Goal: Information Seeking & Learning: Learn about a topic

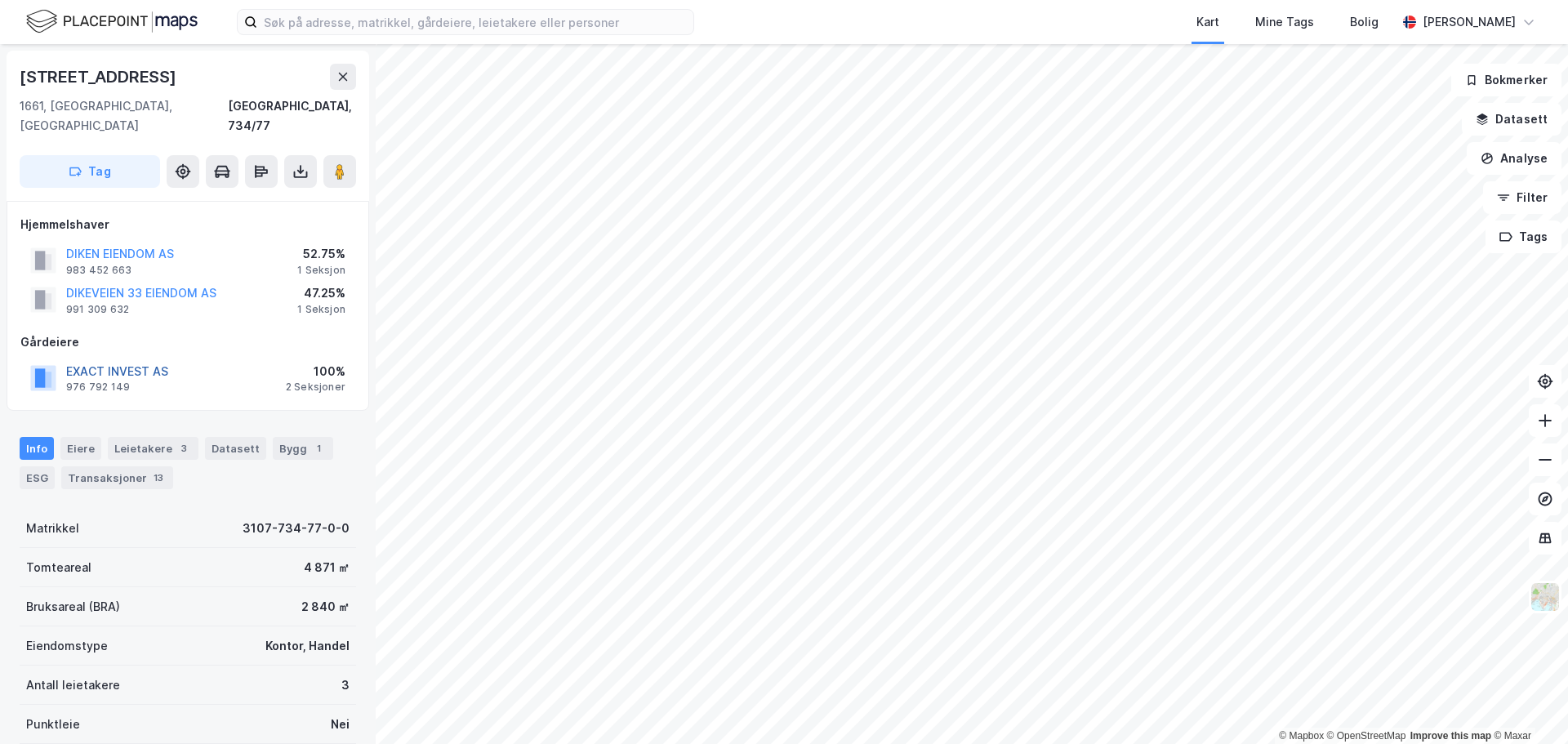
click at [0, 0] on button "EXACT INVEST AS" at bounding box center [0, 0] width 0 height 0
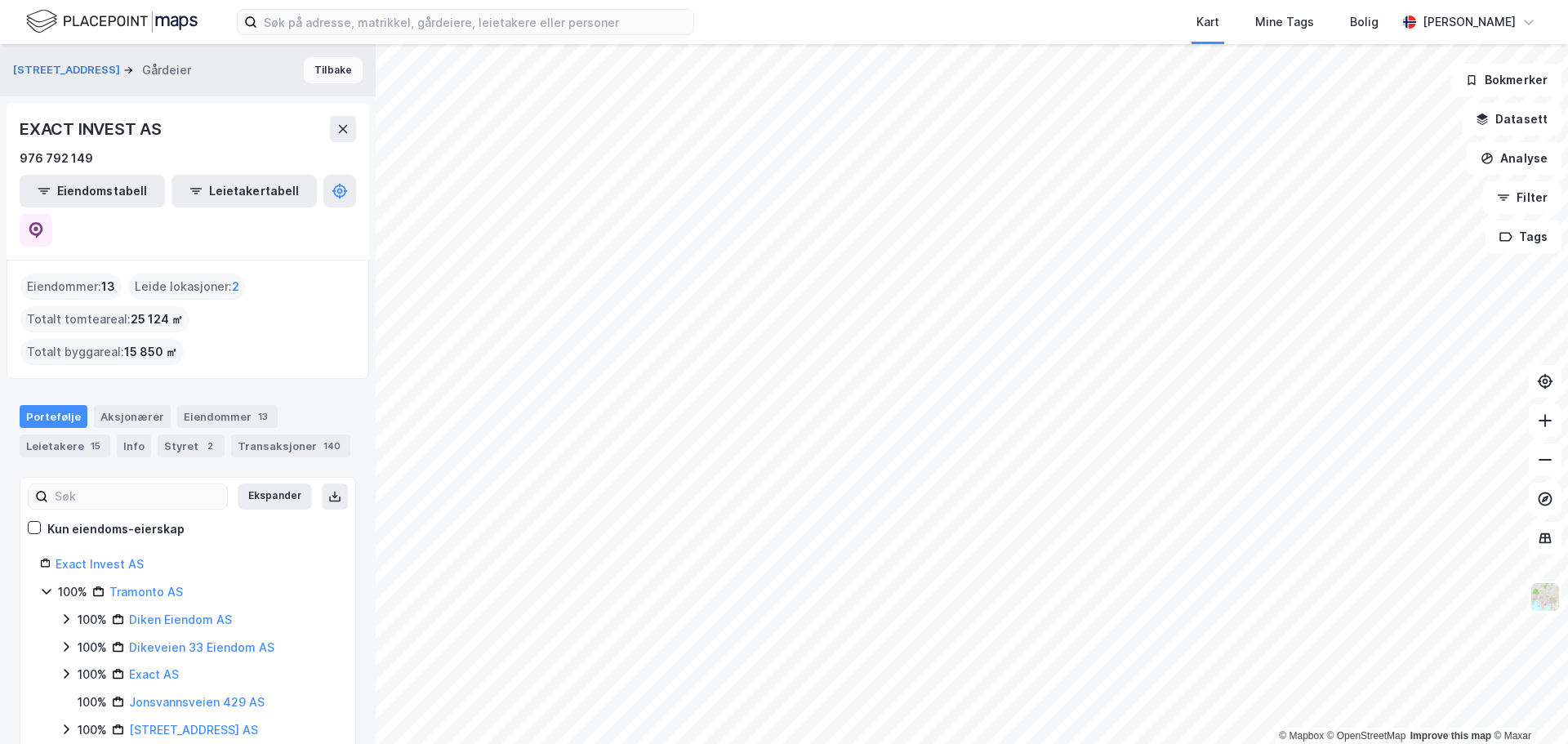
click at [335, 68] on button "Tilbake" at bounding box center [333, 69] width 58 height 26
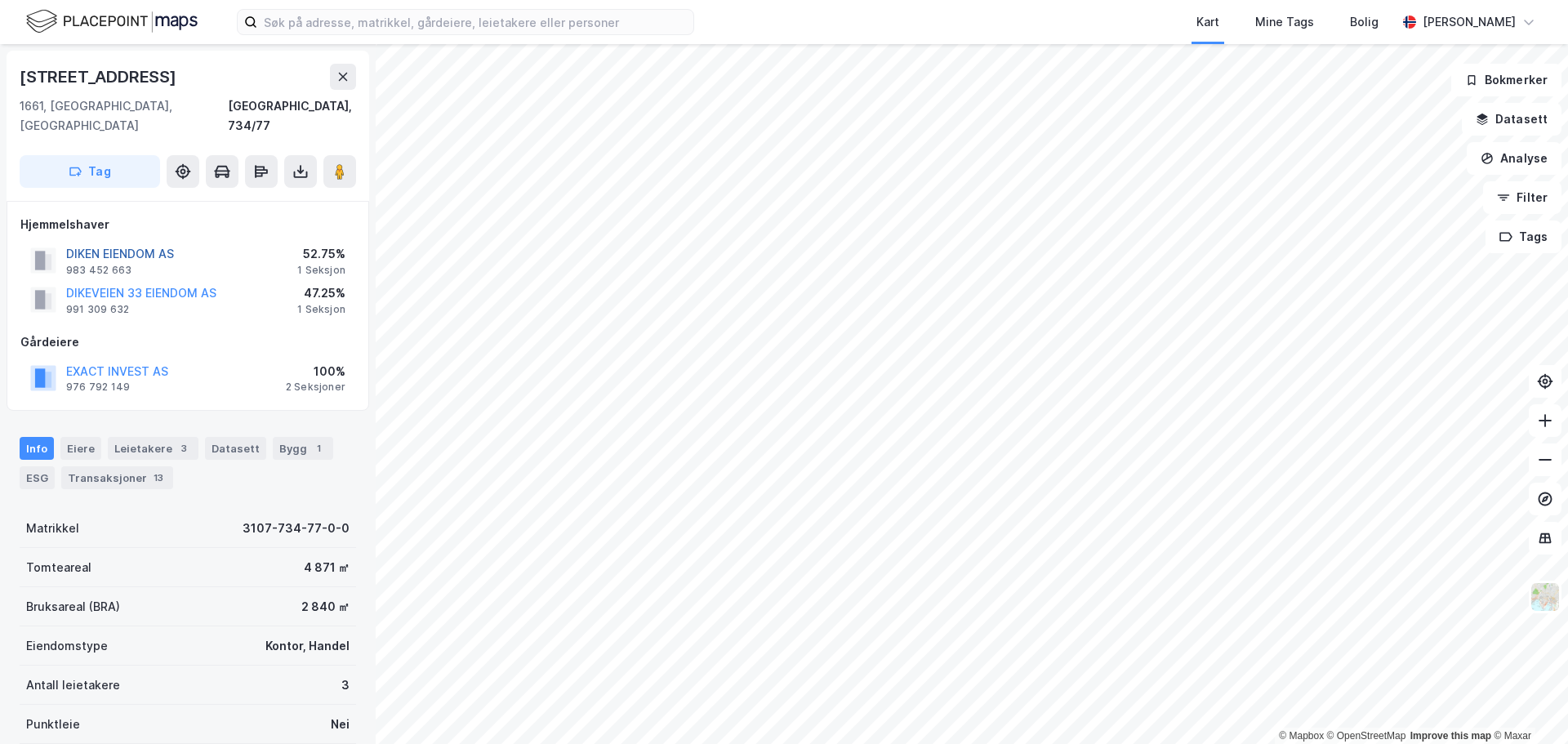
click at [0, 0] on button "DIKEN EIENDOM AS" at bounding box center [0, 0] width 0 height 0
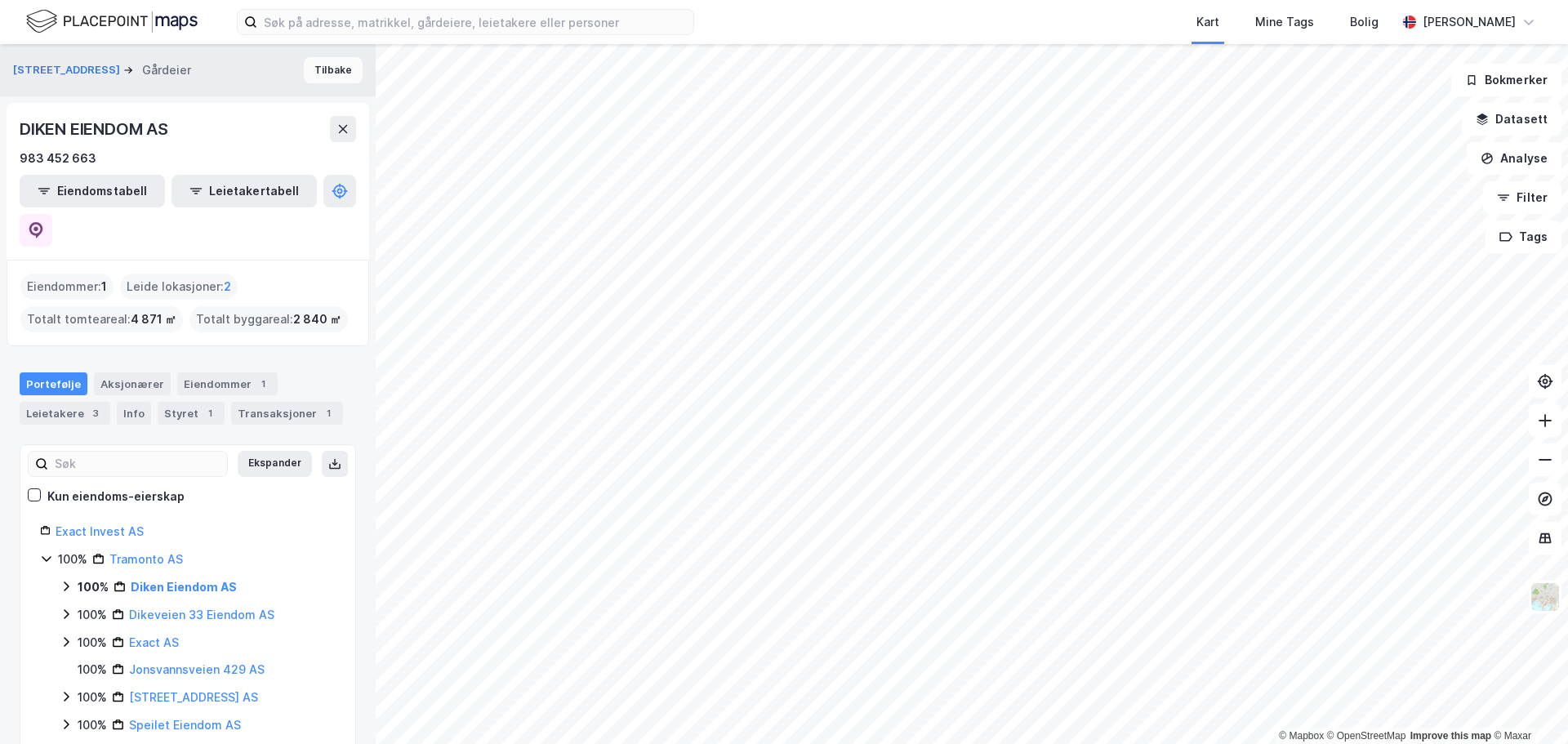
click at [336, 72] on button "Tilbake" at bounding box center [333, 69] width 58 height 26
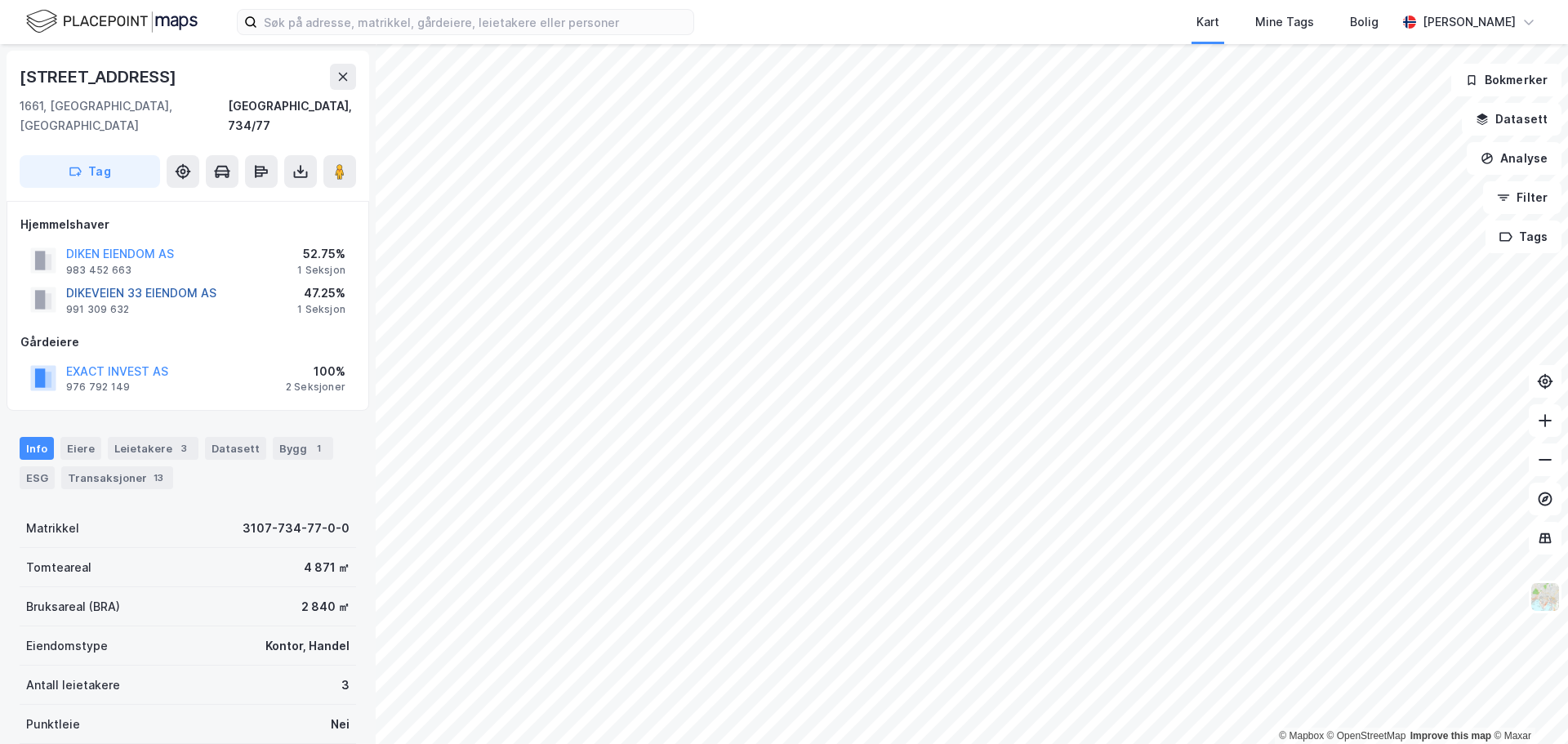
click at [0, 0] on button "DIKEVEIEN 33 EIENDOM AS" at bounding box center [0, 0] width 0 height 0
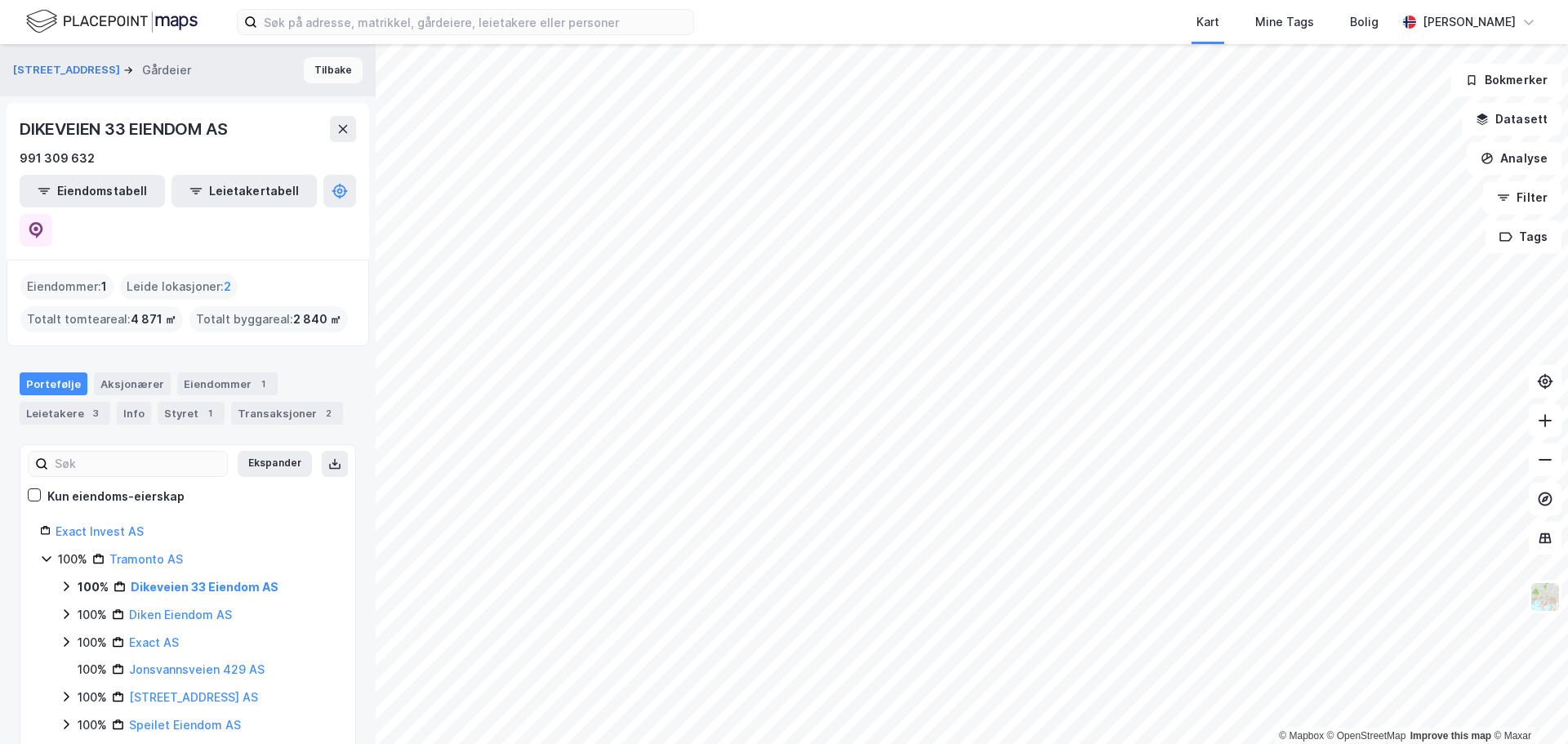
click at [337, 73] on button "Tilbake" at bounding box center [333, 69] width 58 height 26
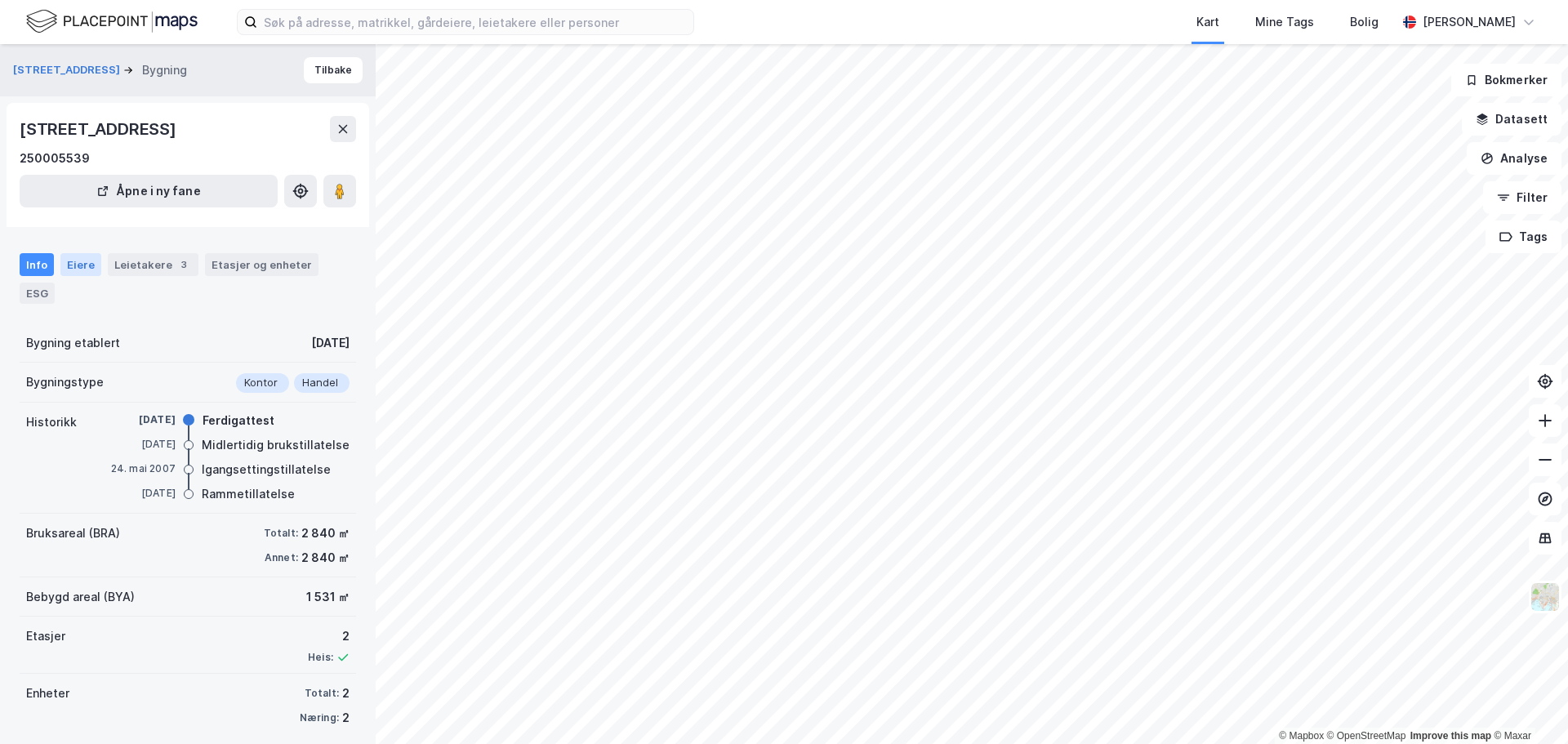
click at [85, 257] on div "Eiere" at bounding box center [80, 264] width 41 height 23
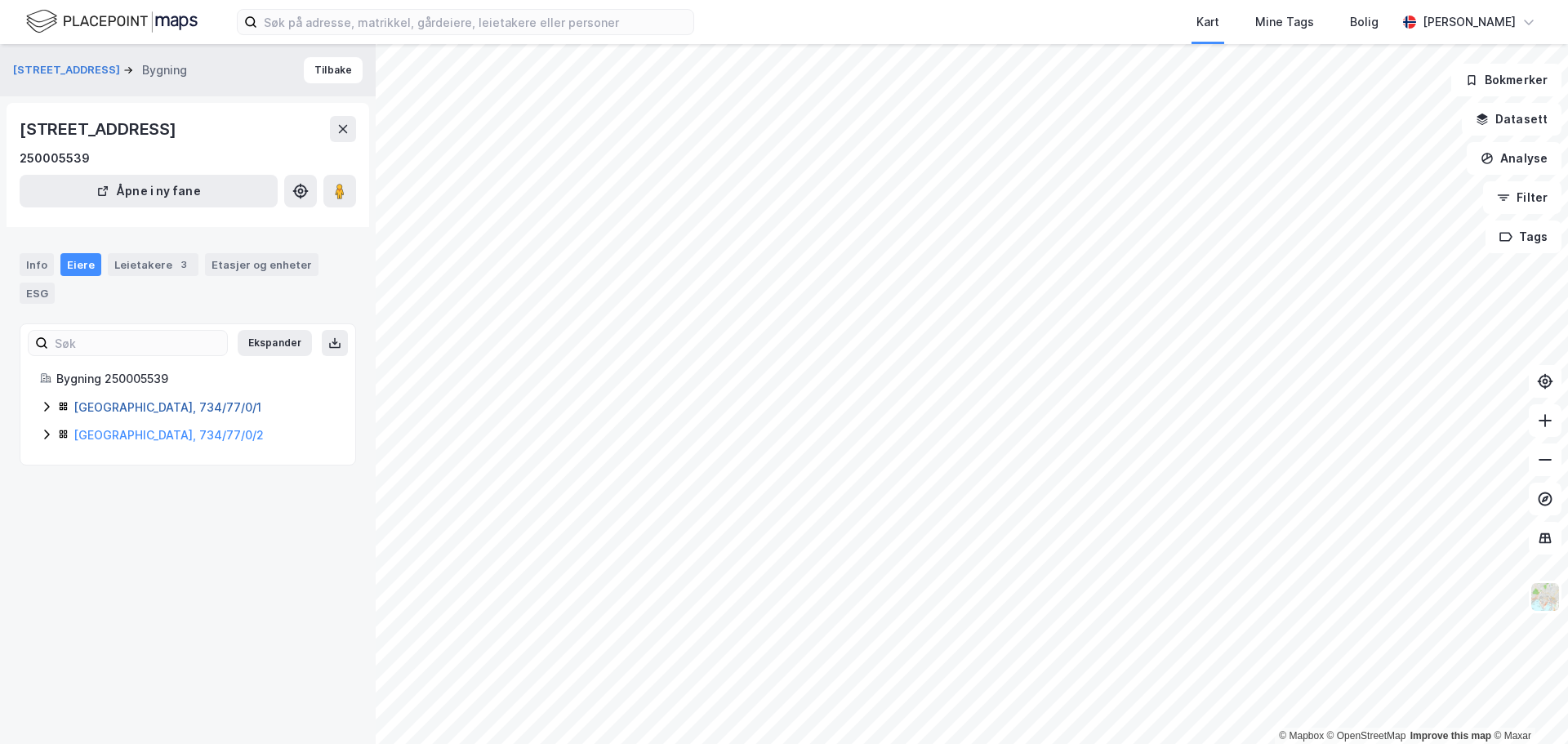
click at [115, 409] on link "Fredrikstad, 734/77/0/1" at bounding box center [167, 407] width 188 height 14
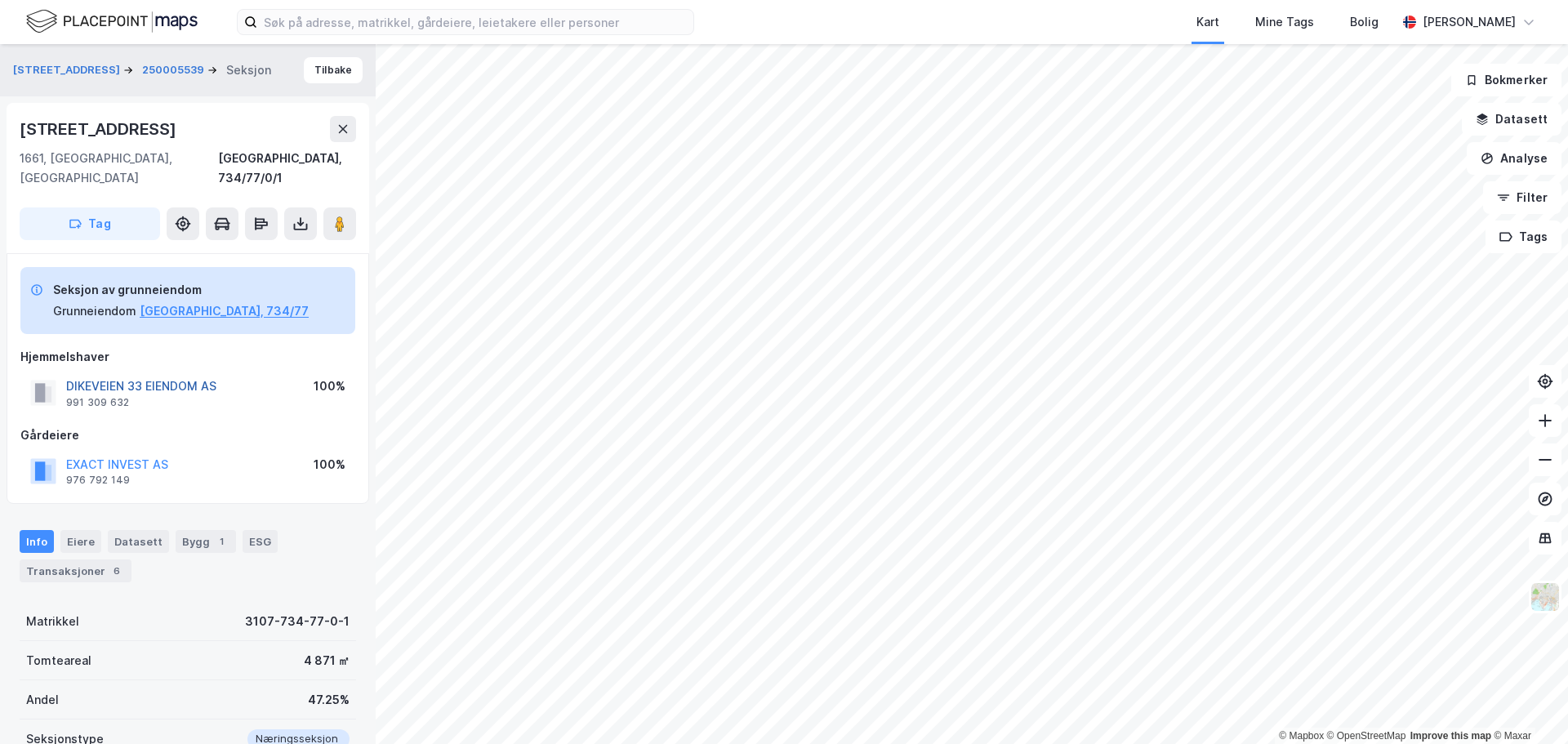
click at [0, 0] on button "DIKEVEIEN 33 EIENDOM AS" at bounding box center [0, 0] width 0 height 0
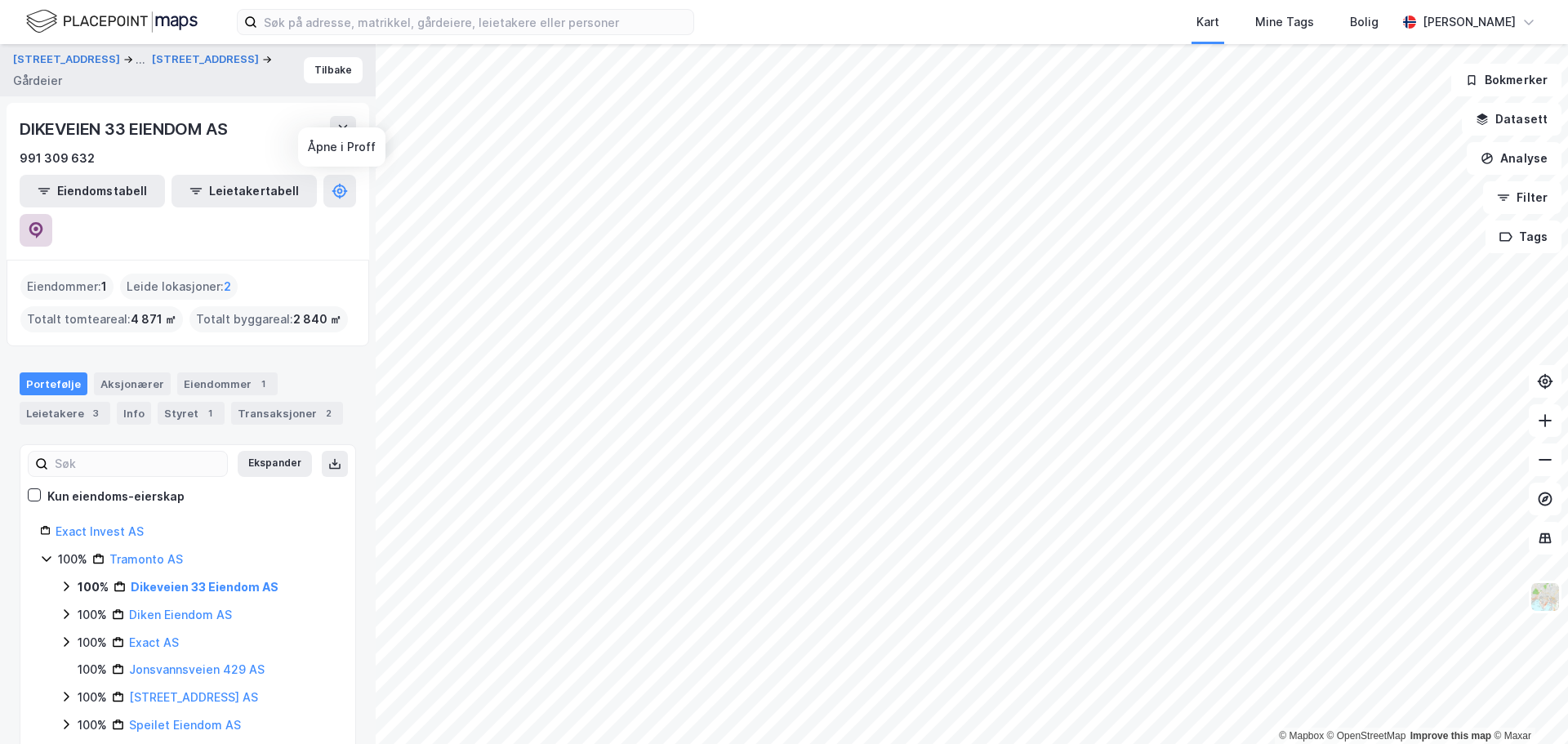
click at [53, 214] on button at bounding box center [35, 230] width 33 height 33
click at [315, 71] on button "Tilbake" at bounding box center [333, 69] width 58 height 26
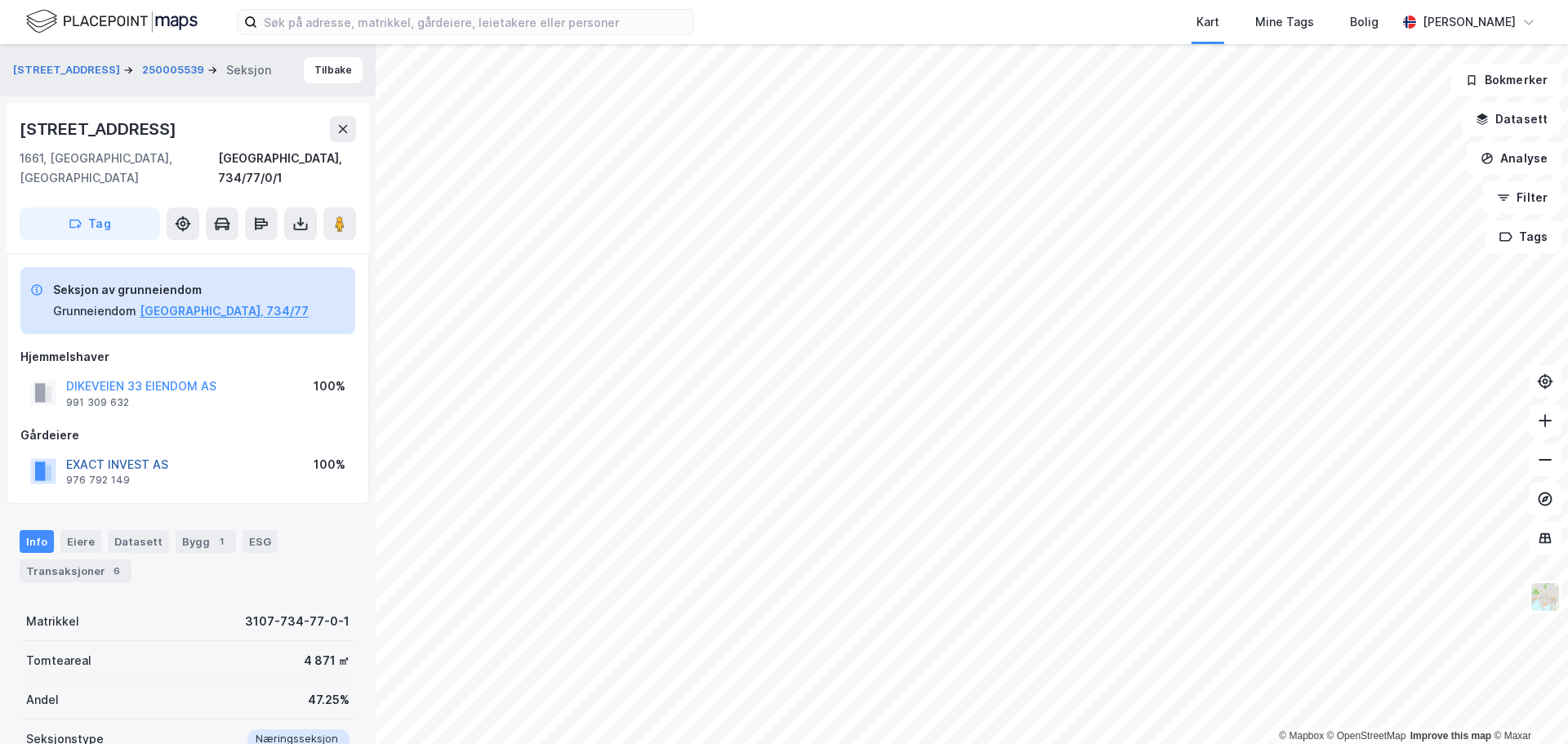
click at [0, 0] on button "EXACT INVEST AS" at bounding box center [0, 0] width 0 height 0
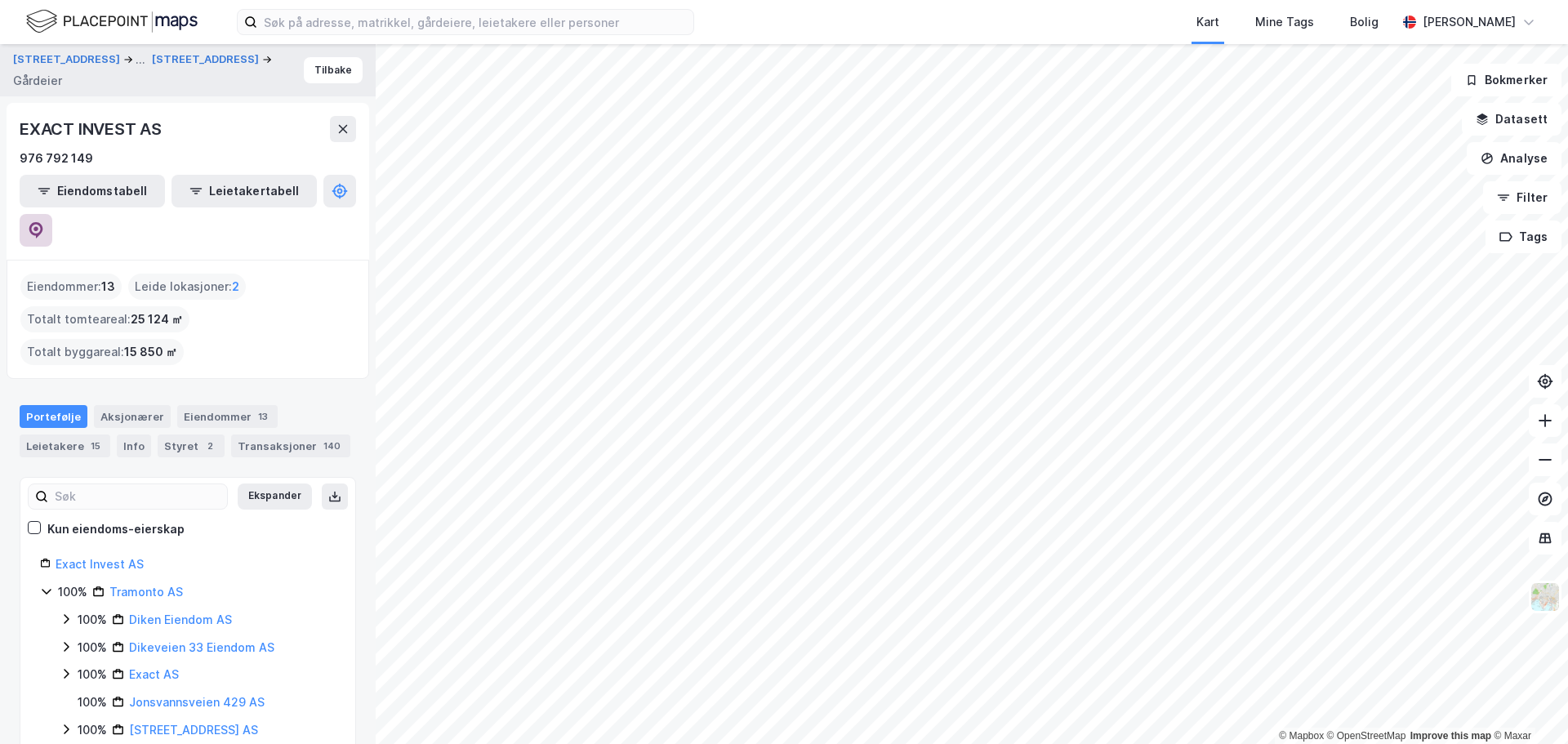
click at [38, 226] on icon at bounding box center [36, 229] width 5 height 5
click at [63, 434] on div "Leietakere 15" at bounding box center [64, 445] width 91 height 23
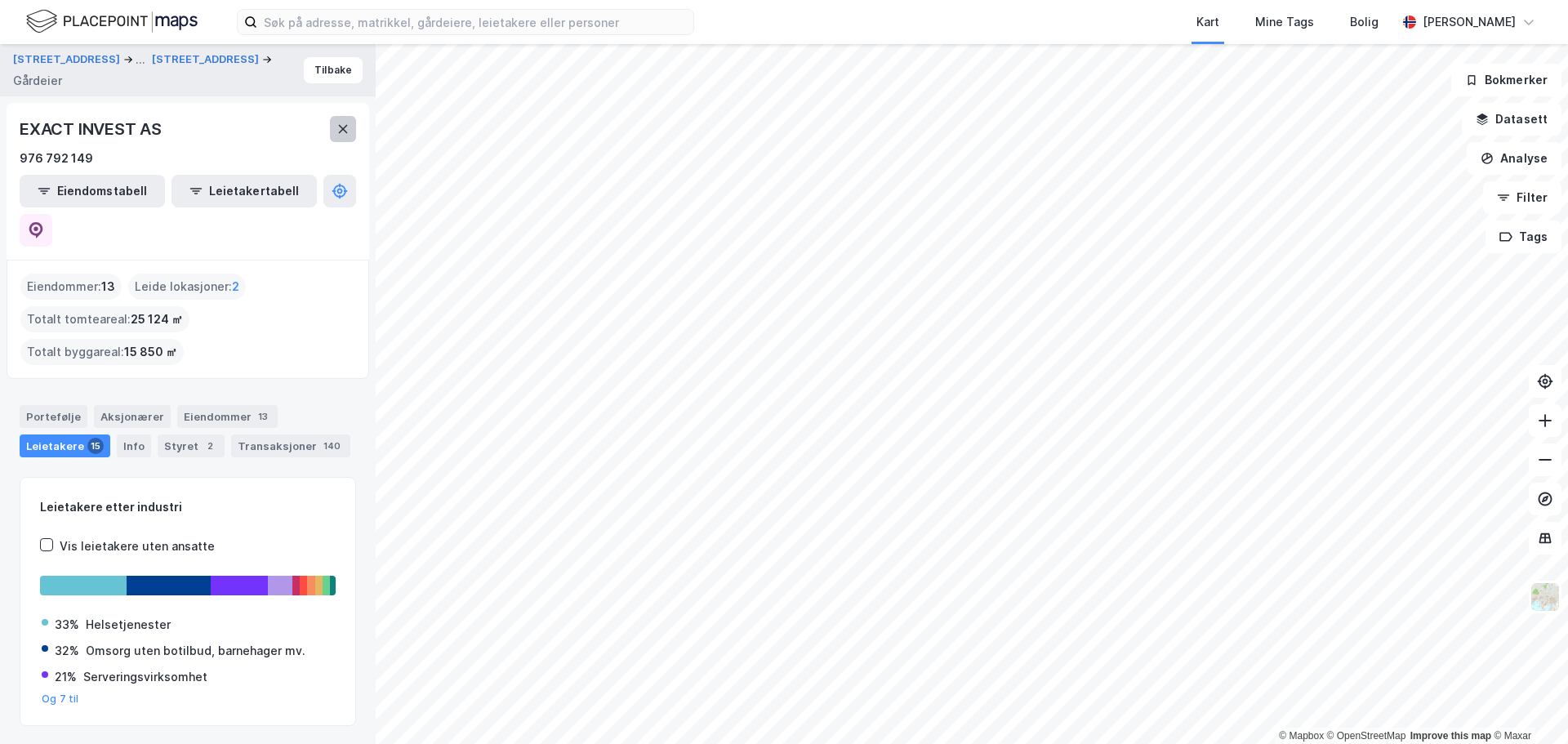
click at [343, 136] on button at bounding box center [342, 129] width 26 height 26
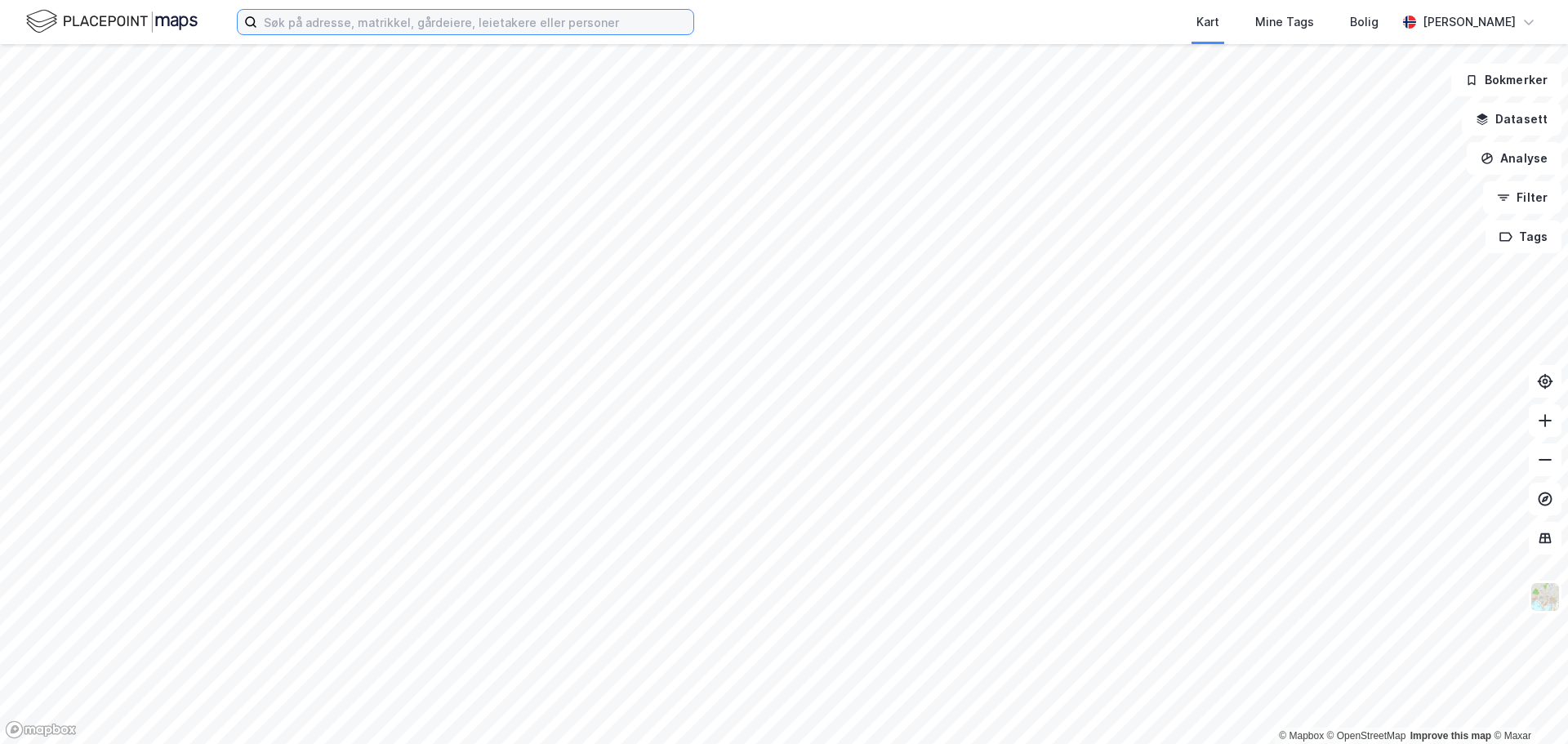
click at [412, 21] on input at bounding box center [475, 22] width 436 height 24
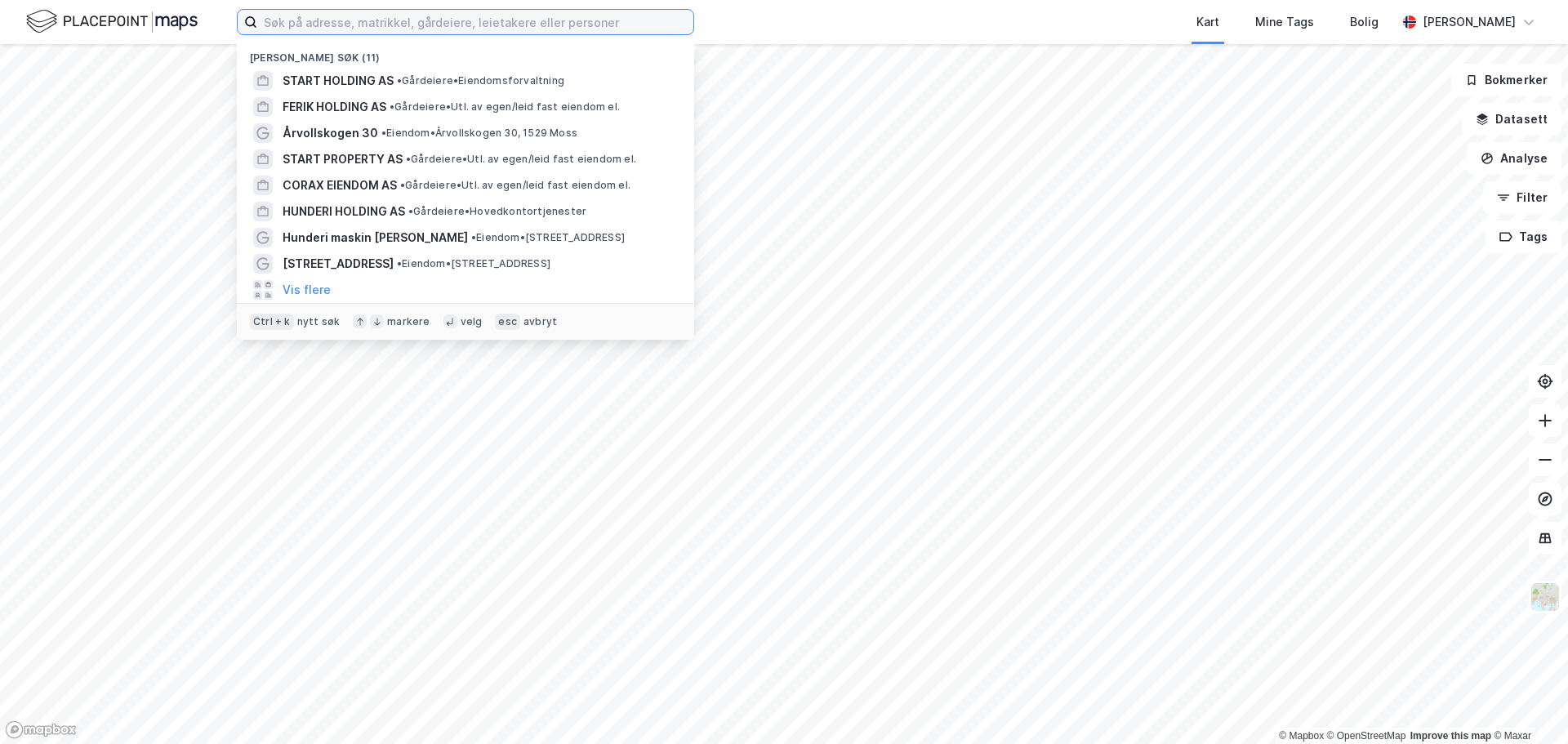
click at [482, 28] on input at bounding box center [475, 22] width 436 height 24
paste input "Dikeveien 33 Eiendom AS"
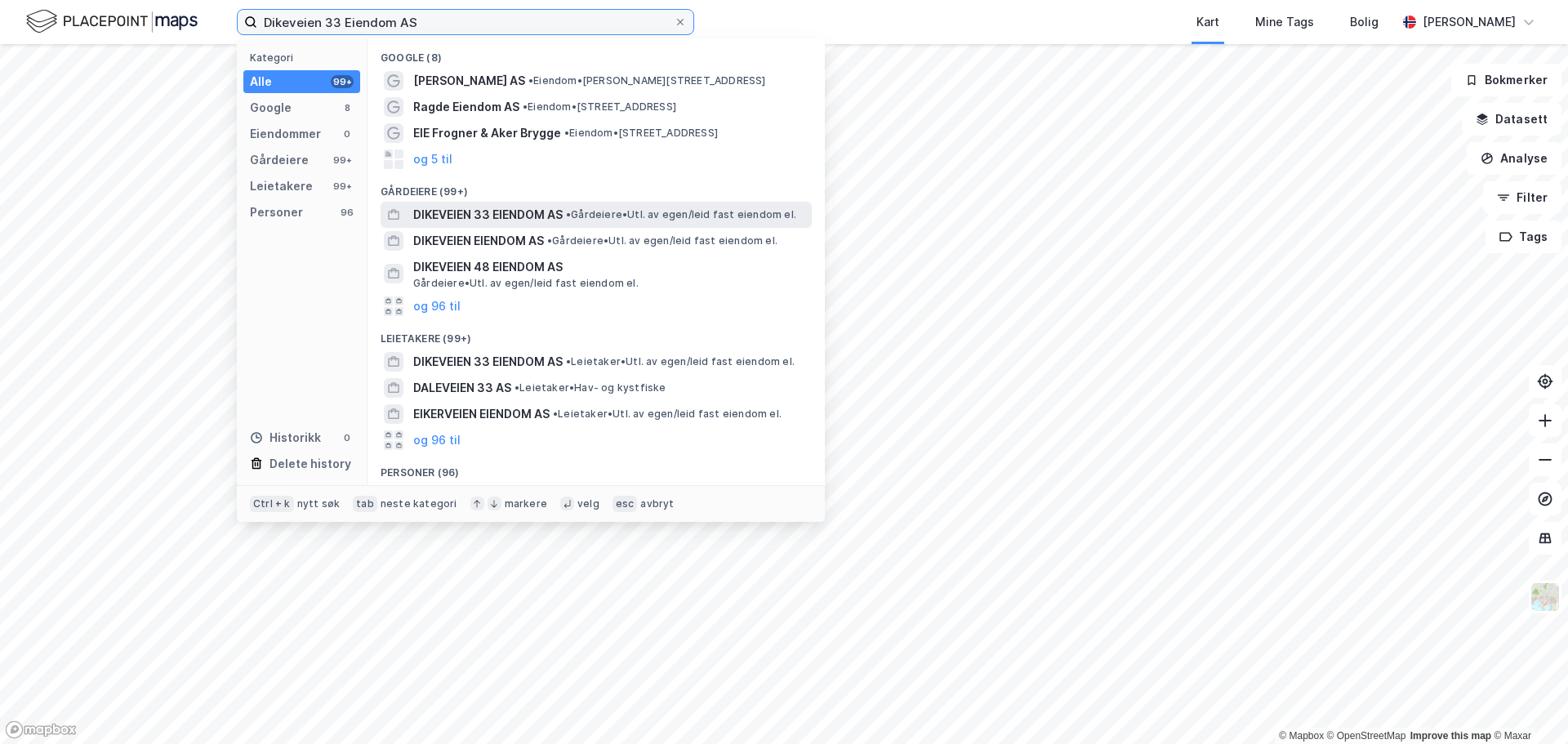
type input "Dikeveien 33 Eiendom AS"
click at [557, 209] on span "DIKEVEIEN 33 EIENDOM AS" at bounding box center [488, 215] width 149 height 19
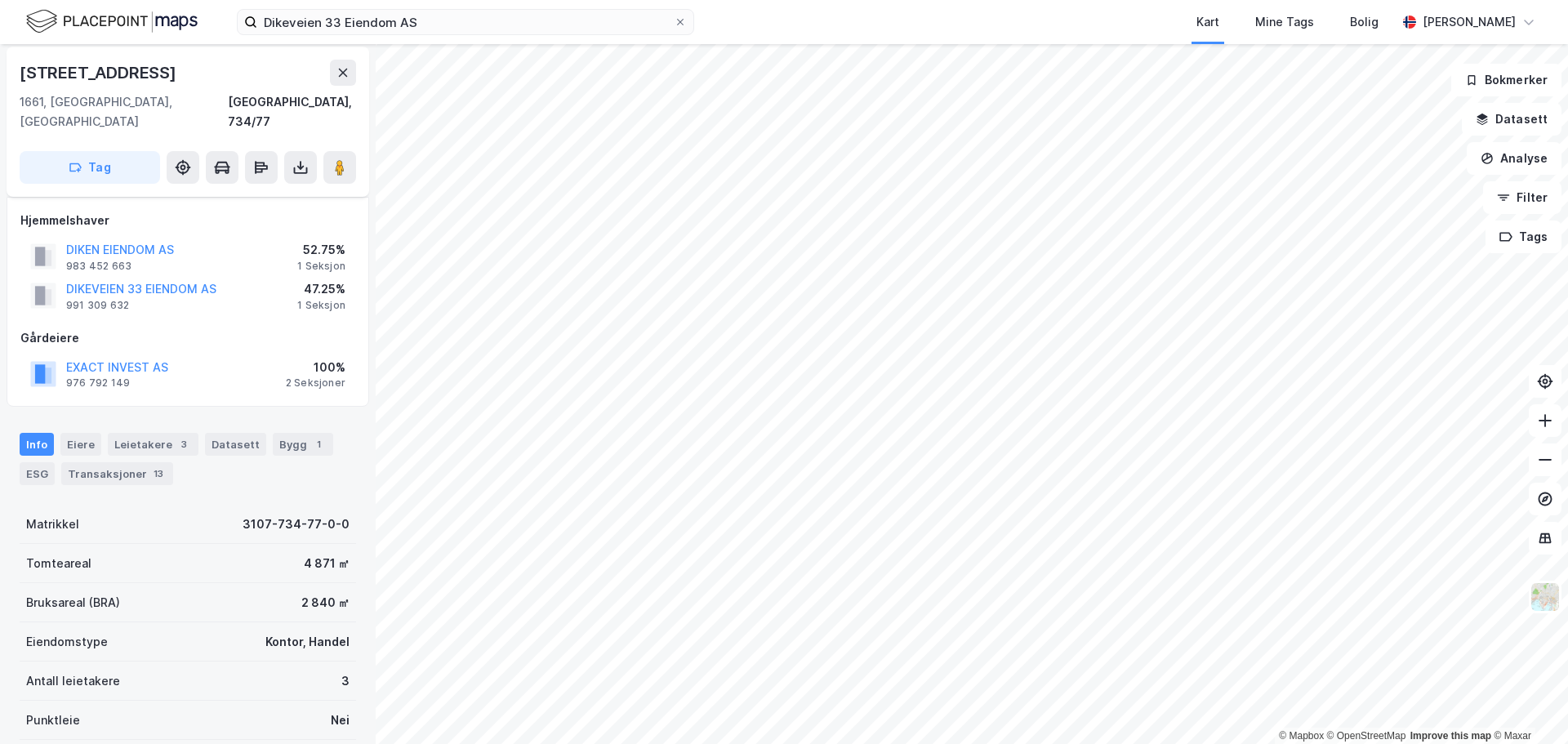
scroll to position [82, 0]
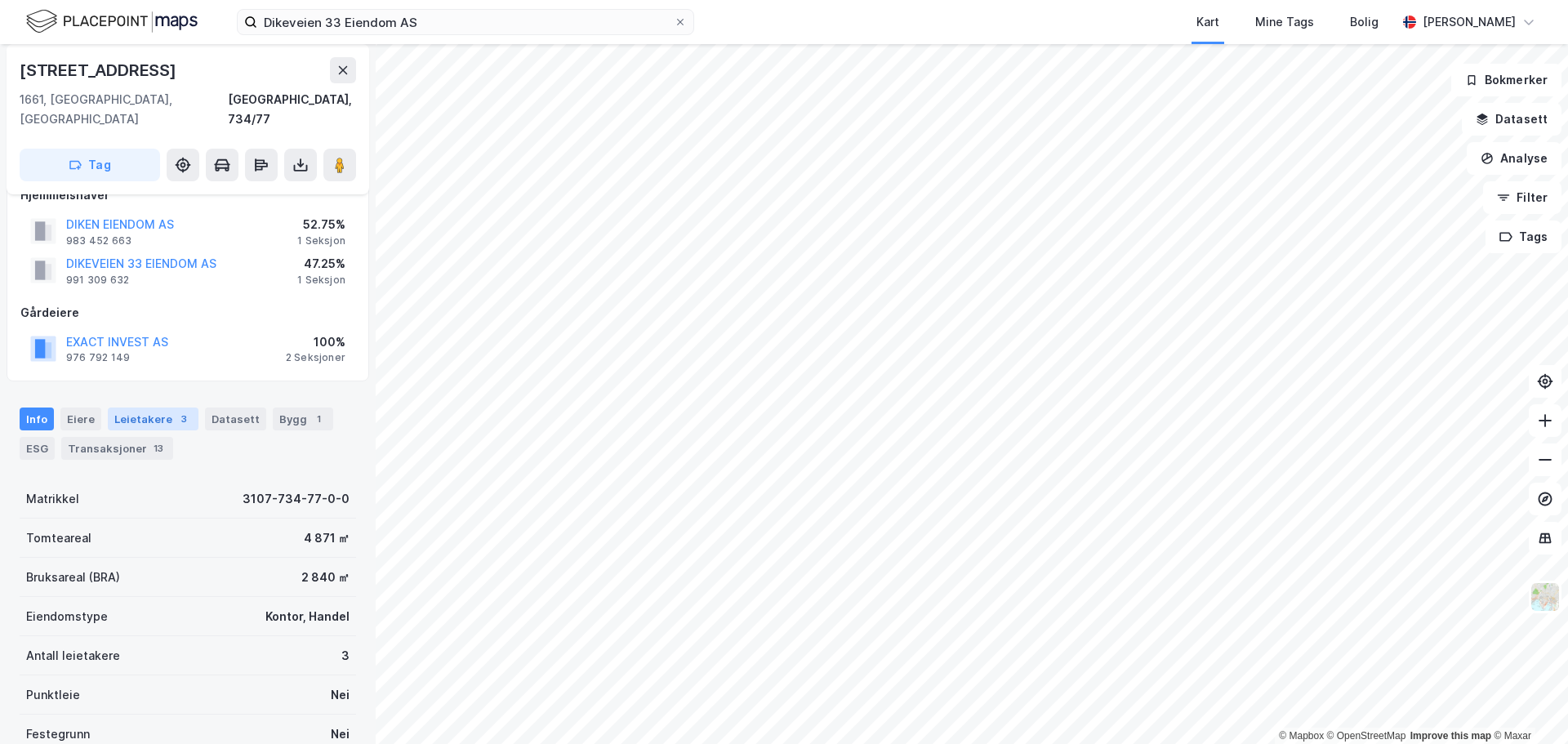
click at [153, 407] on div "Leietakere 3" at bounding box center [153, 418] width 91 height 23
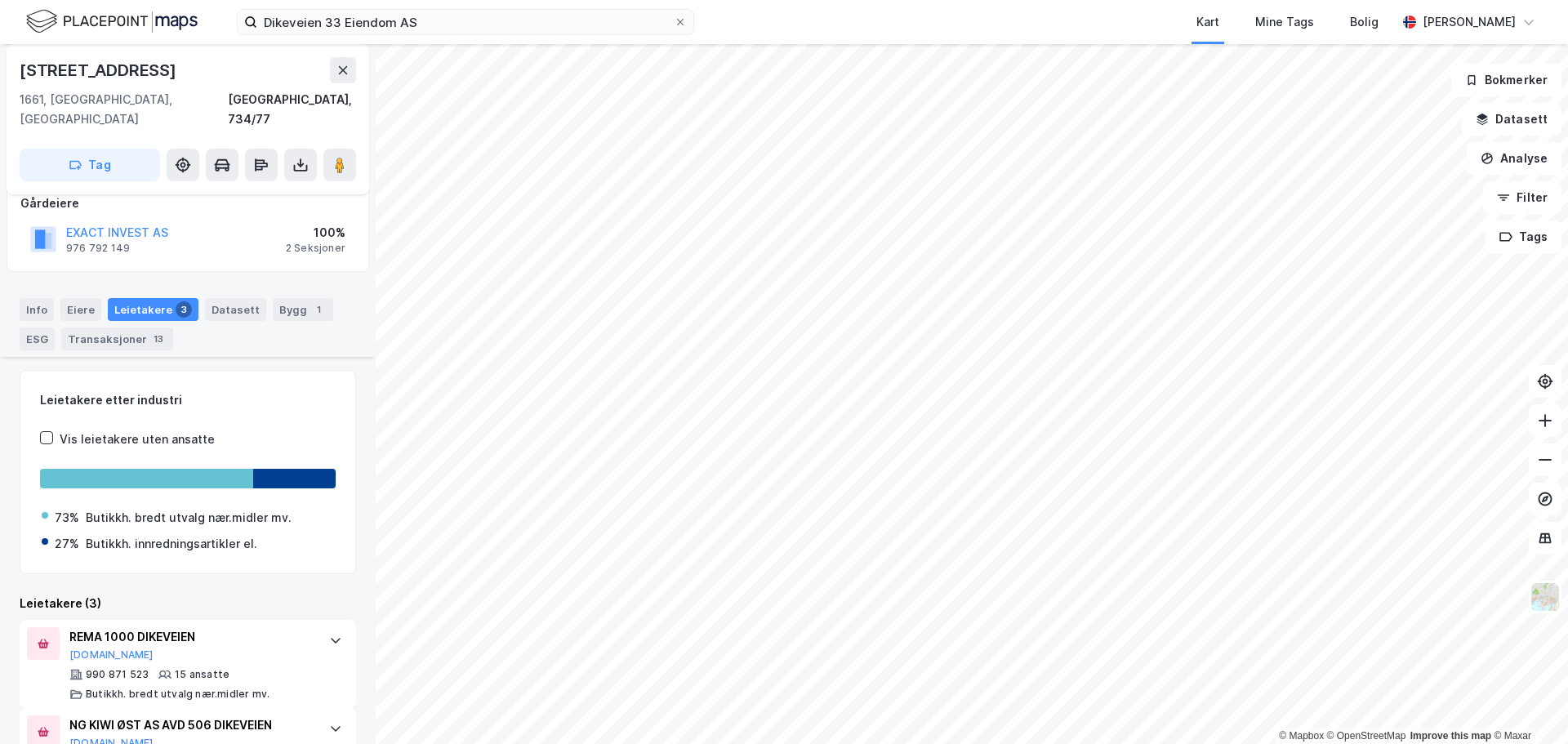
scroll to position [332, 0]
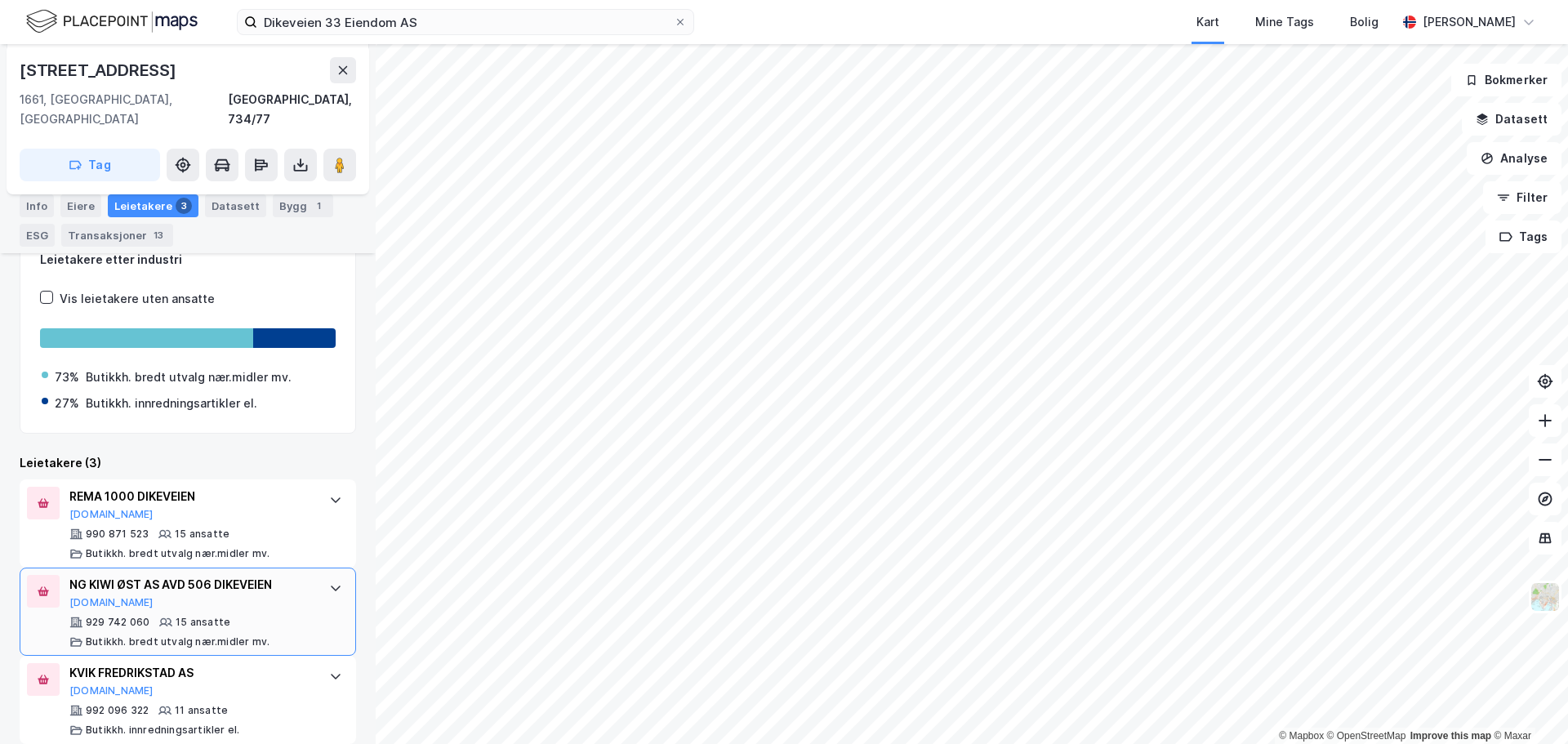
click at [212, 575] on div "NG KIWI ØST AS AVD 506 DIKEVEIEN" at bounding box center [191, 585] width 244 height 19
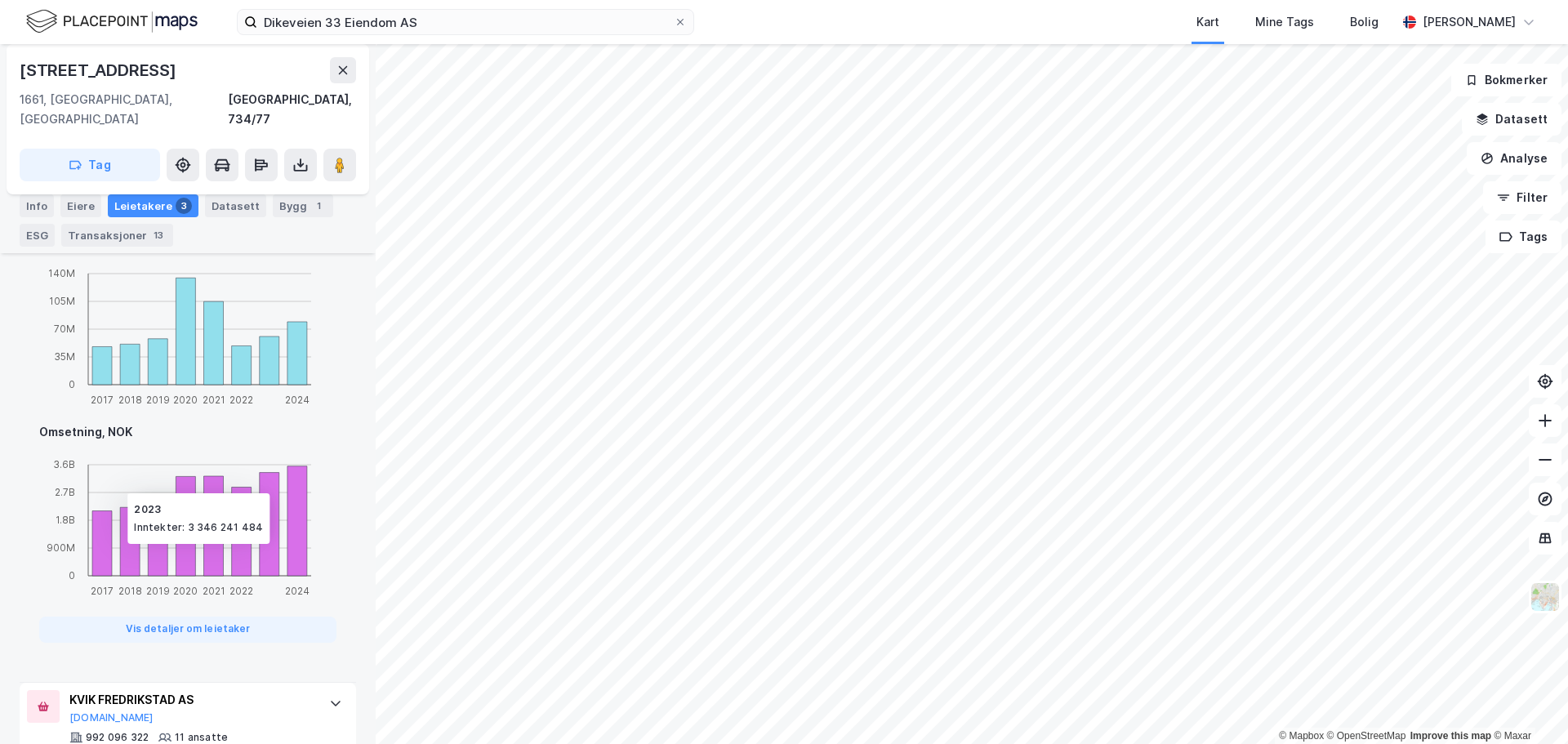
scroll to position [1169, 0]
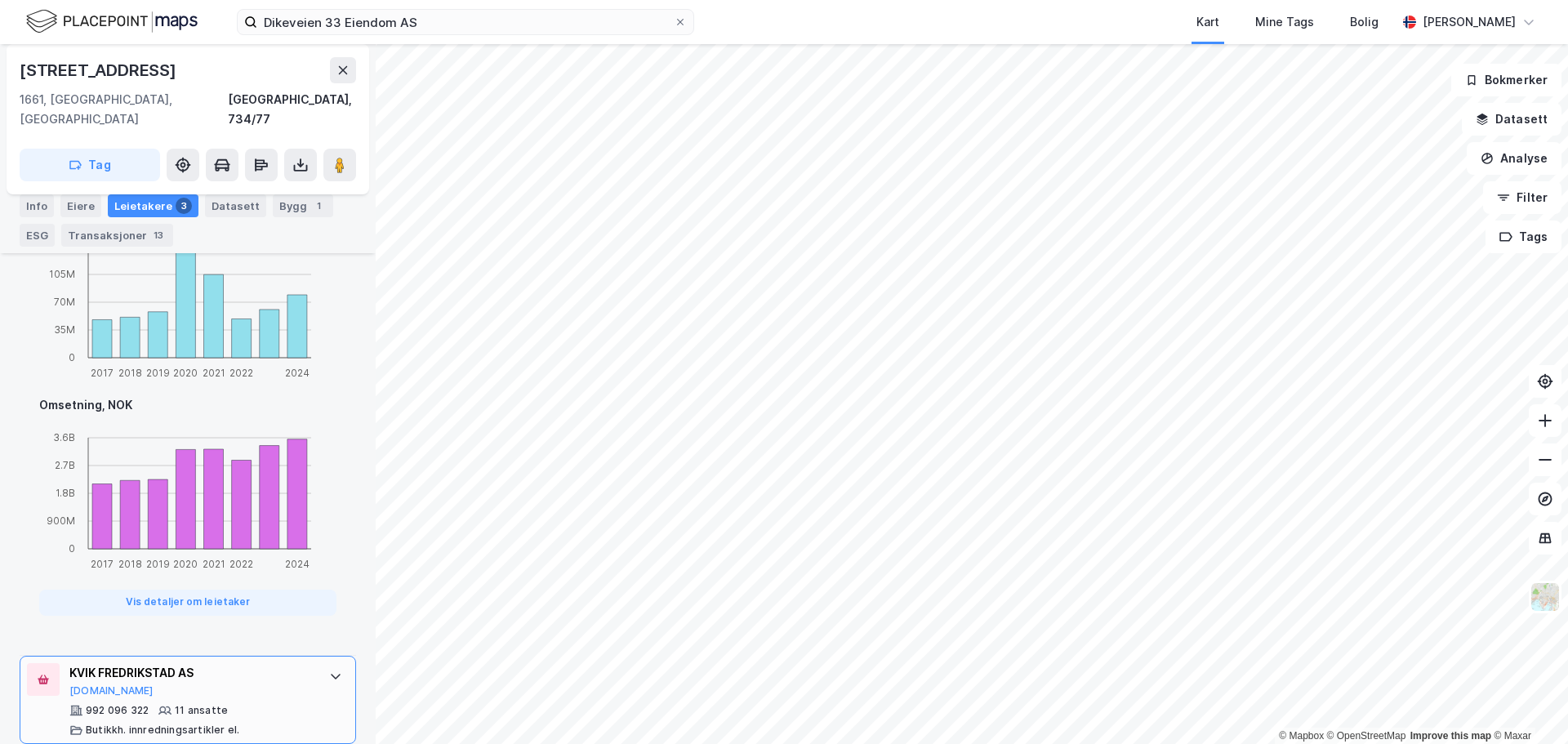
click at [176, 663] on div "KVIK FREDRIKSTAD AS" at bounding box center [191, 672] width 244 height 19
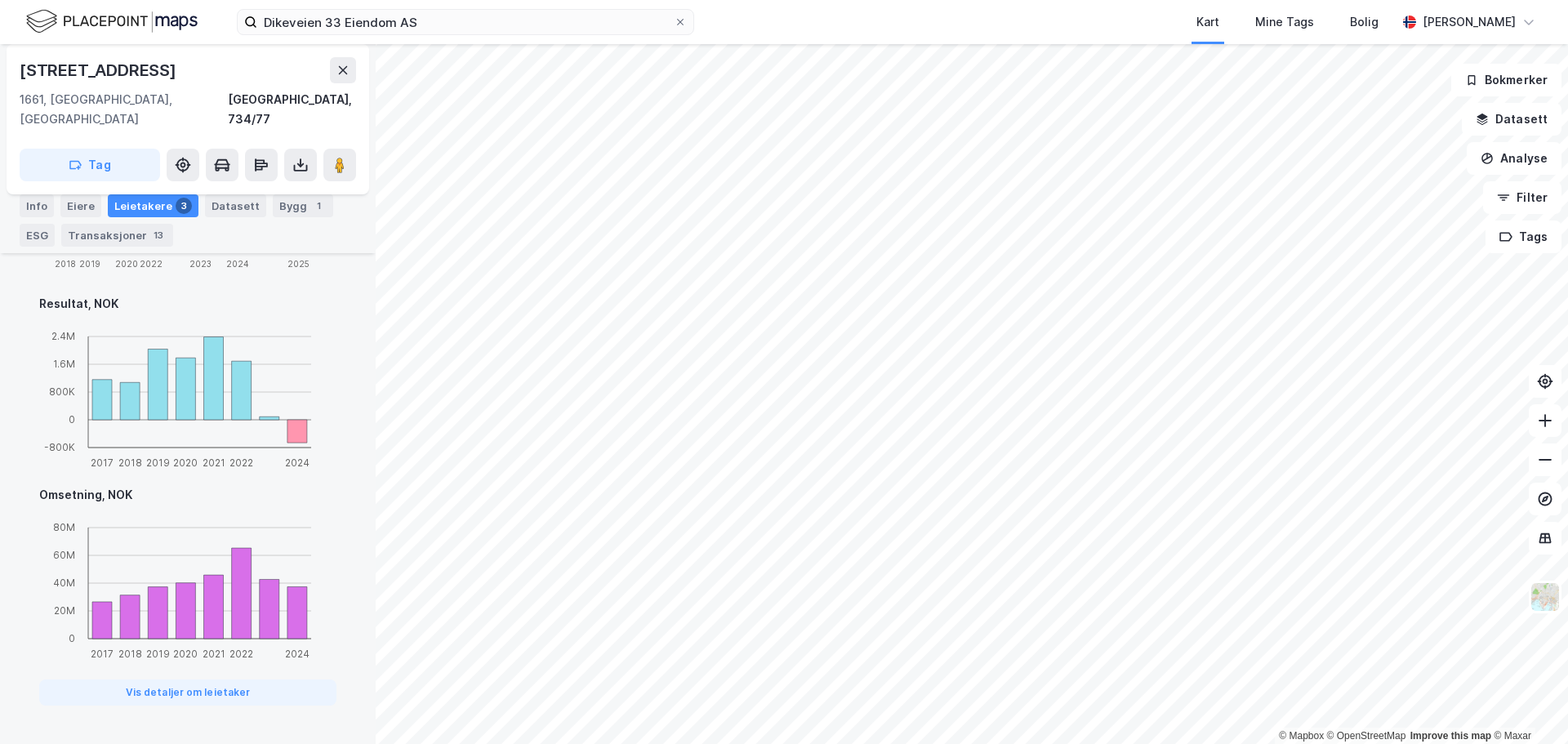
scroll to position [1203, 0]
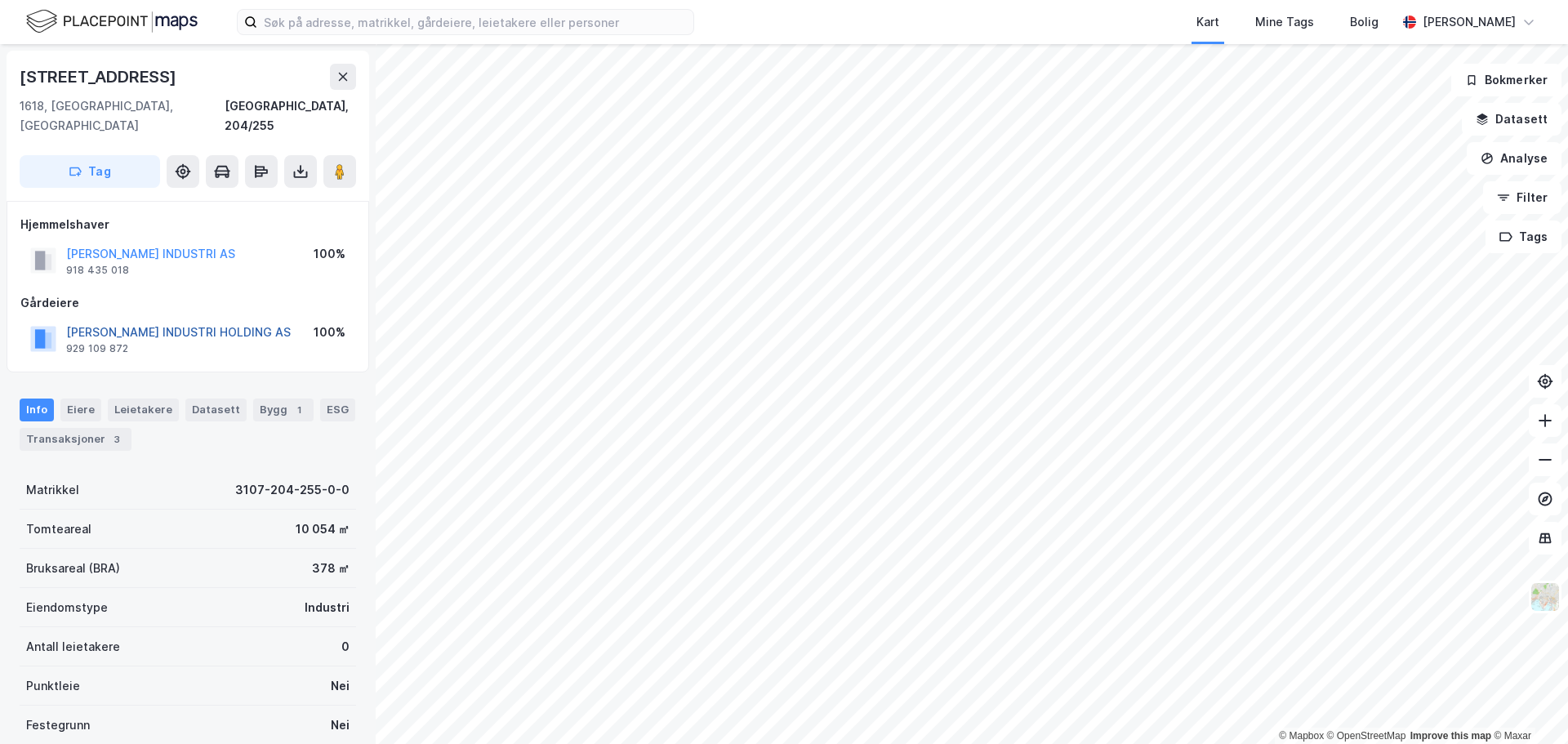
click at [0, 0] on button "[PERSON_NAME] INDUSTRI HOLDING AS" at bounding box center [0, 0] width 0 height 0
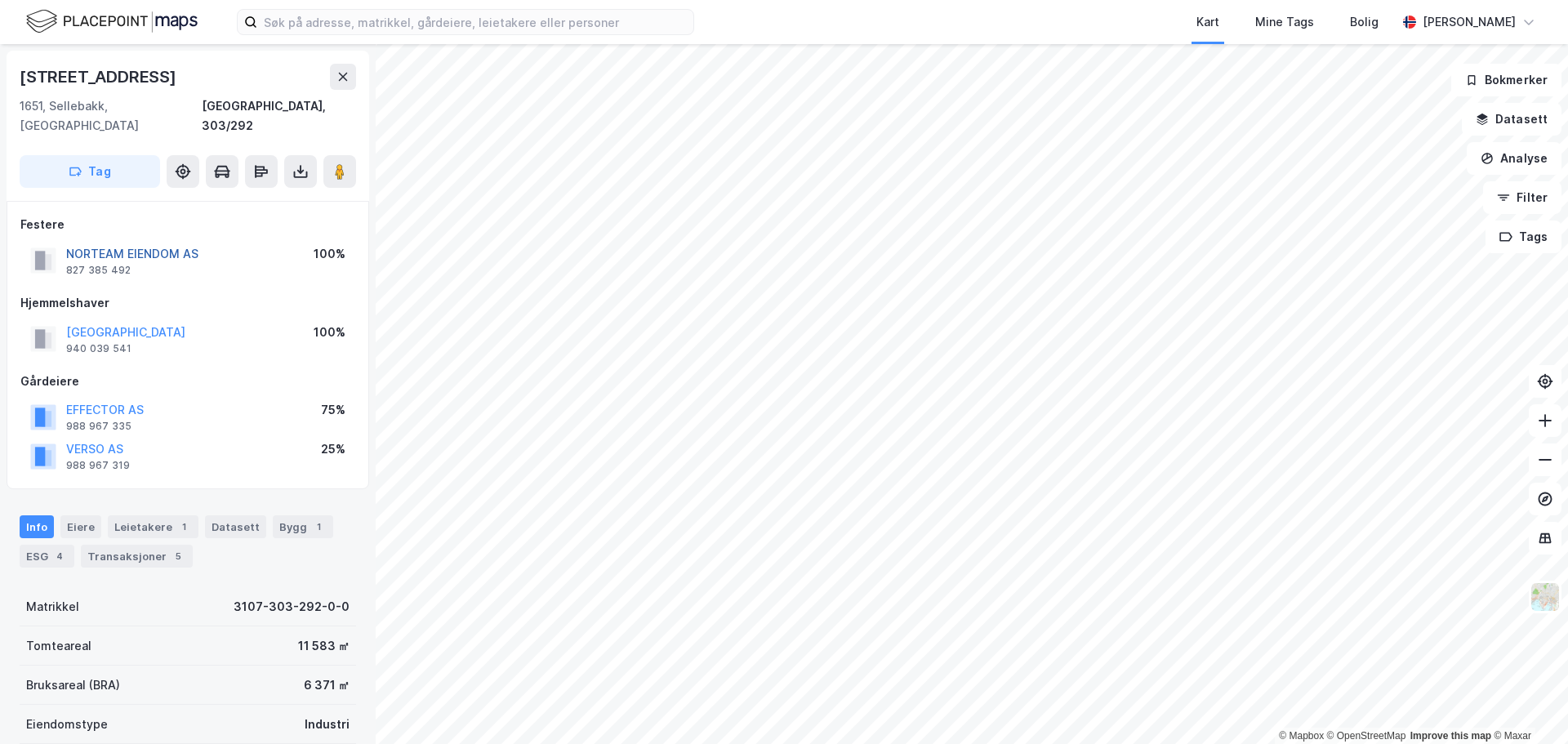
click at [0, 0] on button "NORTEAM EIENDOM AS" at bounding box center [0, 0] width 0 height 0
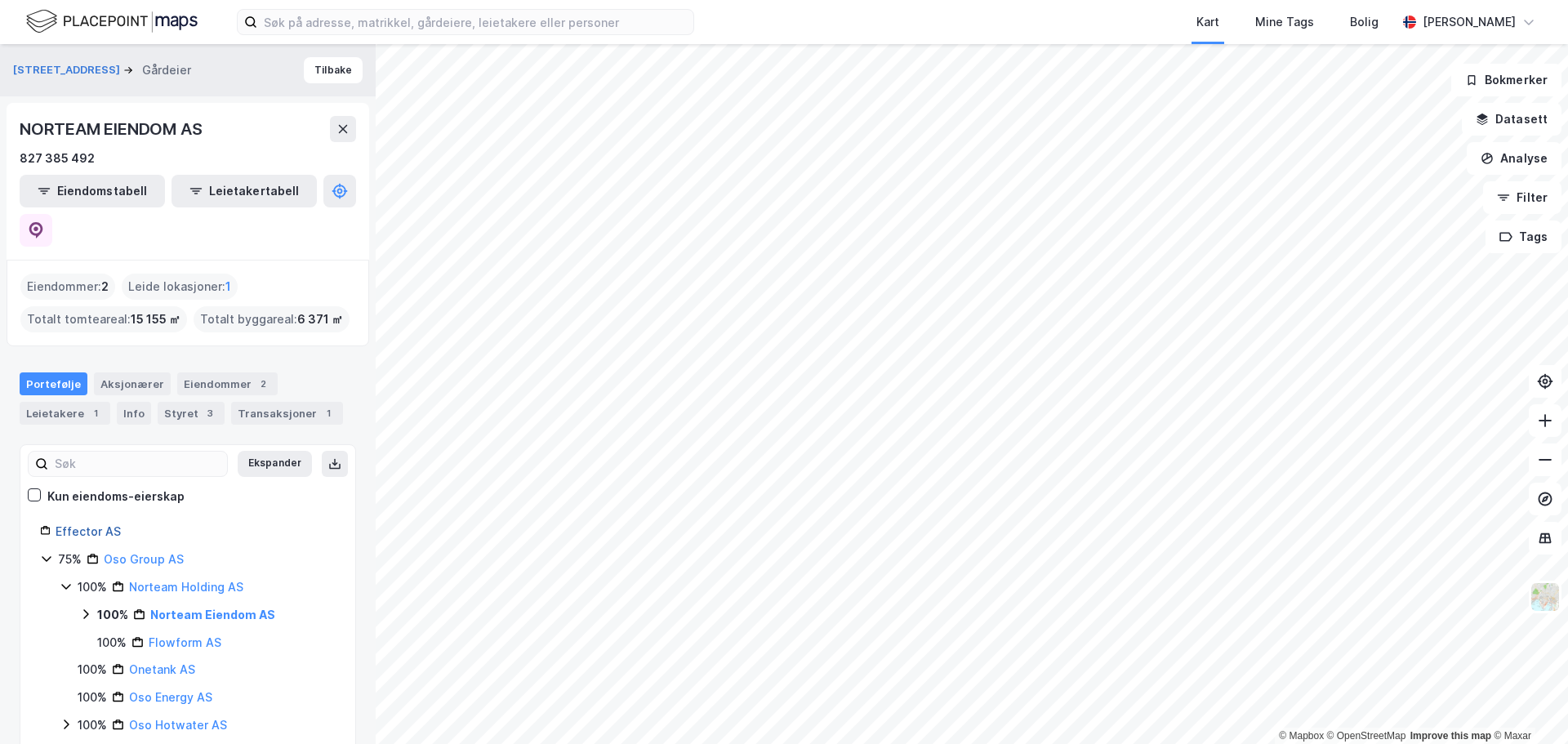
click at [95, 524] on link "Effector AS" at bounding box center [89, 531] width 65 height 14
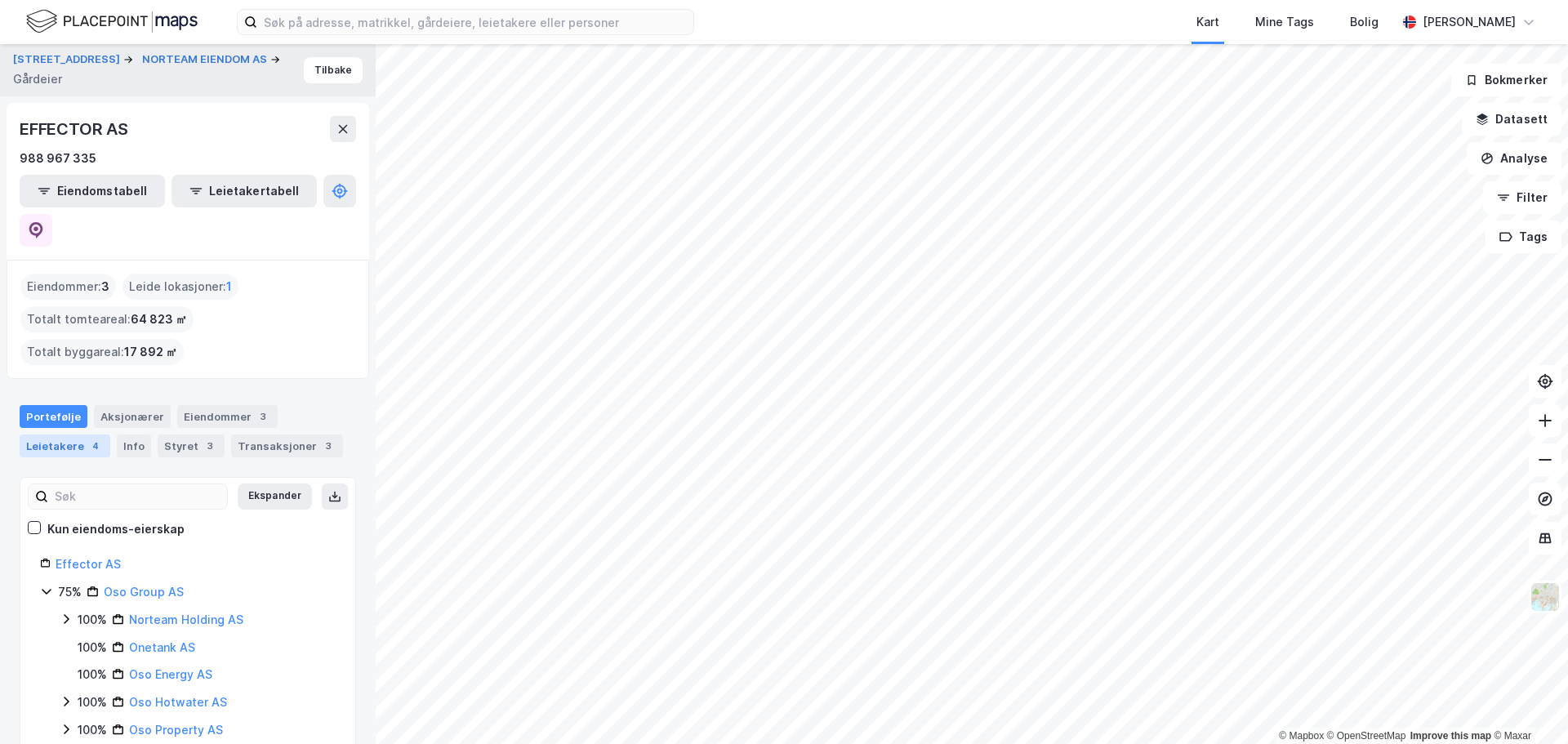
click at [70, 434] on div "Leietakere 4" at bounding box center [64, 445] width 91 height 23
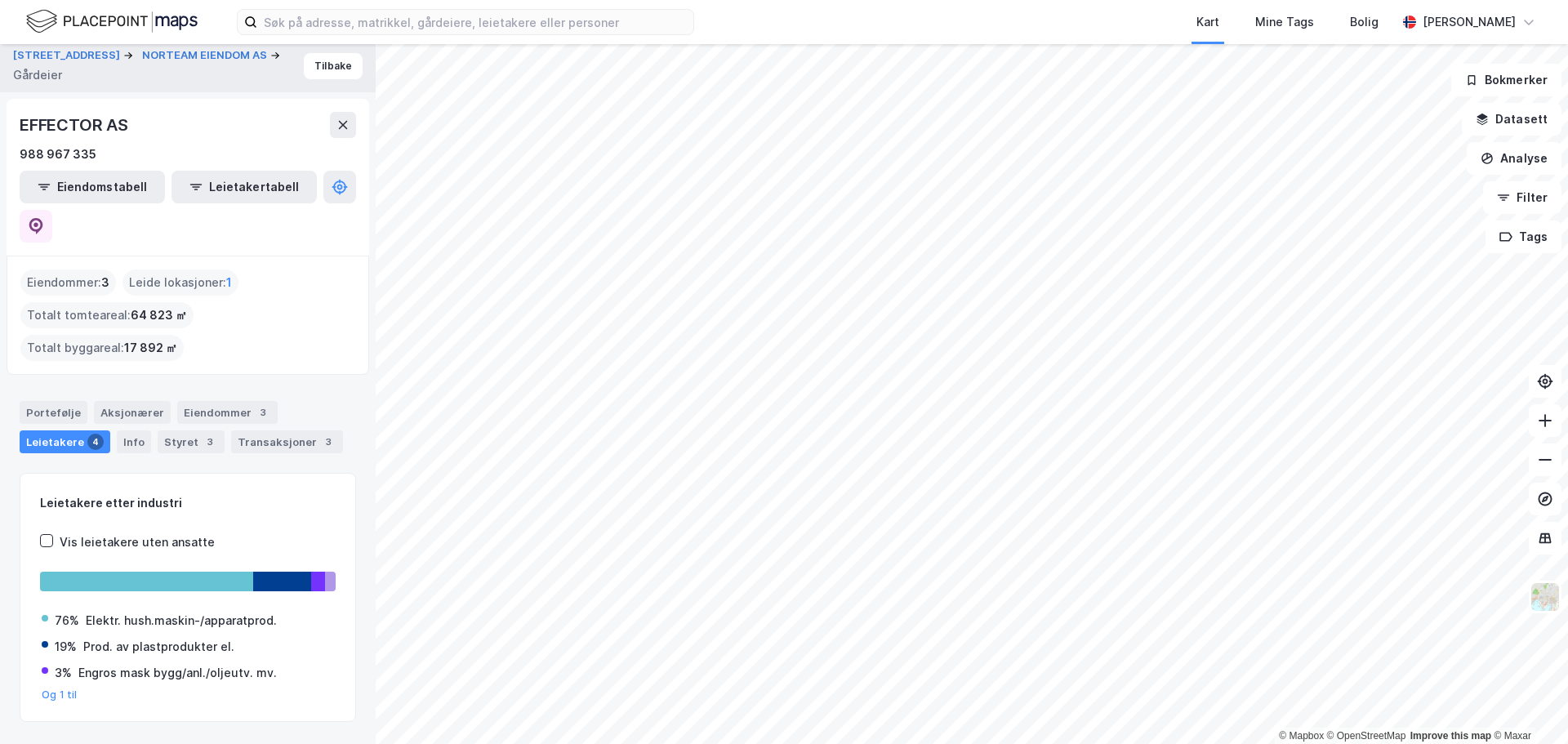
scroll to position [2, 0]
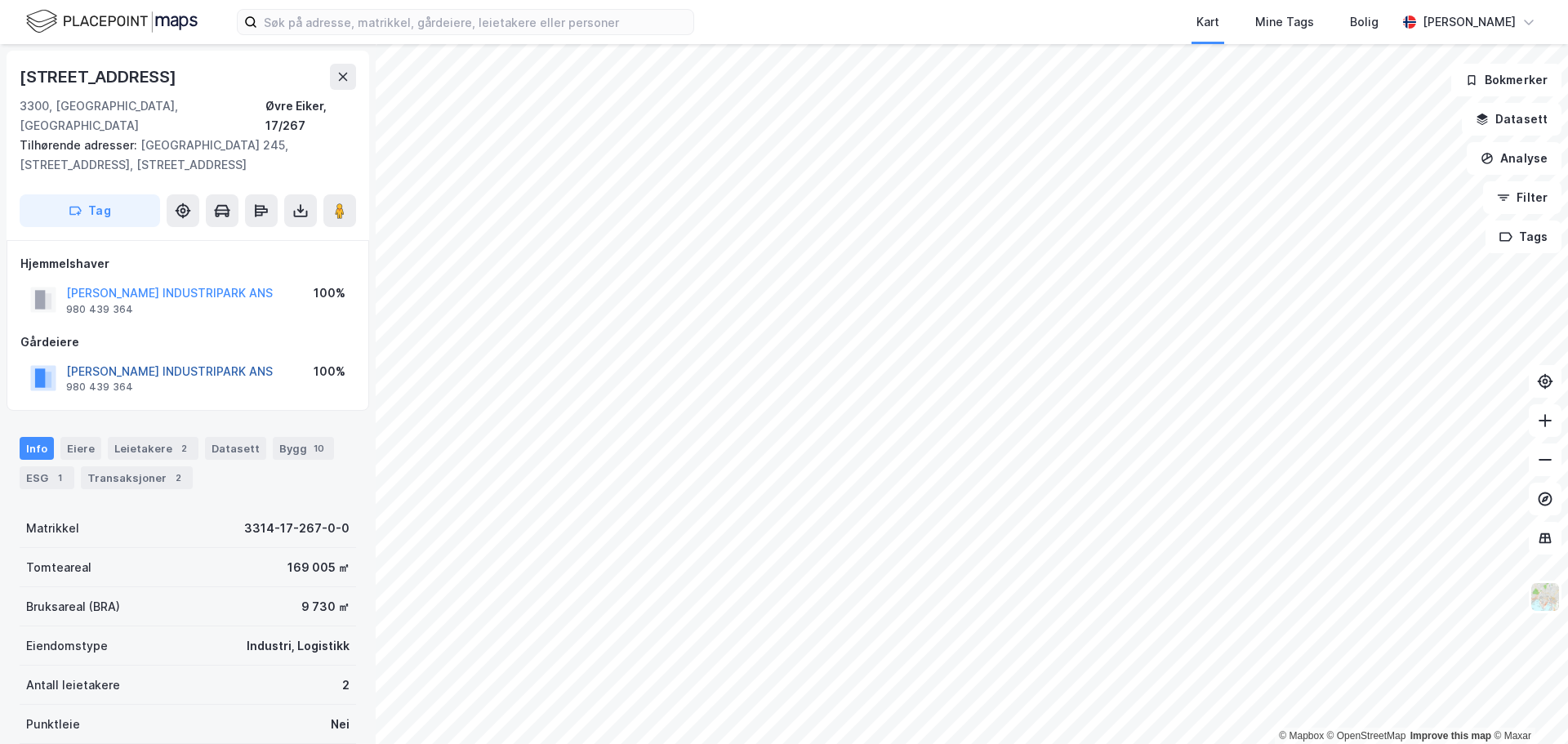
click at [0, 0] on button "[PERSON_NAME] INDUSTRIPARK ANS" at bounding box center [0, 0] width 0 height 0
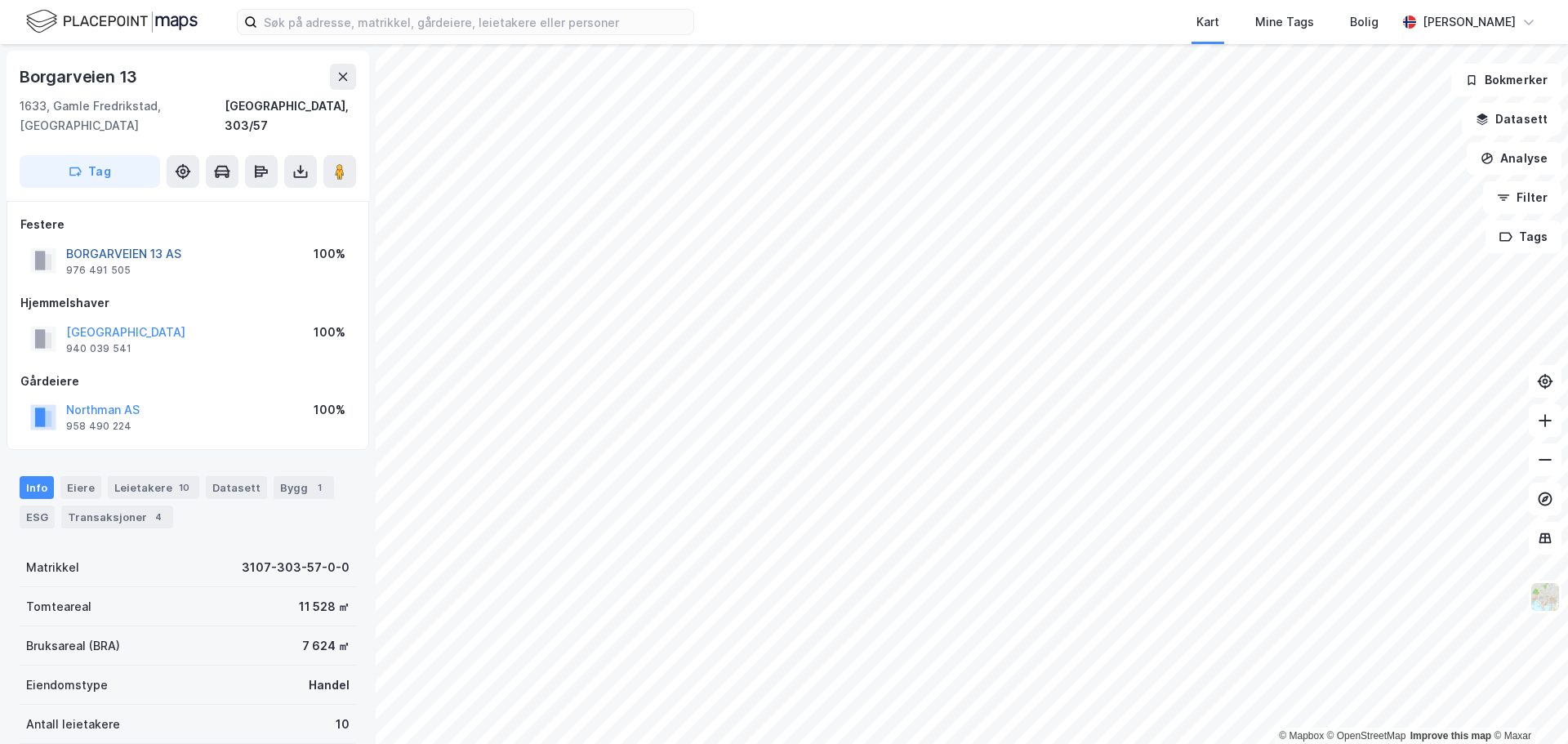
click at [0, 0] on button "BORGARVEIEN 13 AS" at bounding box center [0, 0] width 0 height 0
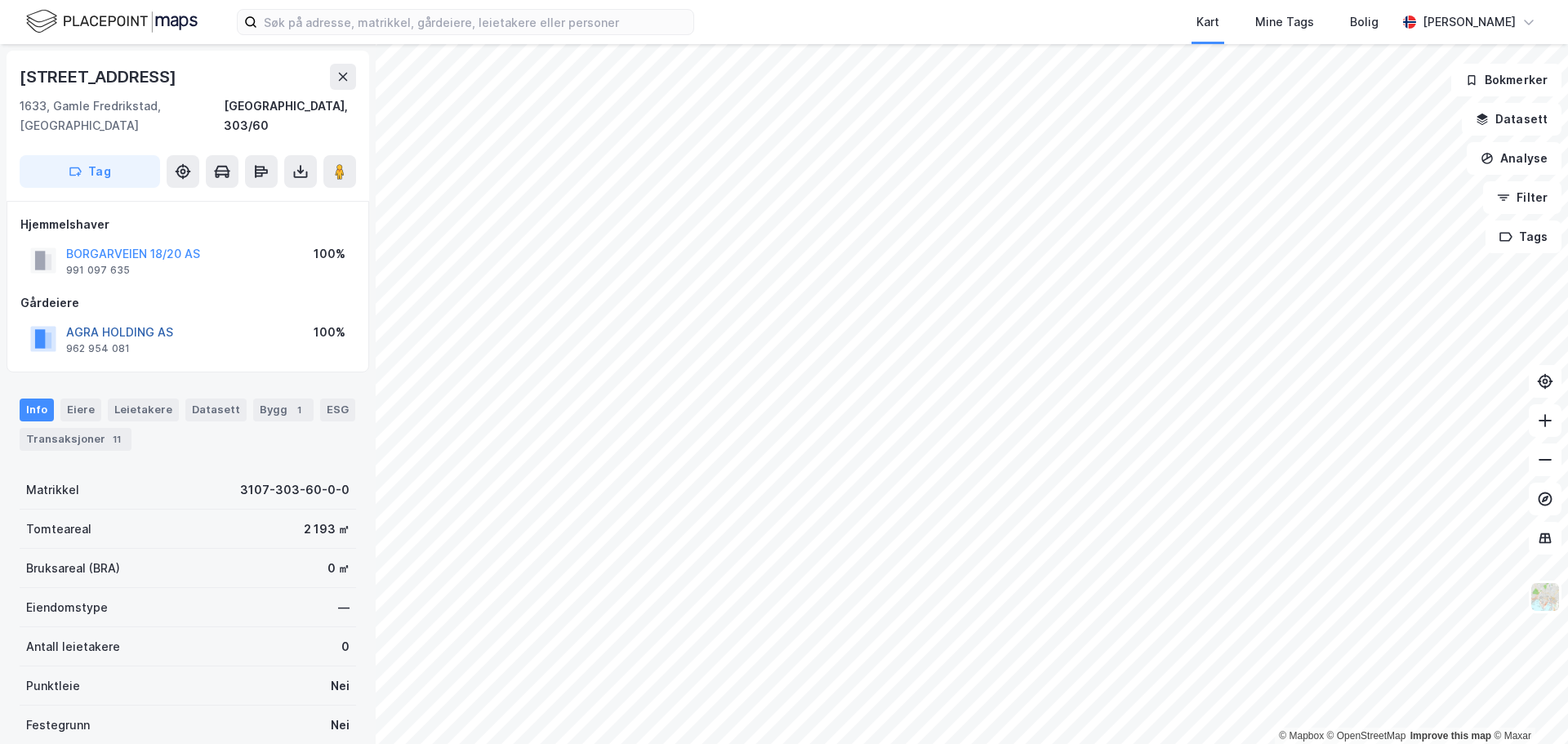
click at [0, 0] on button "AGRA HOLDING AS" at bounding box center [0, 0] width 0 height 0
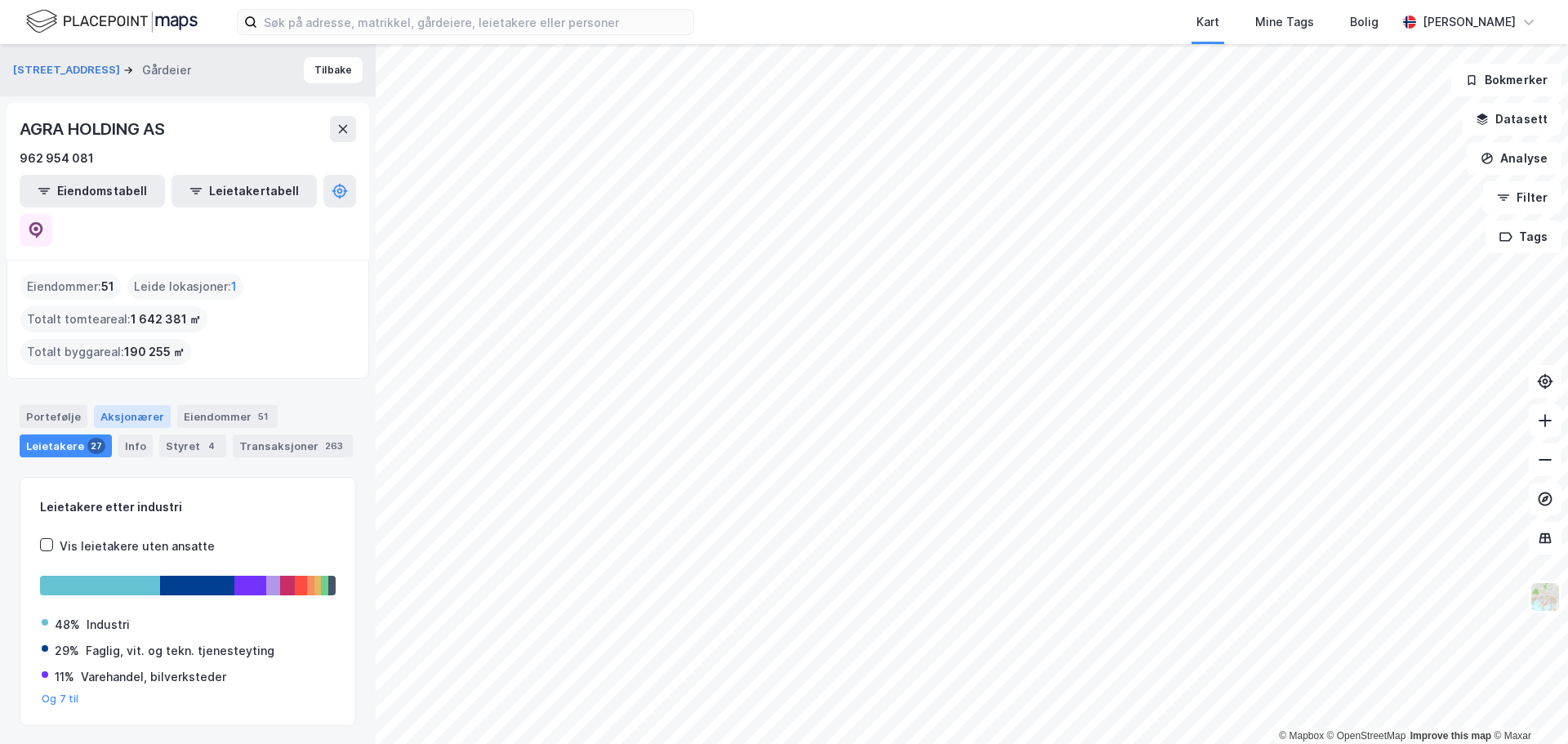
click at [134, 405] on div "Aksjonærer" at bounding box center [133, 416] width 77 height 23
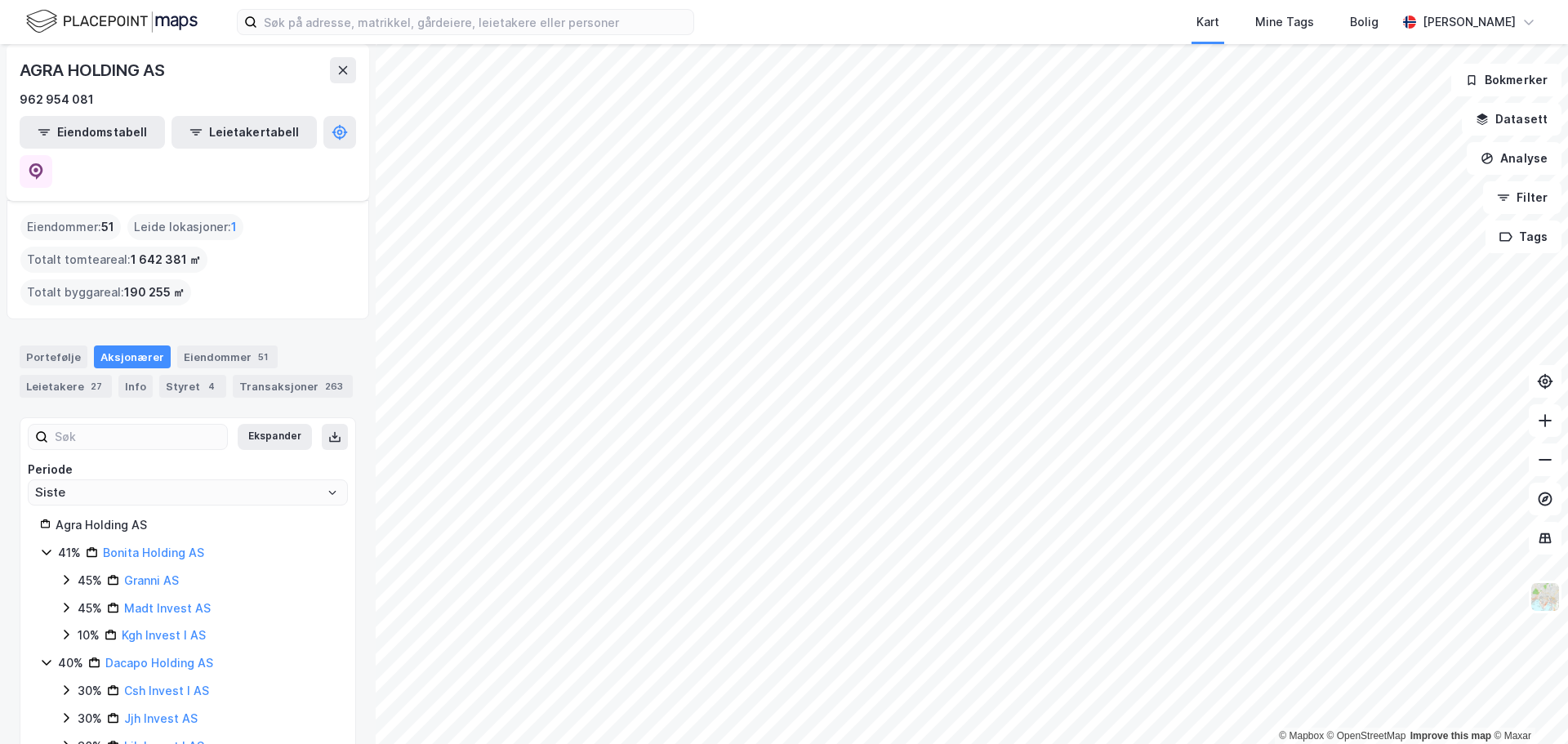
scroll to position [82, 0]
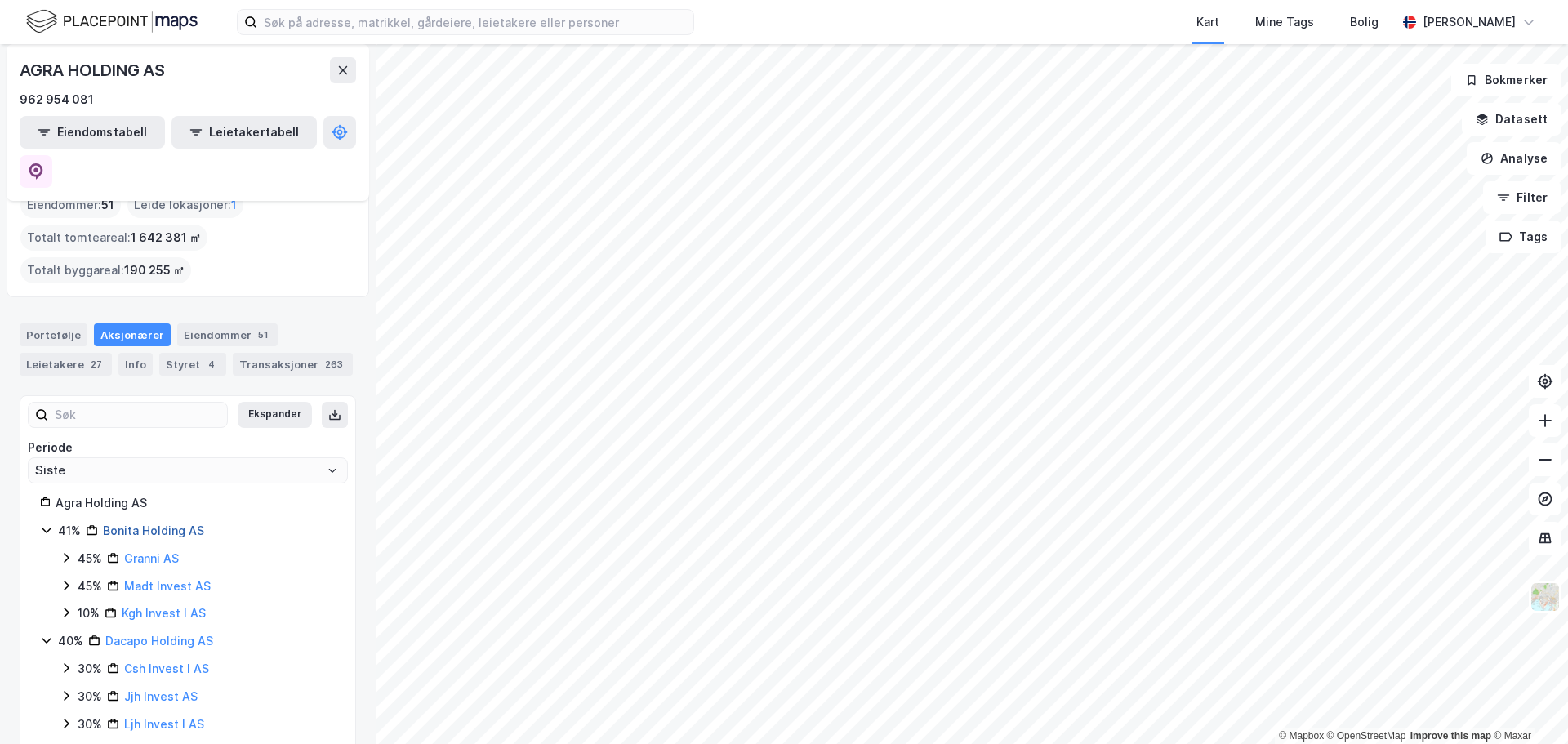
click at [166, 524] on link "Bonita Holding AS" at bounding box center [153, 530] width 101 height 14
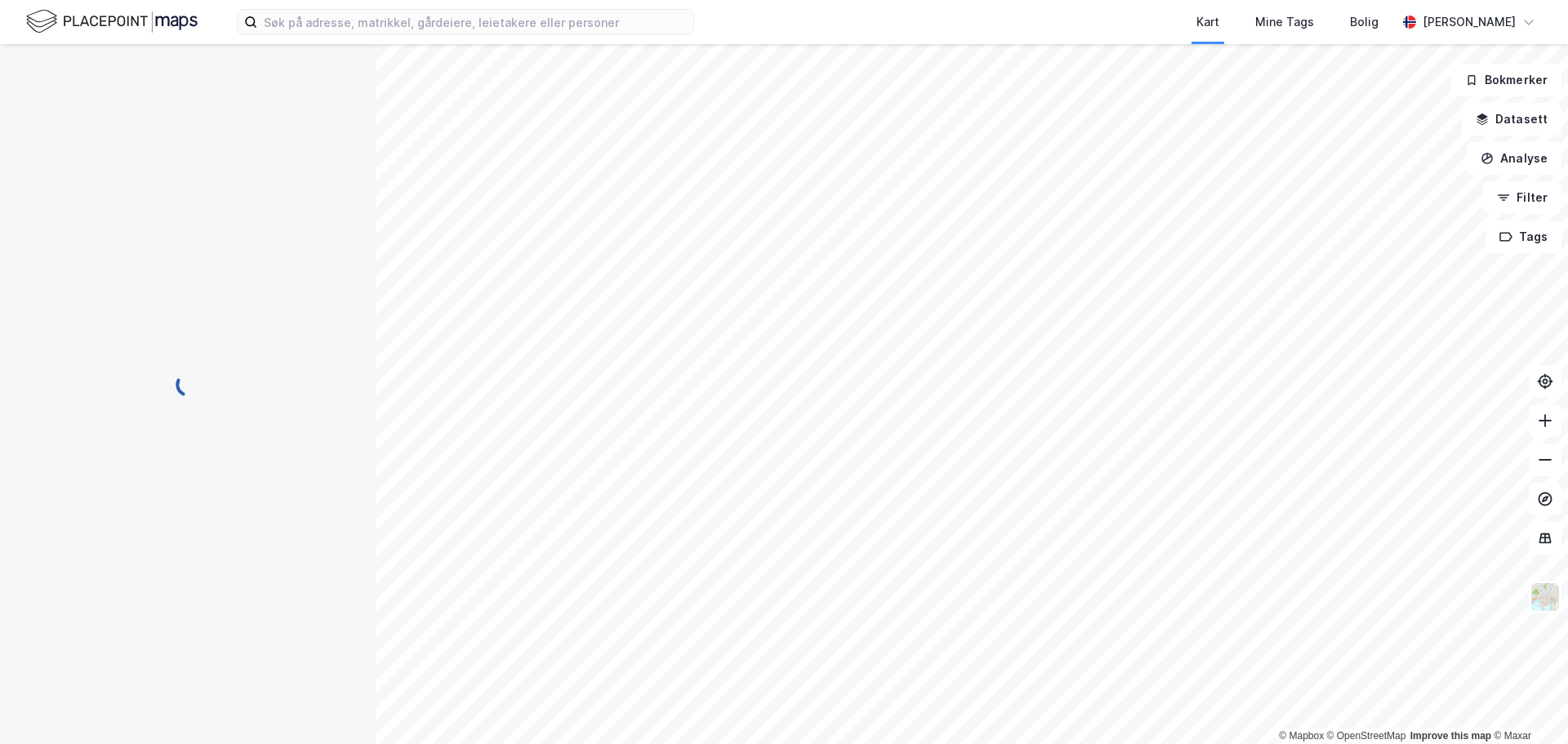
scroll to position [0, 0]
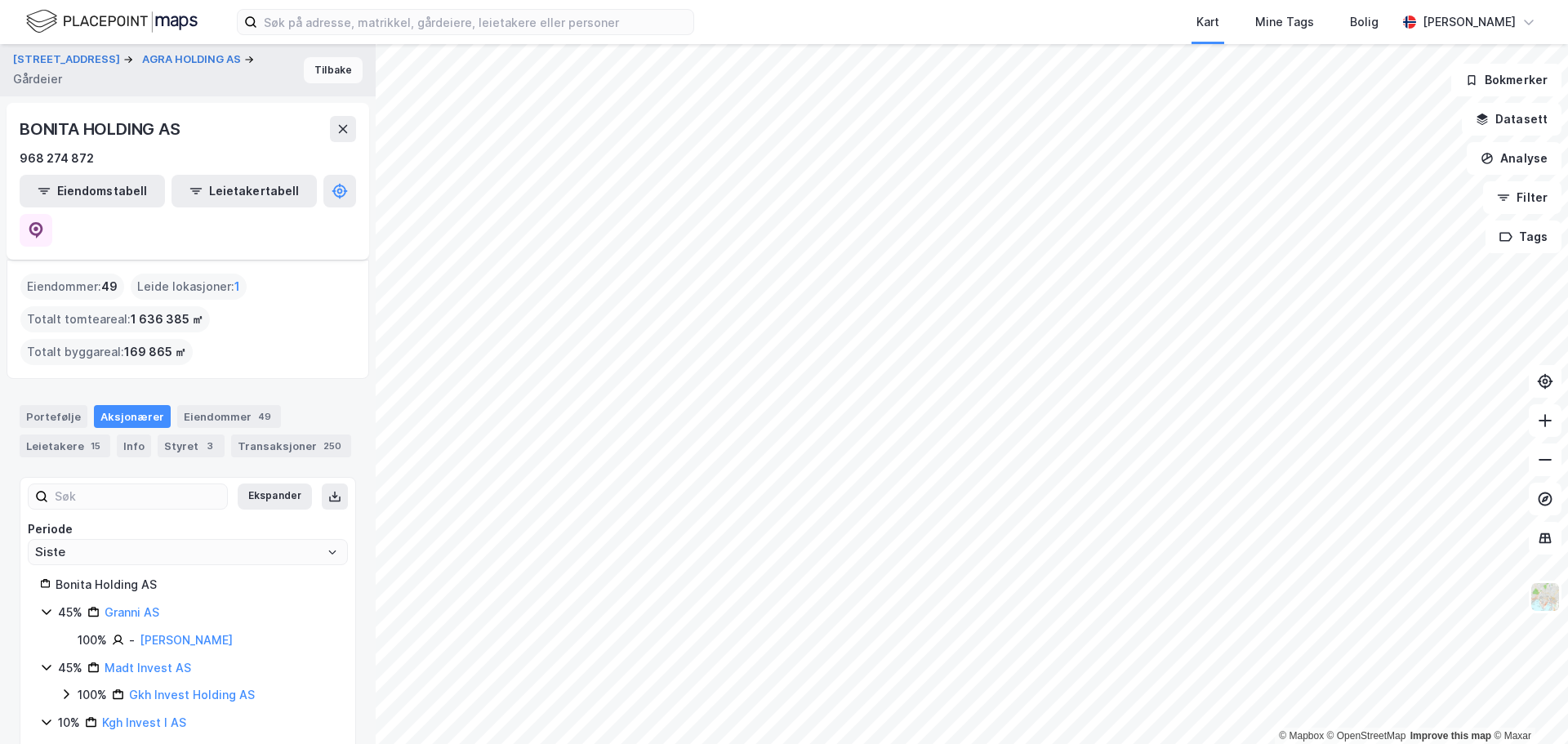
click at [316, 73] on button "Tilbake" at bounding box center [333, 69] width 58 height 26
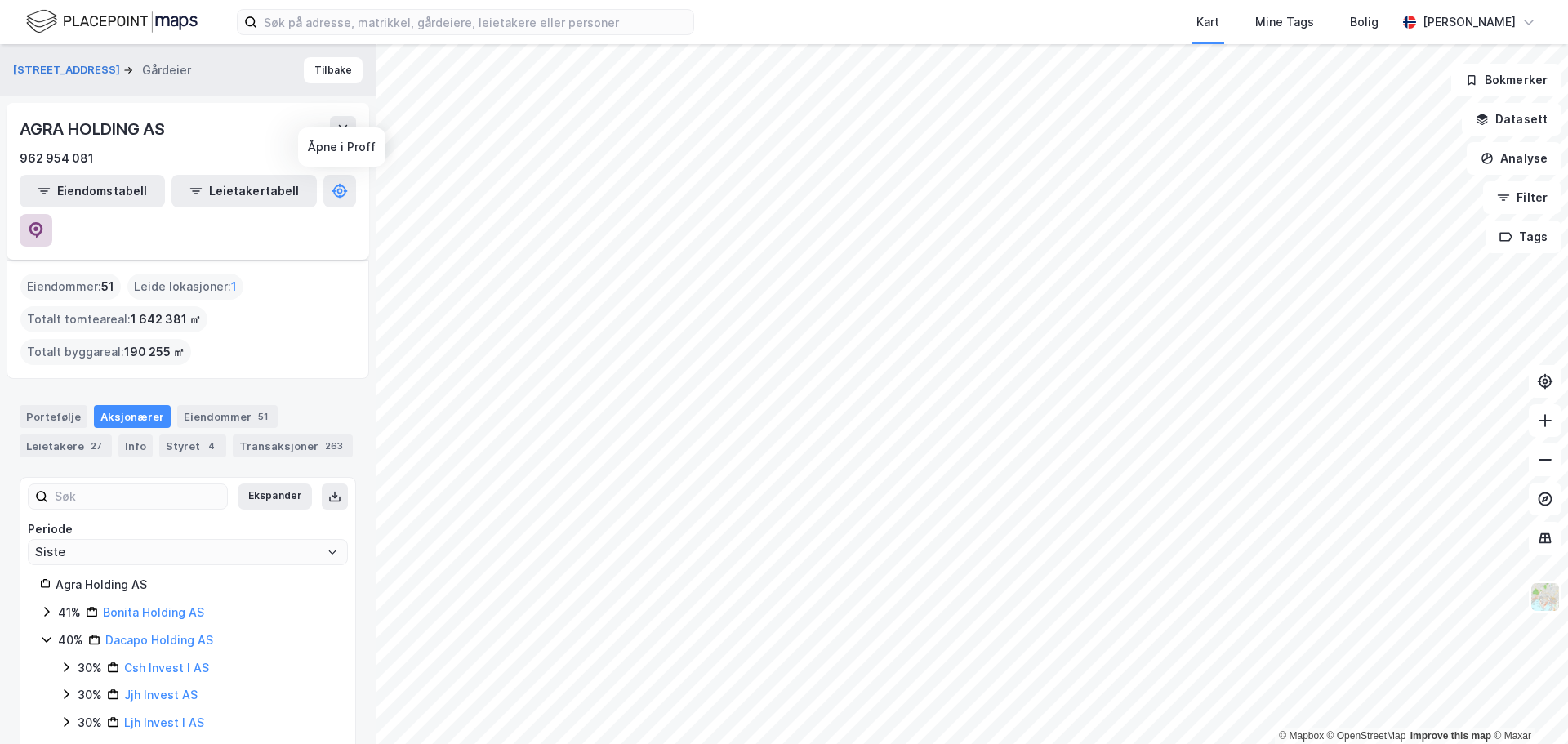
click at [44, 222] on icon at bounding box center [36, 230] width 17 height 17
click at [1484, 83] on button "Bokmerker" at bounding box center [1506, 79] width 110 height 33
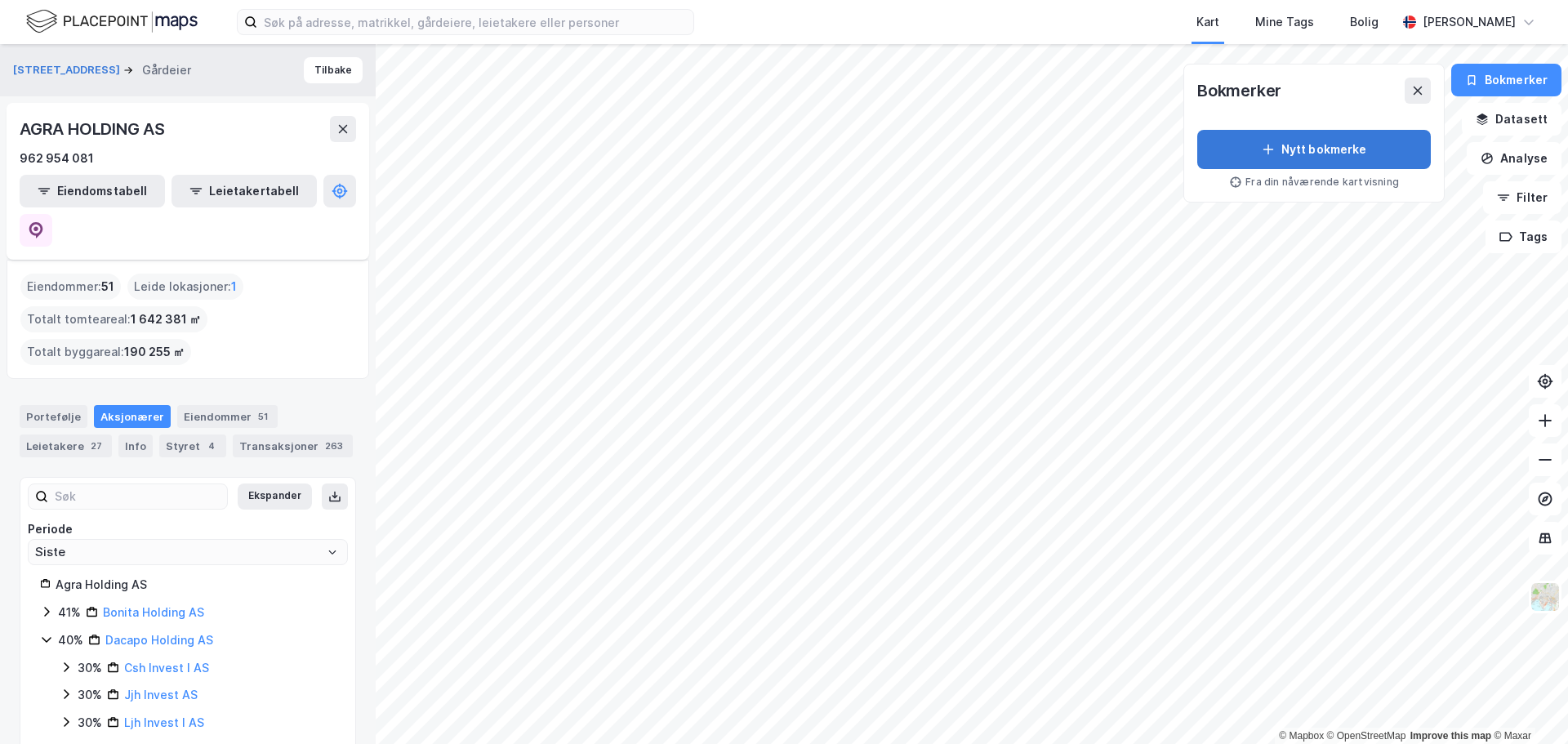
click at [1295, 146] on button "Nytt bokmerke" at bounding box center [1314, 149] width 234 height 39
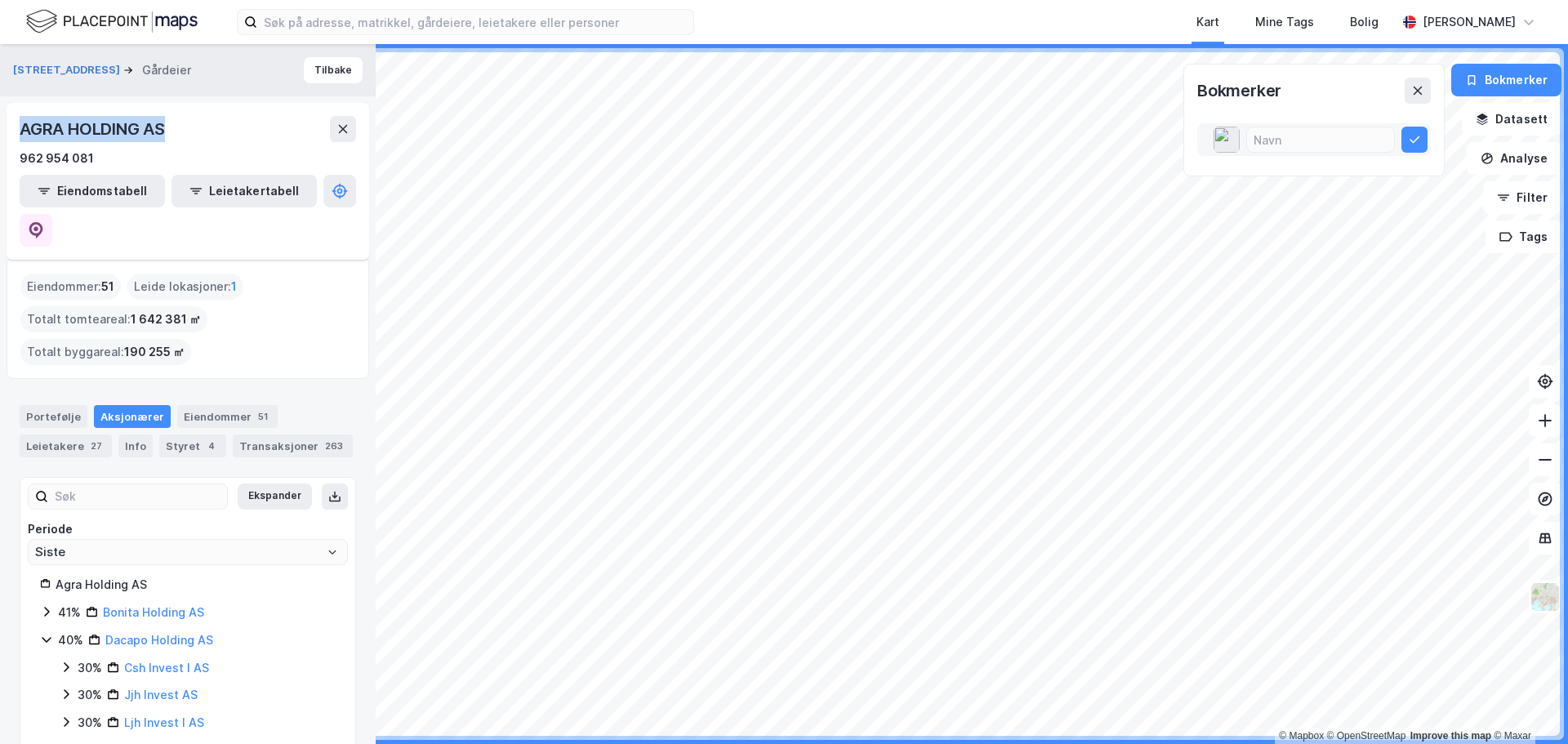
drag, startPoint x: 168, startPoint y: 127, endPoint x: 19, endPoint y: 128, distance: 149.0
click at [19, 128] on div "AGRA HOLDING AS" at bounding box center [94, 129] width 149 height 26
copy div "AGRA HOLDING AS"
click at [1263, 143] on input at bounding box center [1321, 139] width 147 height 24
paste input "AGRA HOLDING AS"
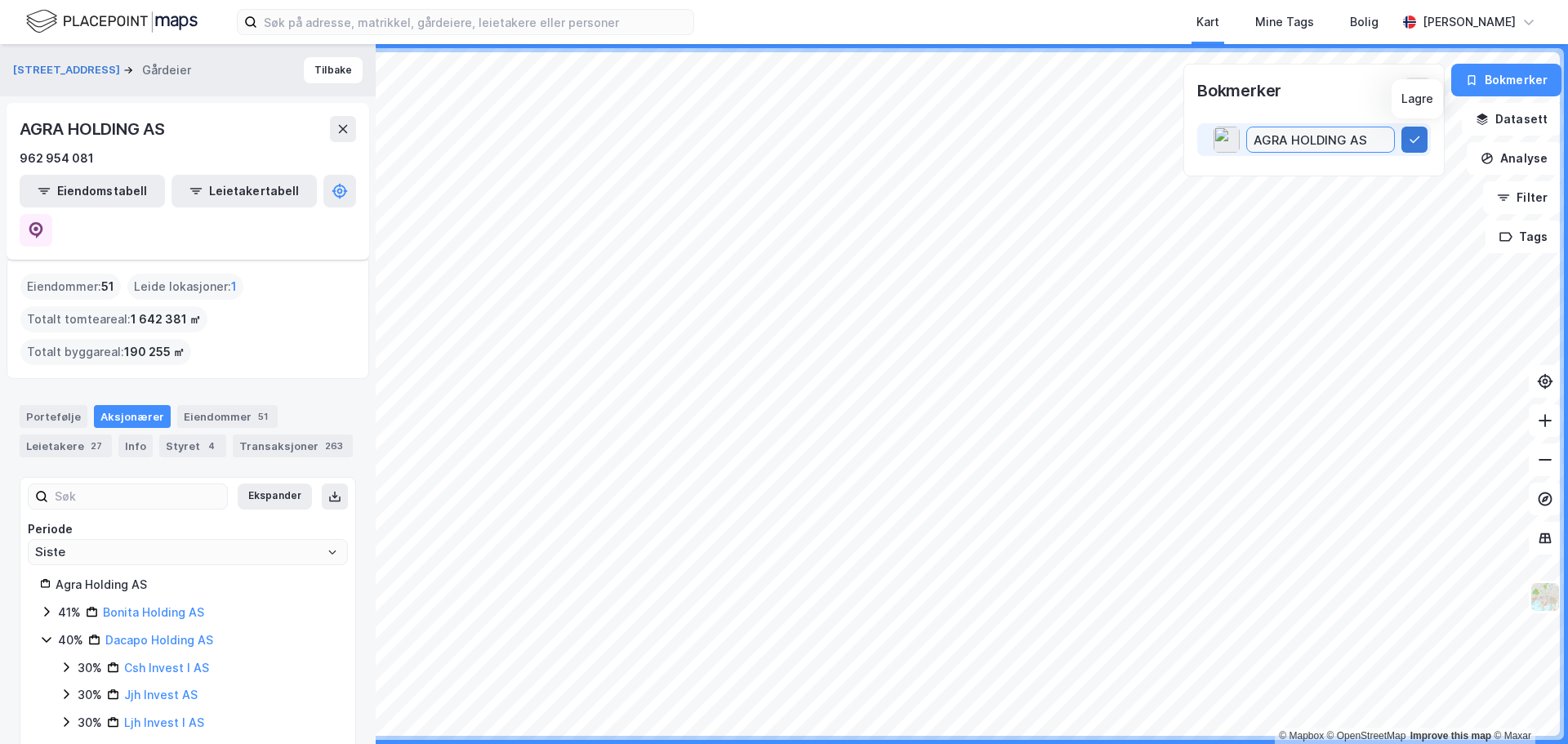
type input "AGRA HOLDING AS"
click at [1417, 142] on icon at bounding box center [1415, 139] width 13 height 13
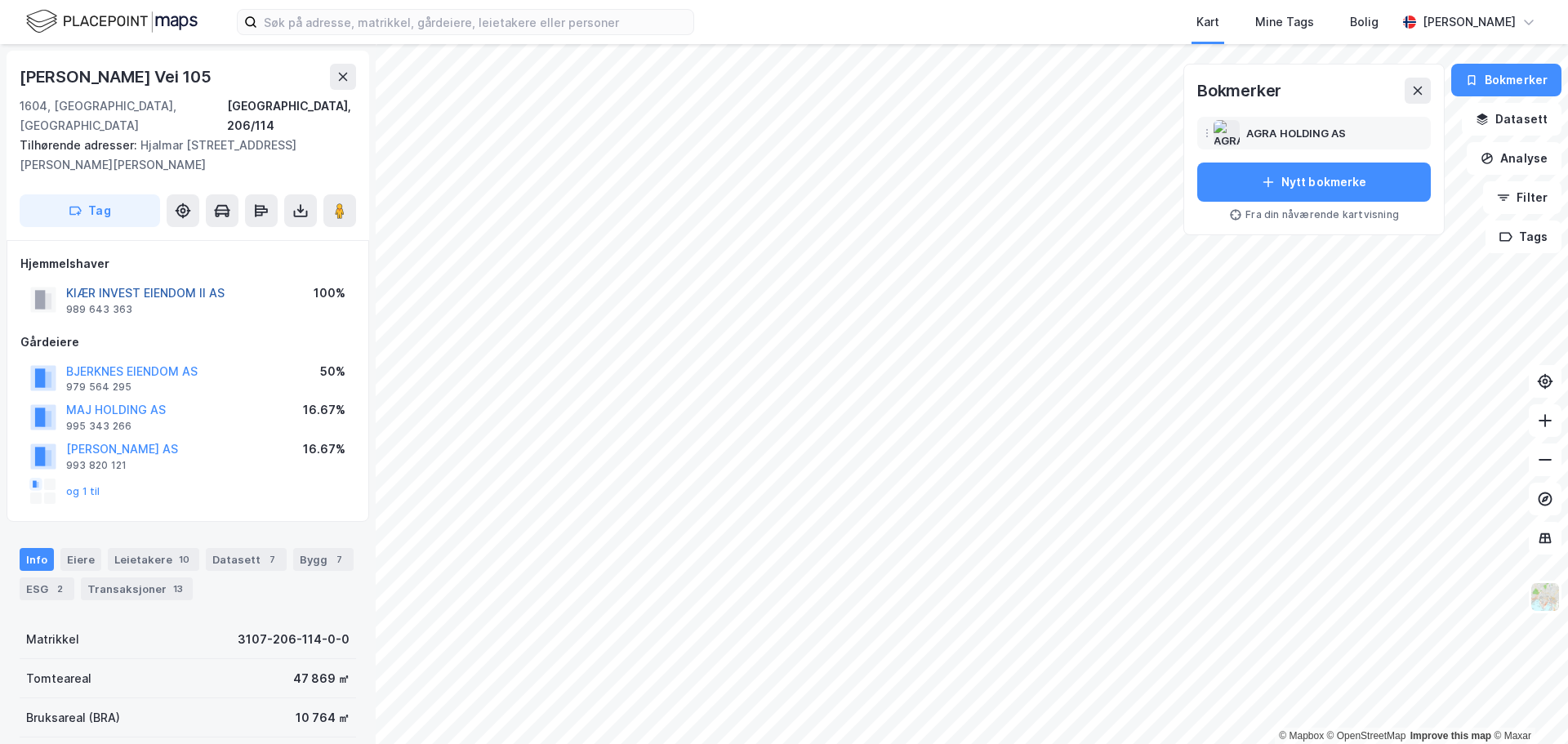
click at [0, 0] on button "KIÆR INVEST EIENDOM II AS" at bounding box center [0, 0] width 0 height 0
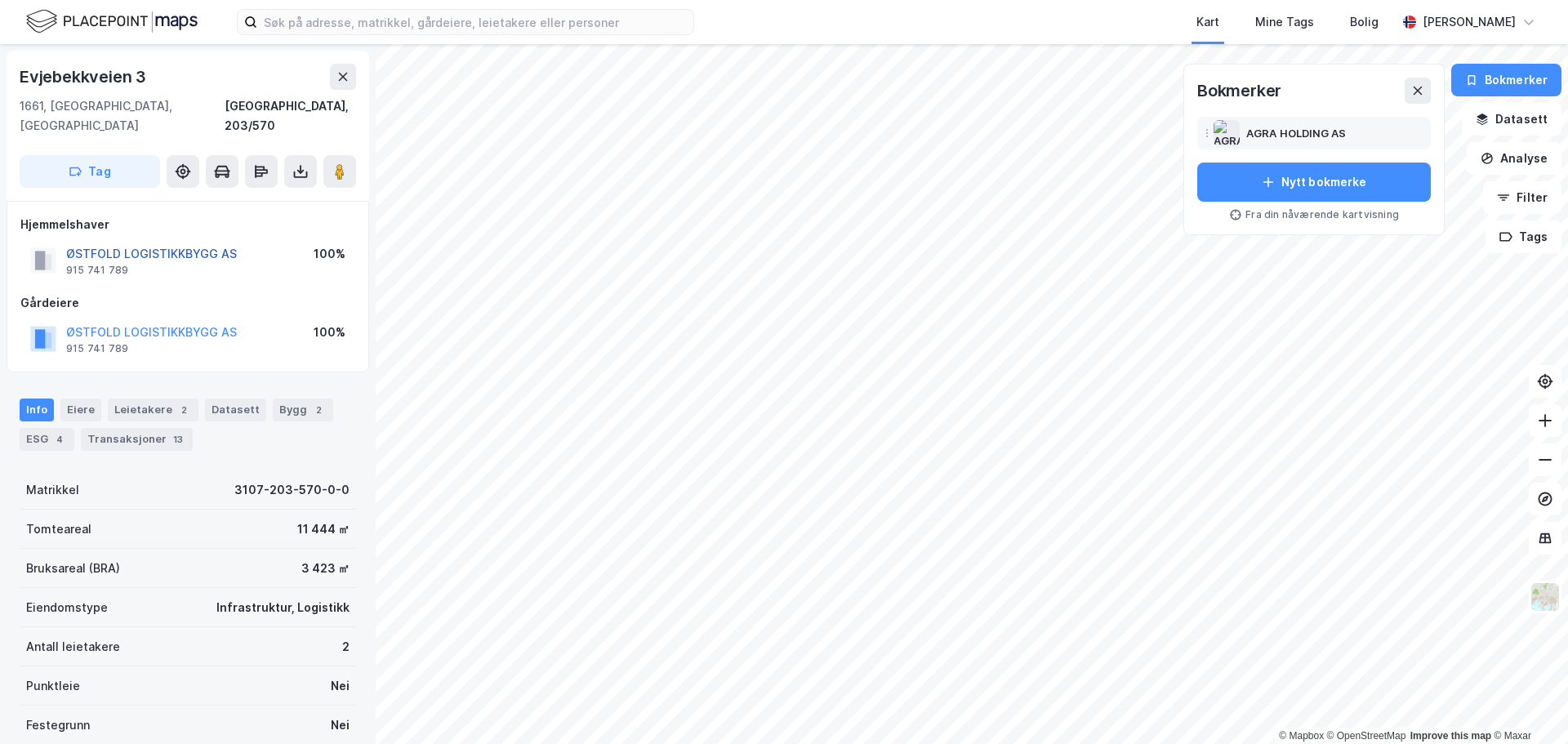
click at [0, 0] on button "ØSTFOLD LOGISTIKKBYGG AS" at bounding box center [0, 0] width 0 height 0
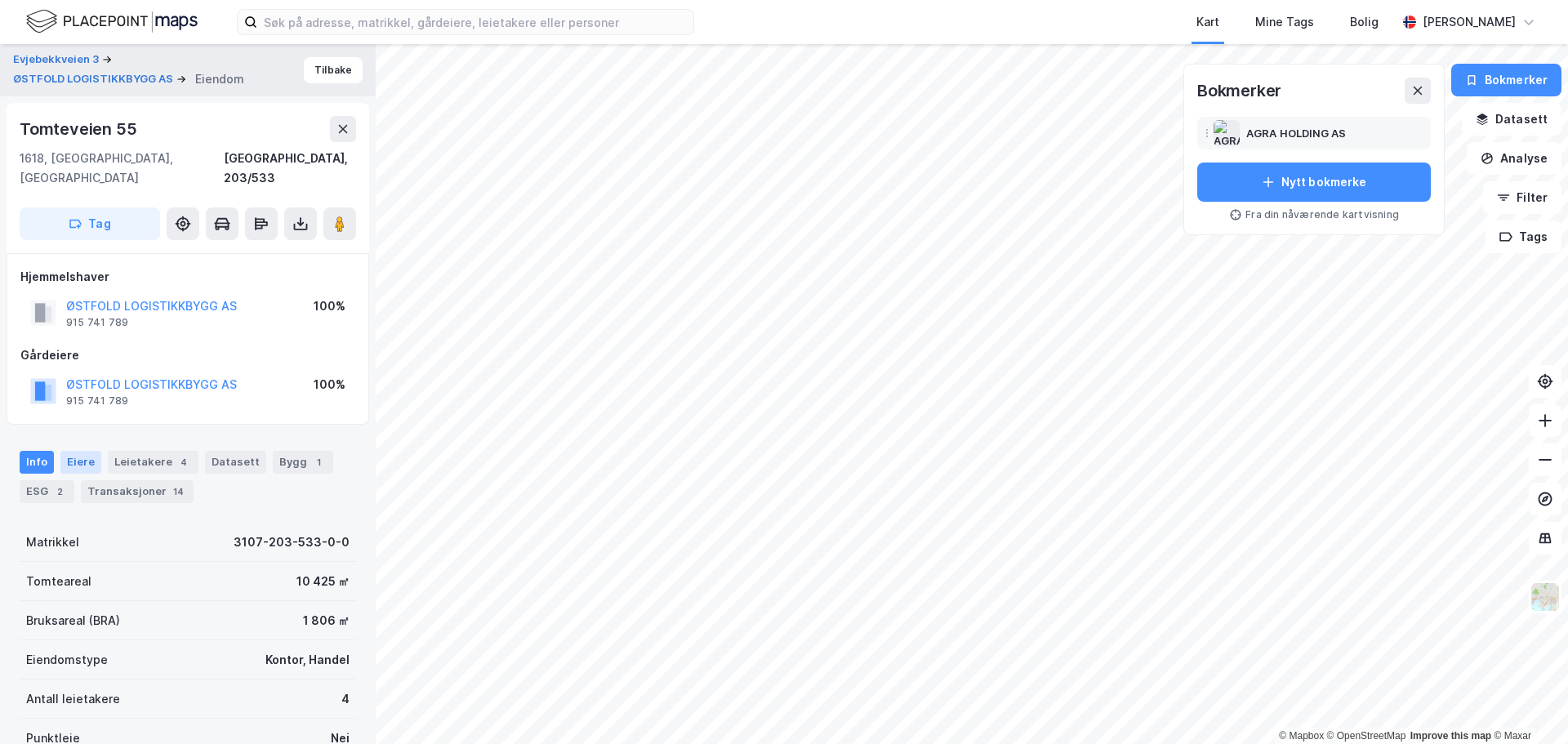
click at [86, 451] on div "Eiere" at bounding box center [80, 462] width 41 height 23
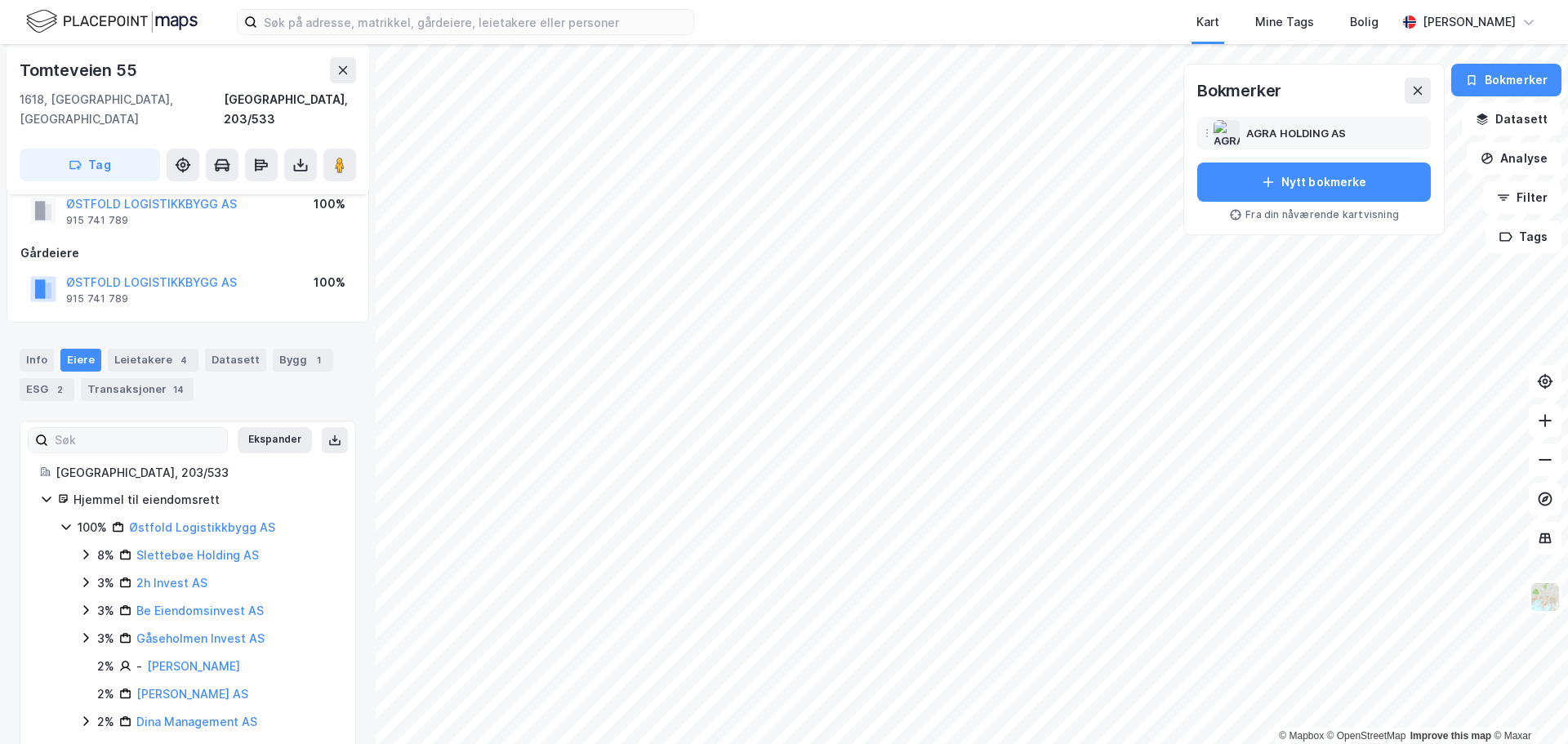
scroll to position [164, 0]
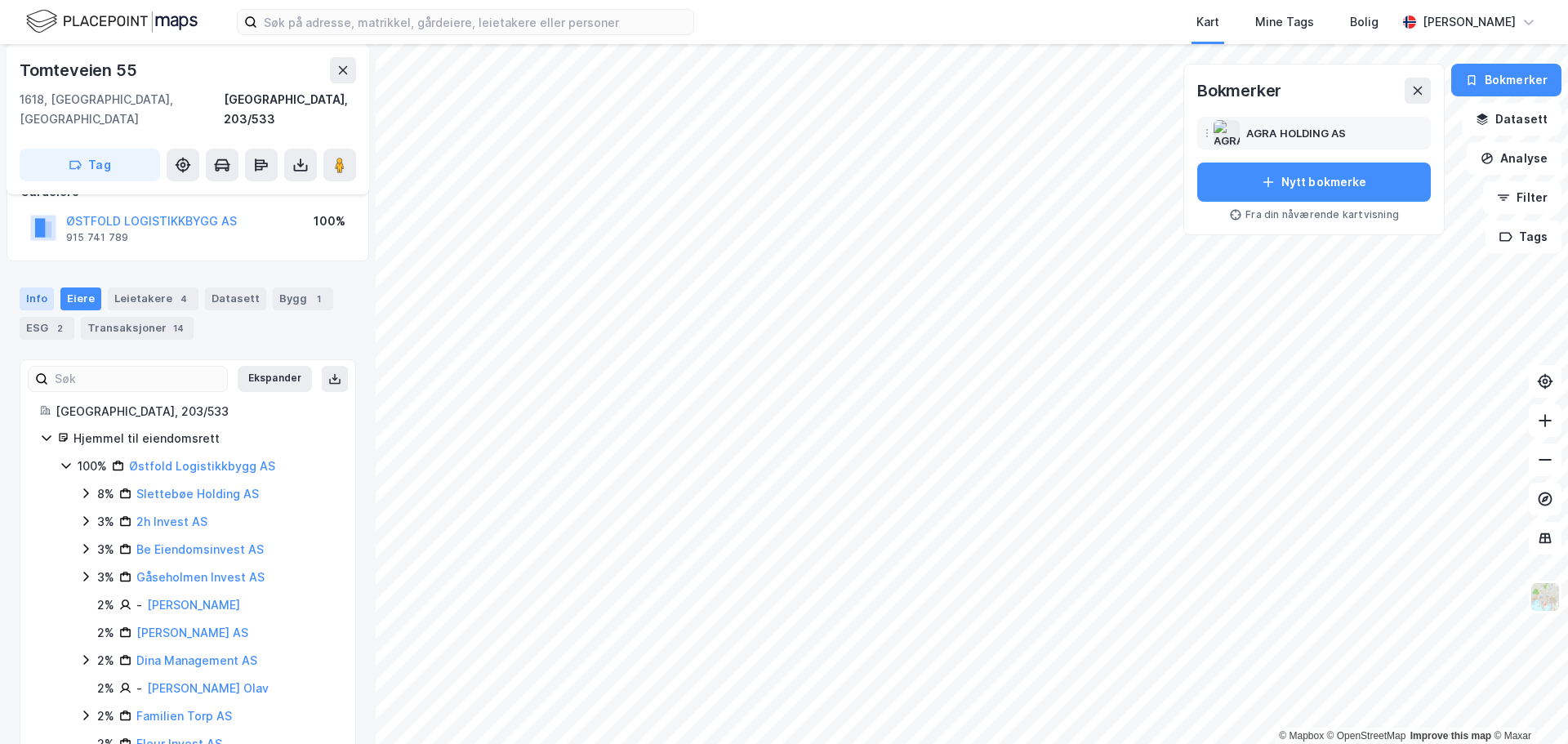
click at [46, 287] on div "Info" at bounding box center [36, 298] width 34 height 23
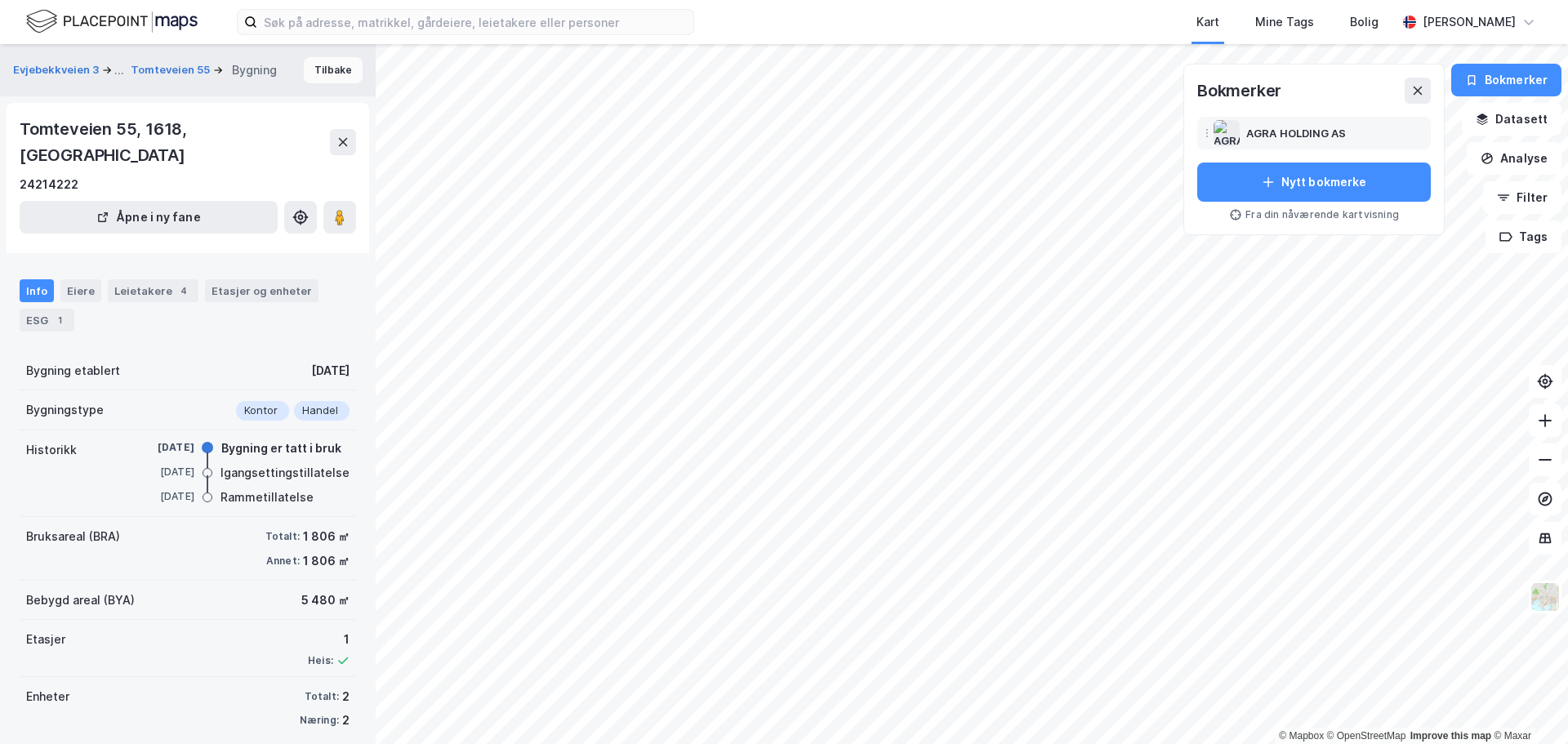
click at [314, 68] on button "Tilbake" at bounding box center [333, 69] width 58 height 26
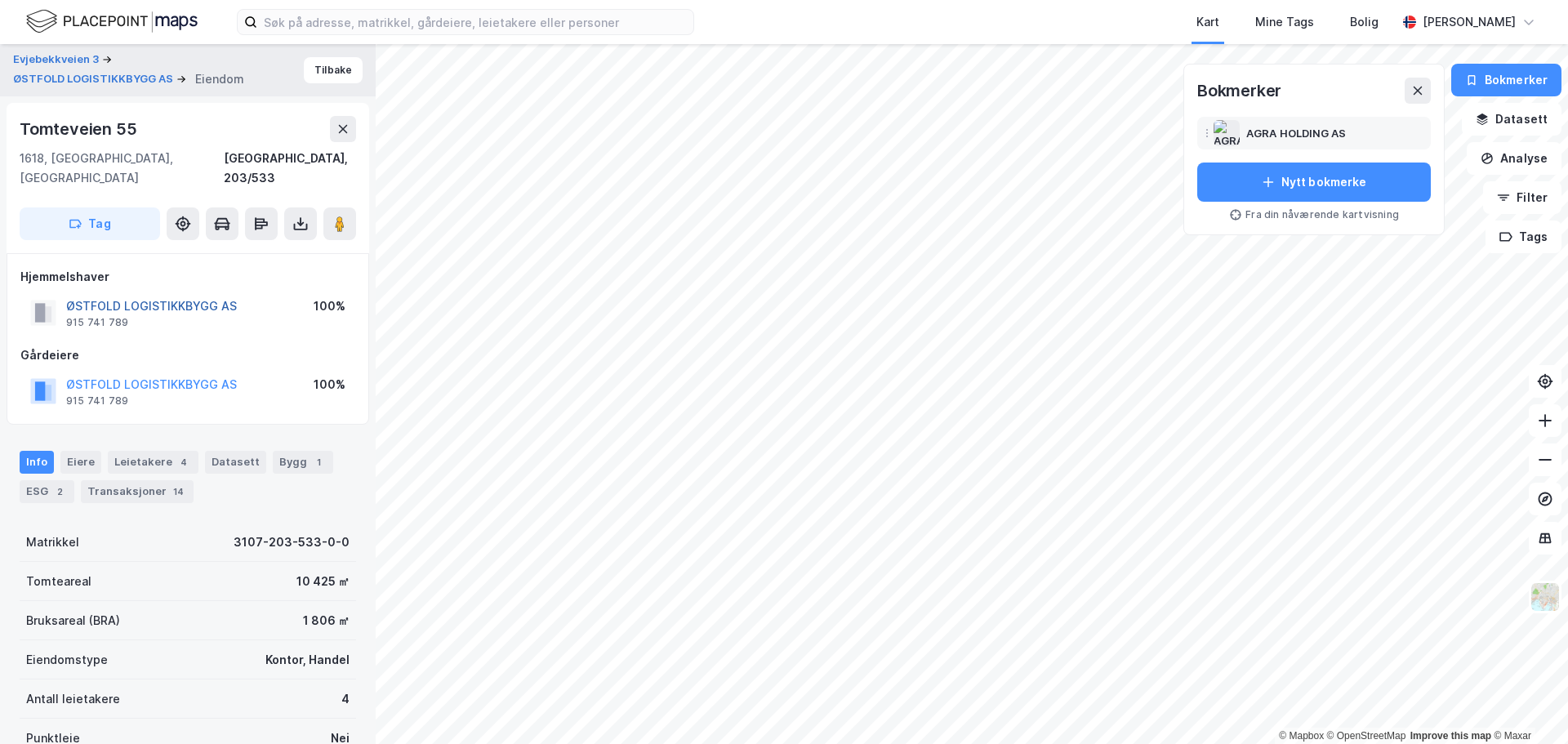
click at [0, 0] on button "ØSTFOLD LOGISTIKKBYGG AS" at bounding box center [0, 0] width 0 height 0
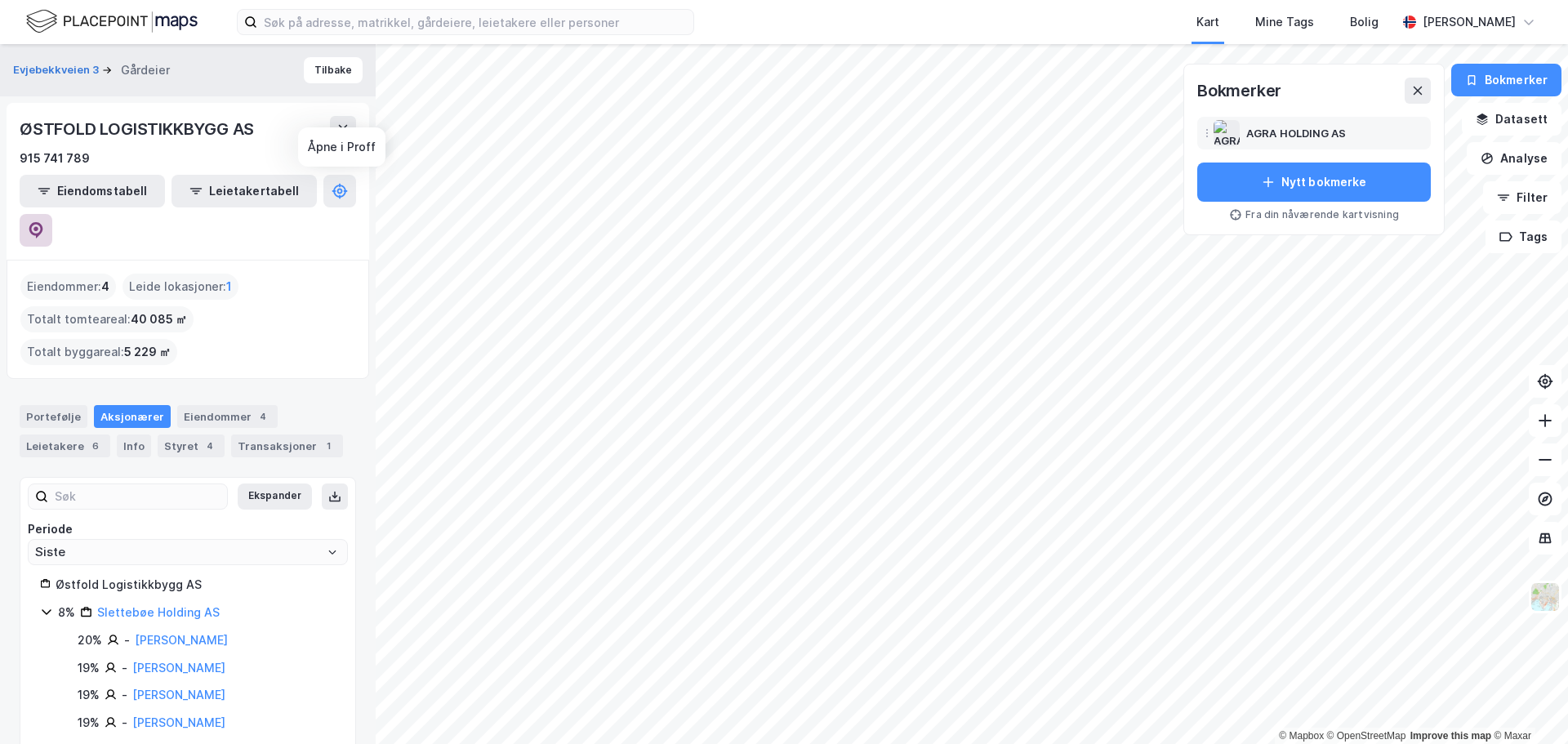
click at [43, 222] on icon at bounding box center [36, 230] width 14 height 17
click at [181, 434] on div "Styret 4" at bounding box center [191, 445] width 67 height 23
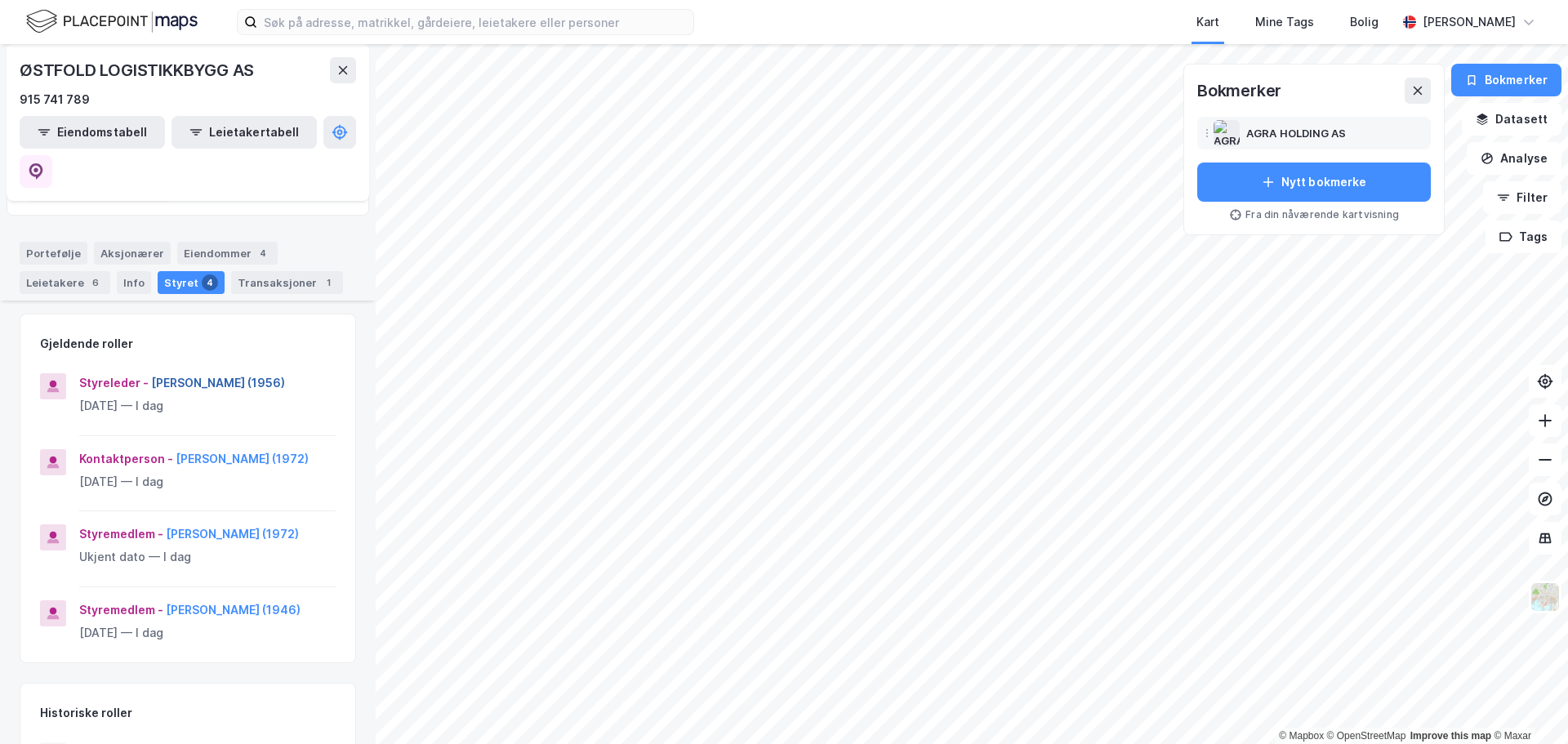
scroll to position [82, 0]
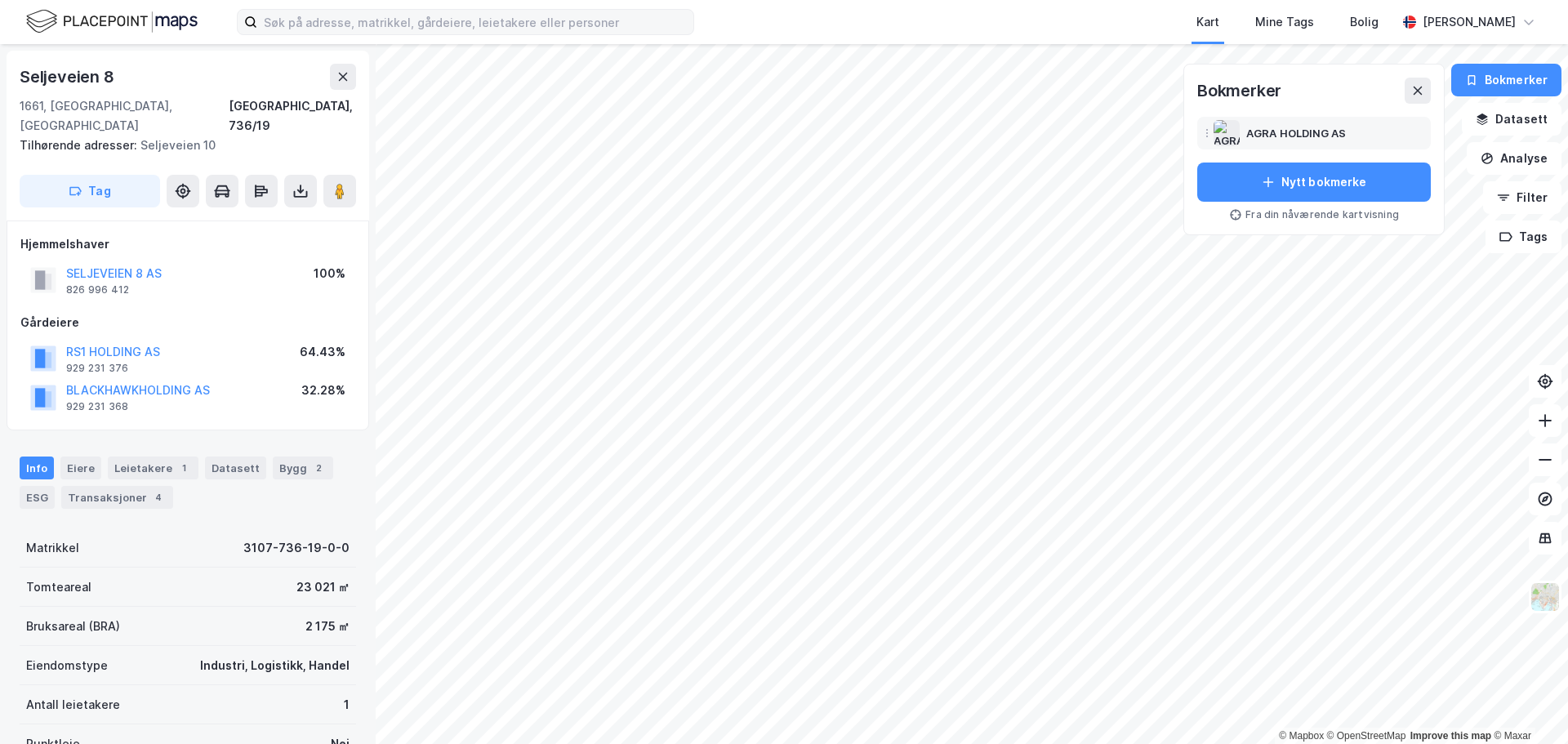
scroll to position [5, 0]
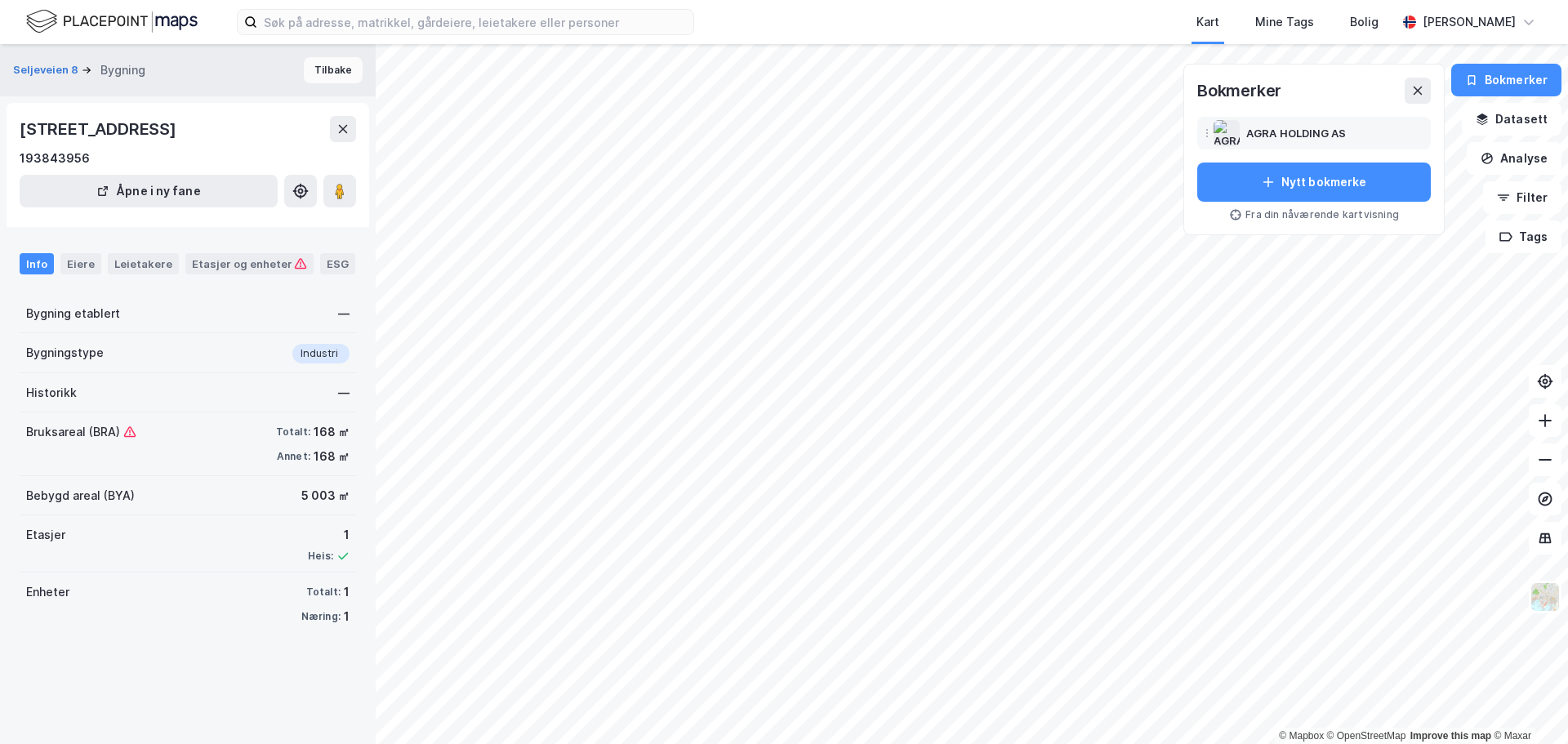
click at [330, 68] on button "Tilbake" at bounding box center [333, 69] width 58 height 26
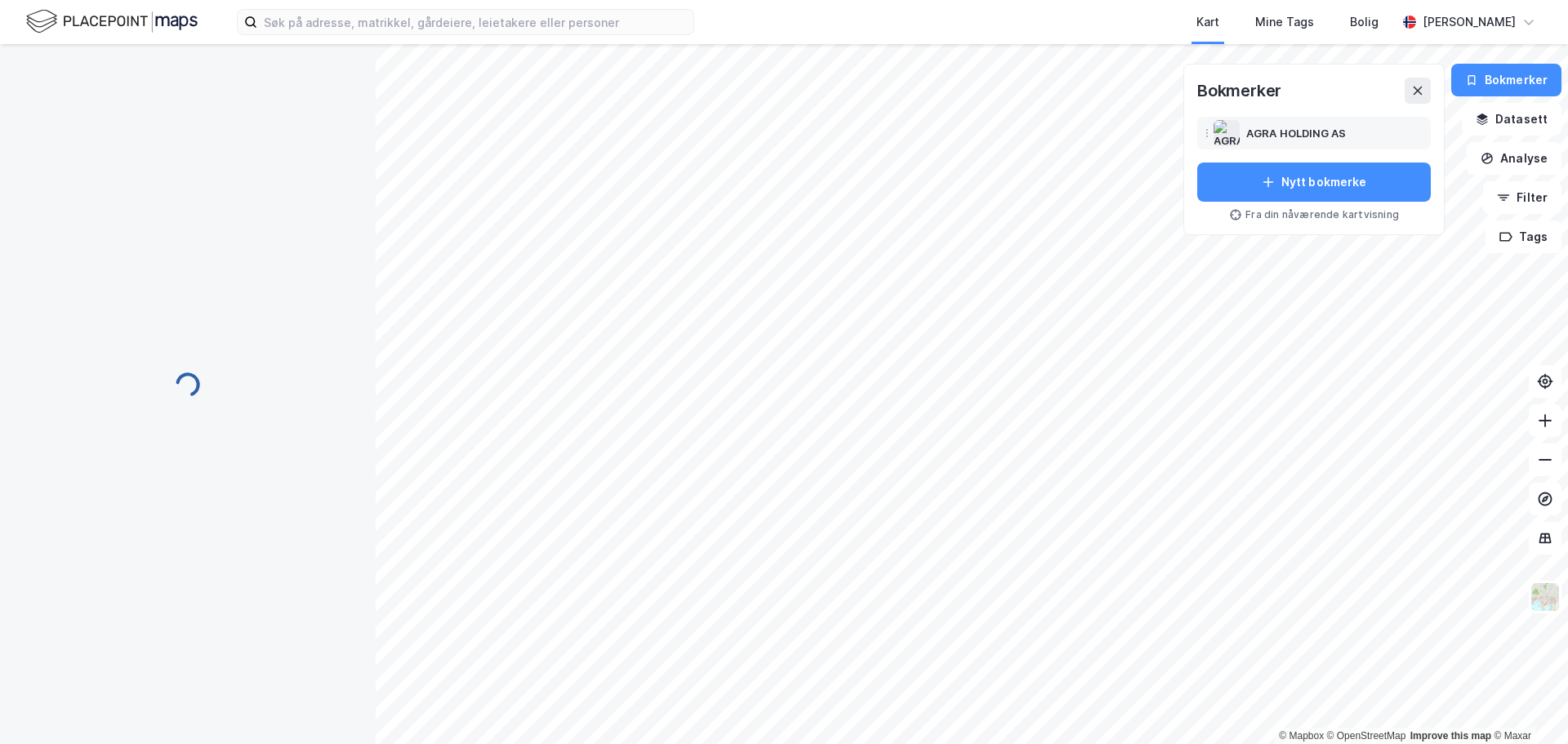
scroll to position [5, 0]
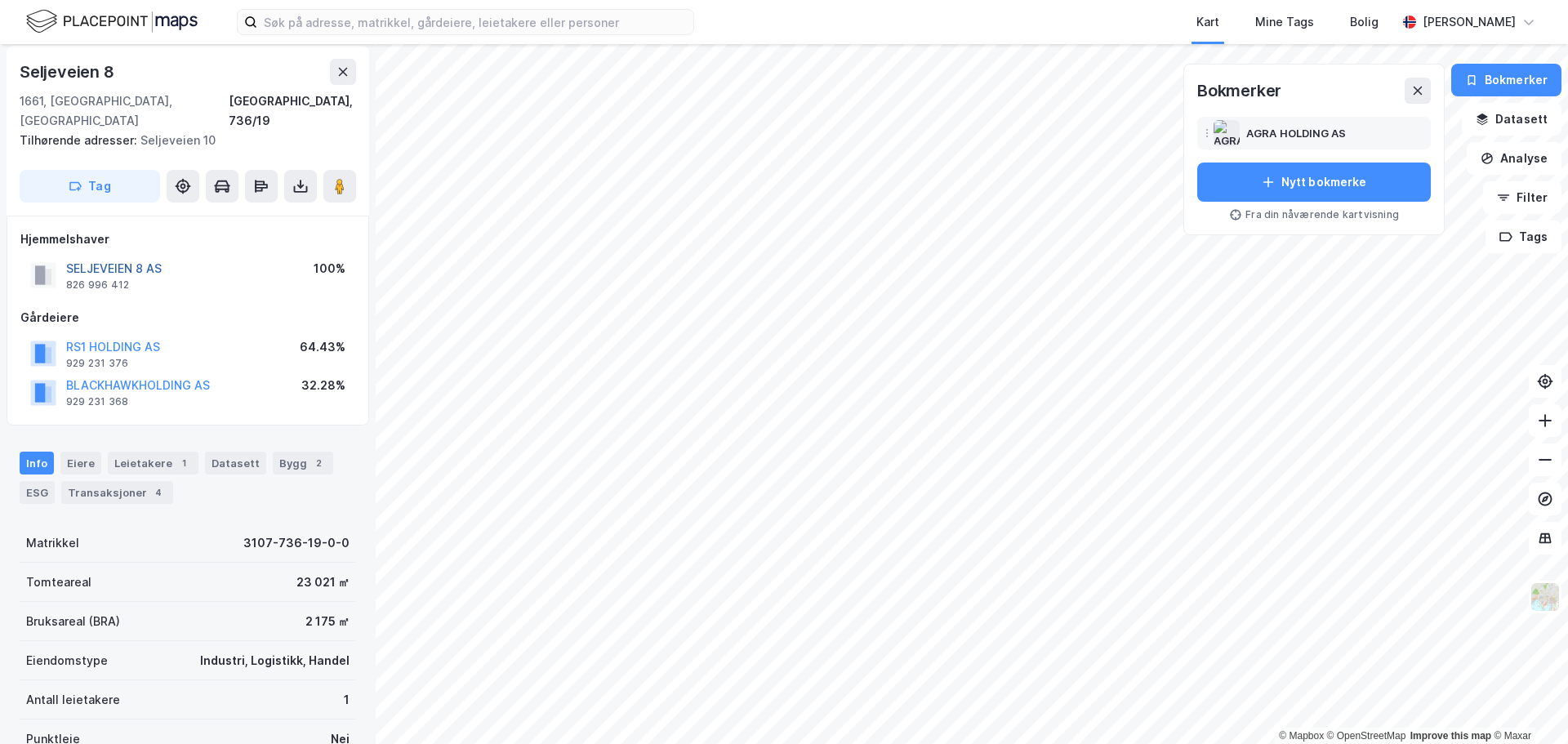
click at [0, 0] on button "SELJEVEIEN 8 AS" at bounding box center [0, 0] width 0 height 0
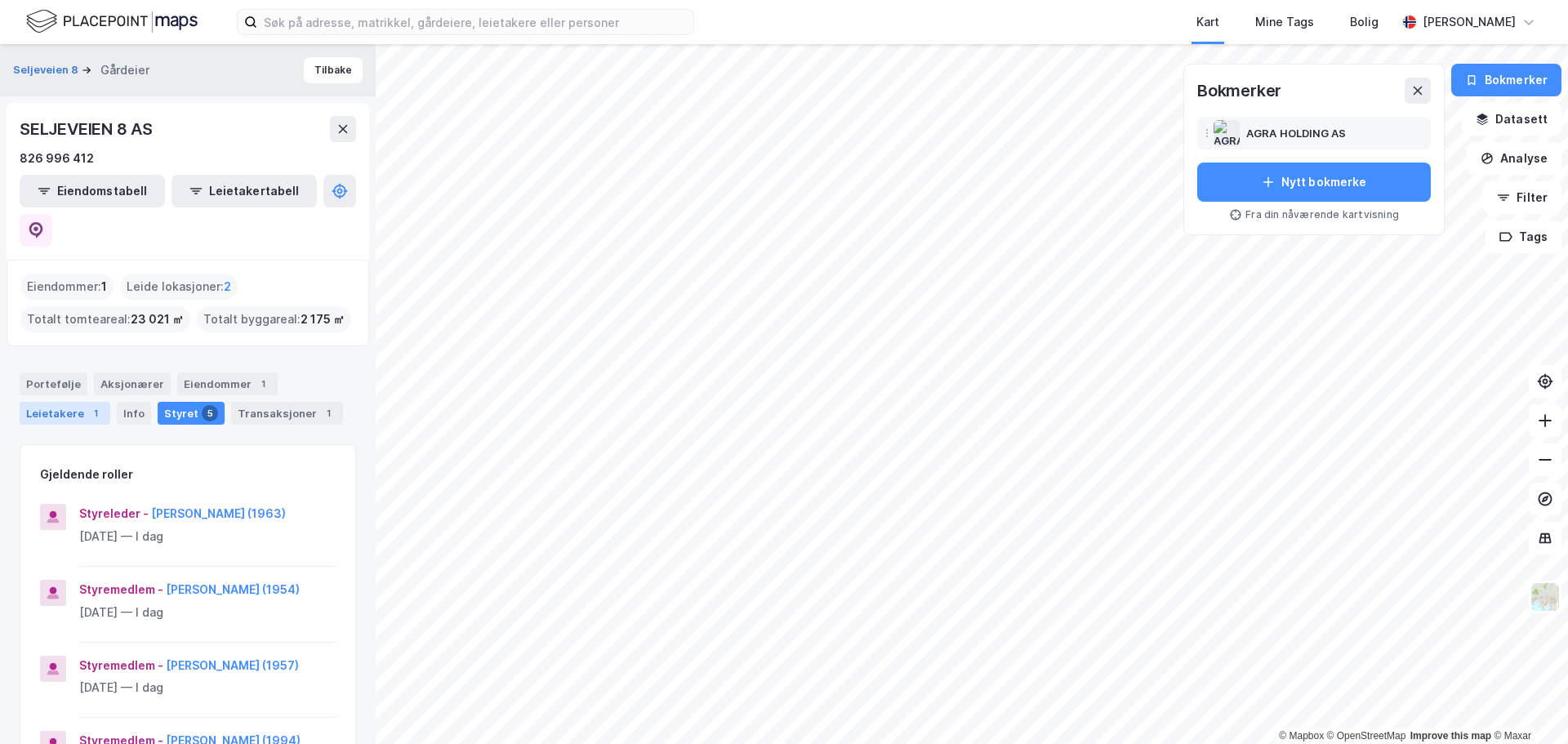
click at [73, 402] on div "Leietakere 1" at bounding box center [64, 412] width 91 height 23
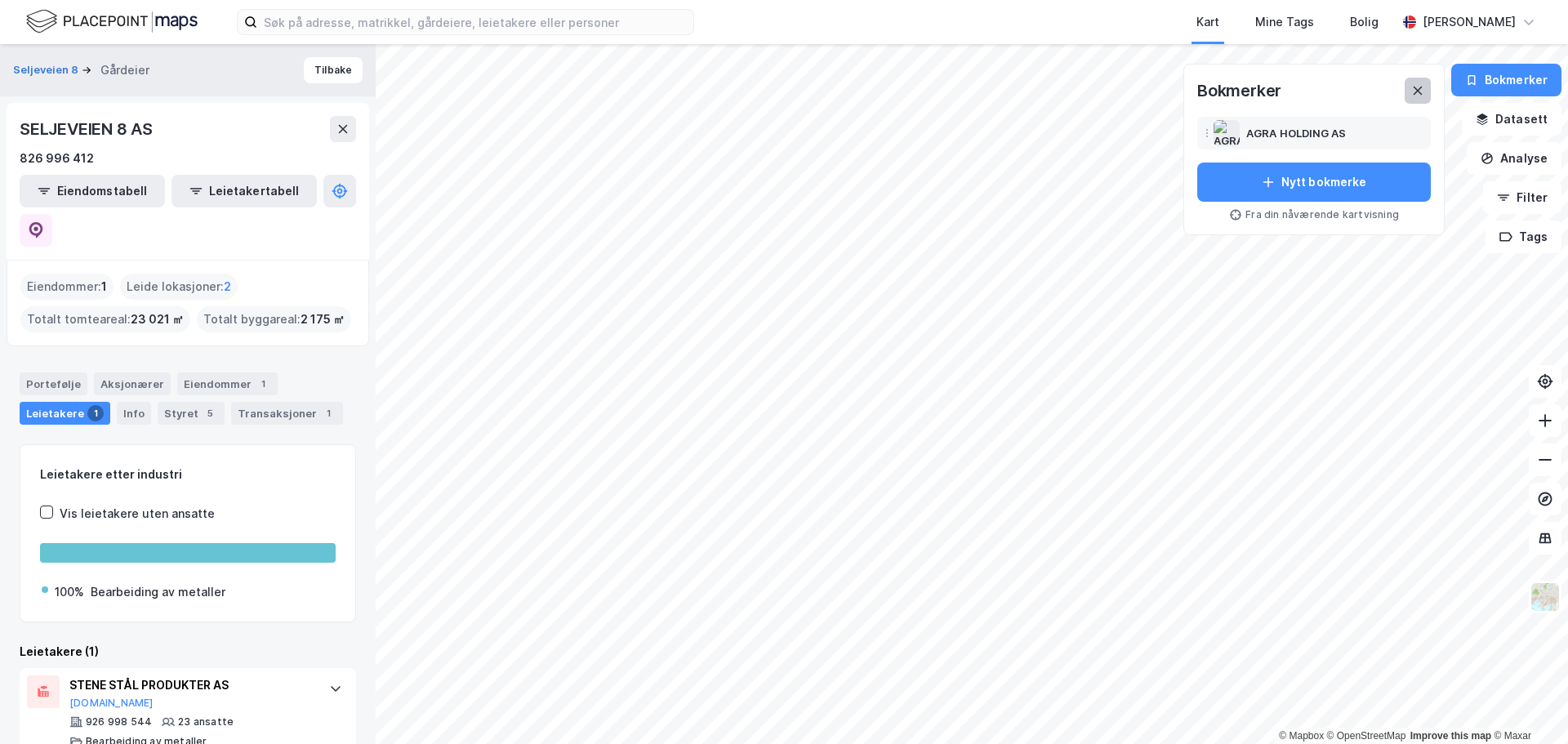
click at [1417, 94] on icon at bounding box center [1418, 91] width 9 height 8
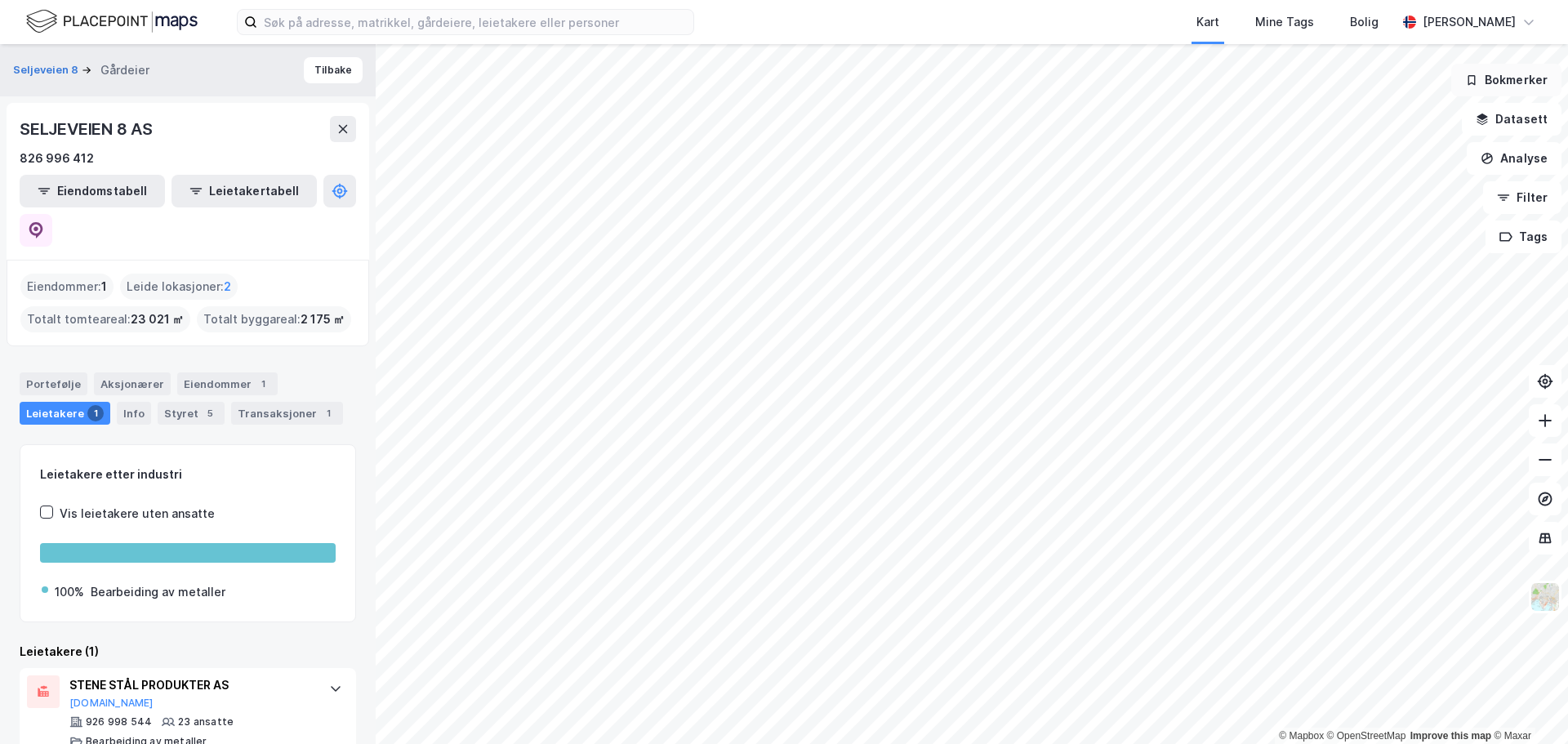
click at [1491, 84] on button "Bokmerker" at bounding box center [1506, 79] width 110 height 33
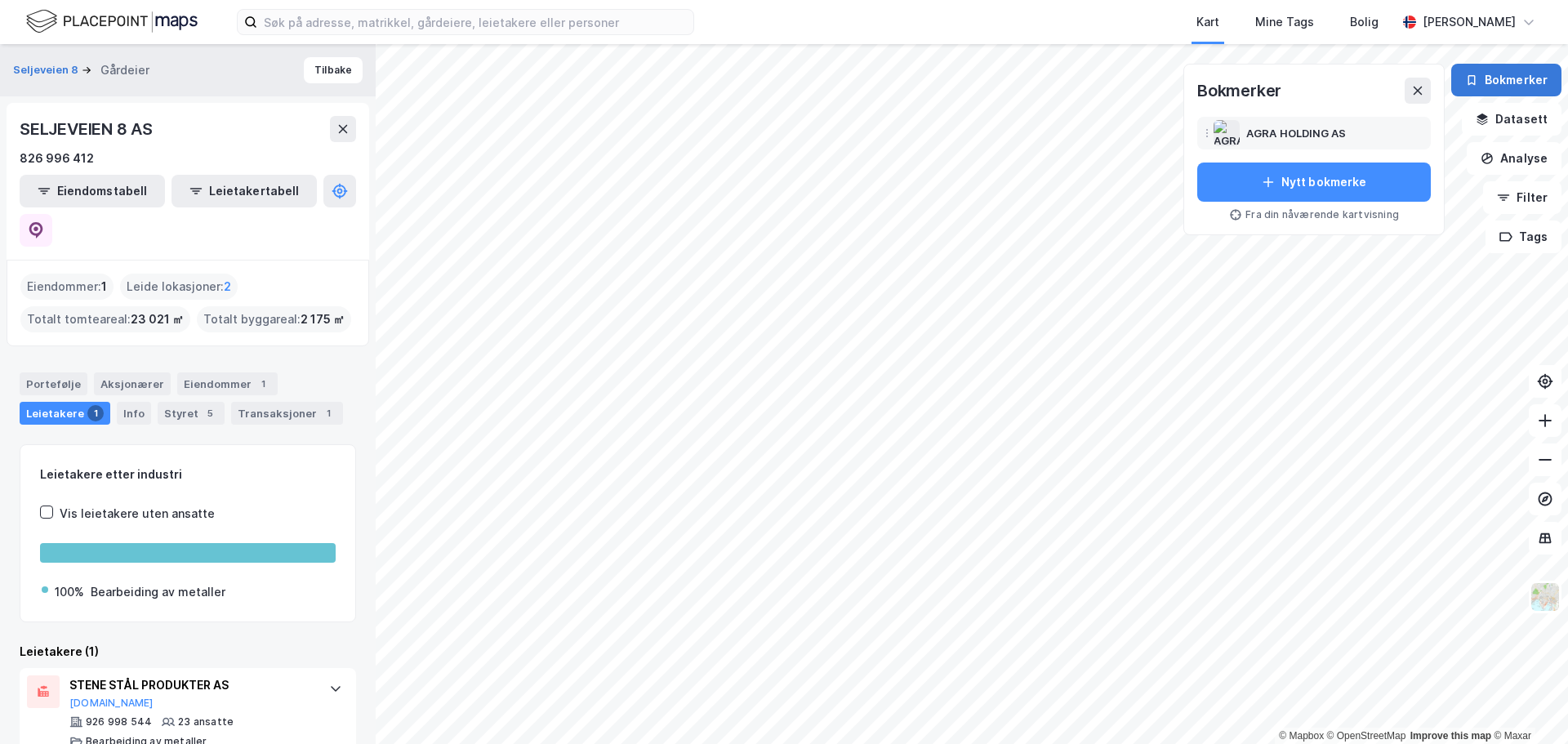
click at [1490, 84] on button "Bokmerker" at bounding box center [1506, 79] width 110 height 33
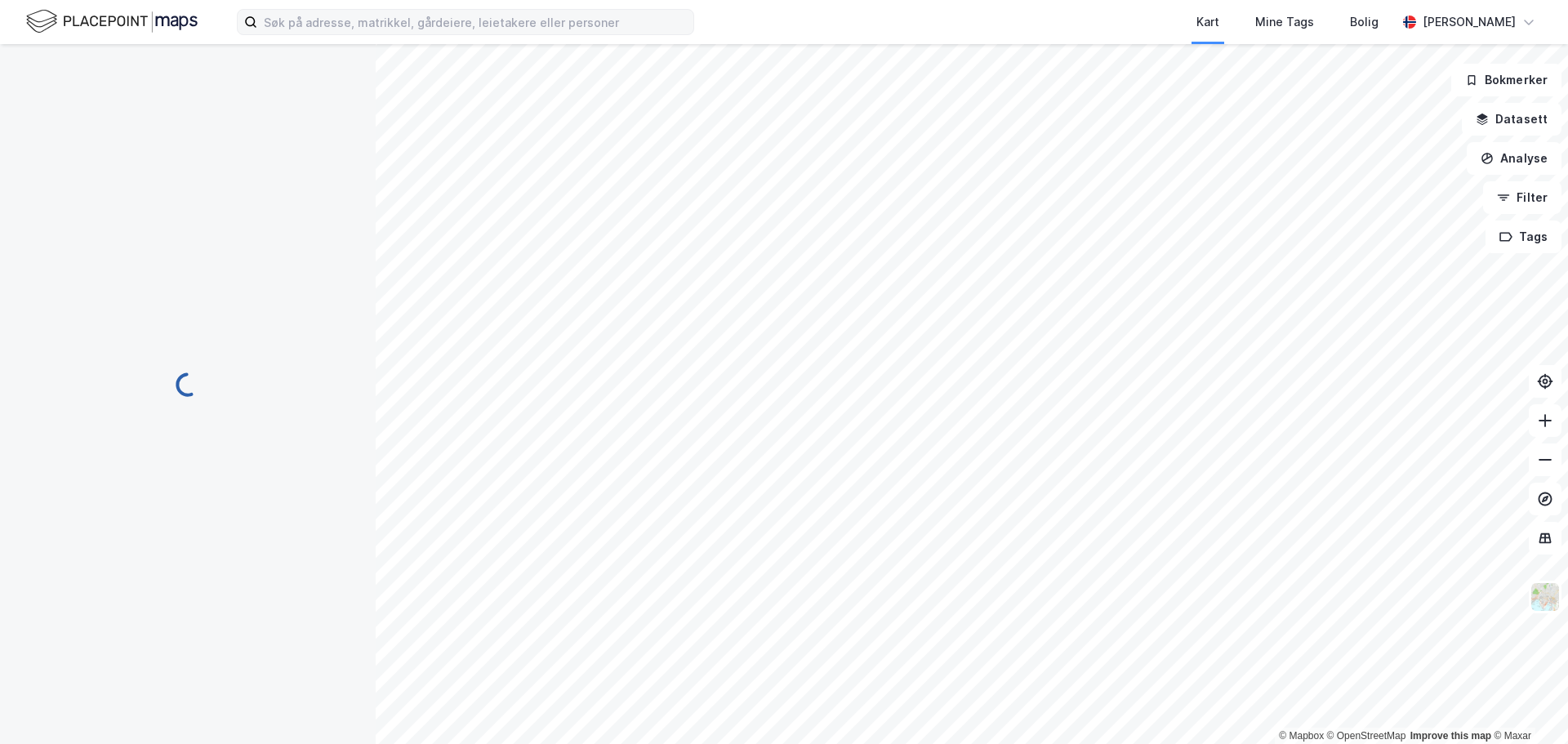
scroll to position [5, 0]
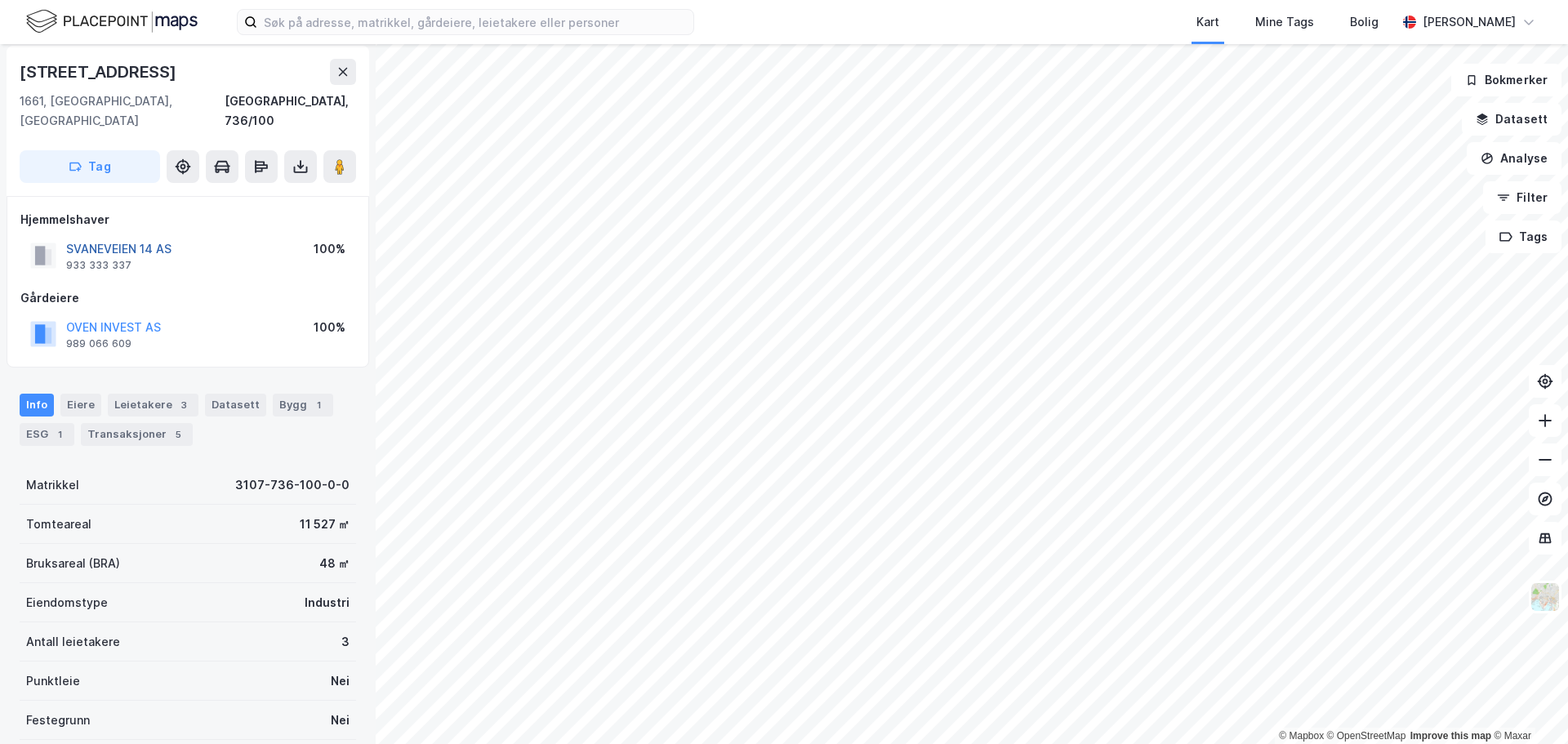
click at [0, 0] on button "SVANEVEIEN 14 AS" at bounding box center [0, 0] width 0 height 0
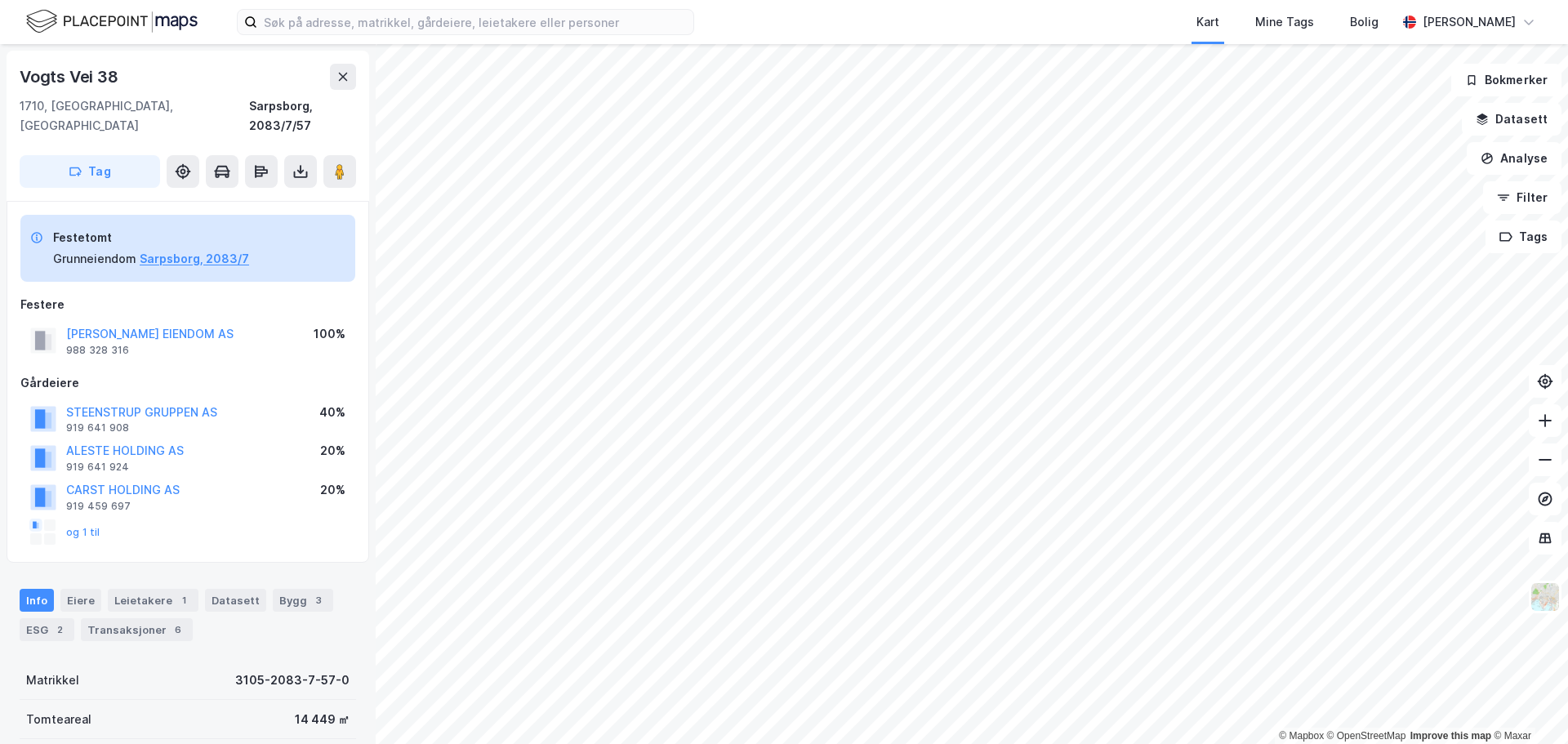
scroll to position [5, 0]
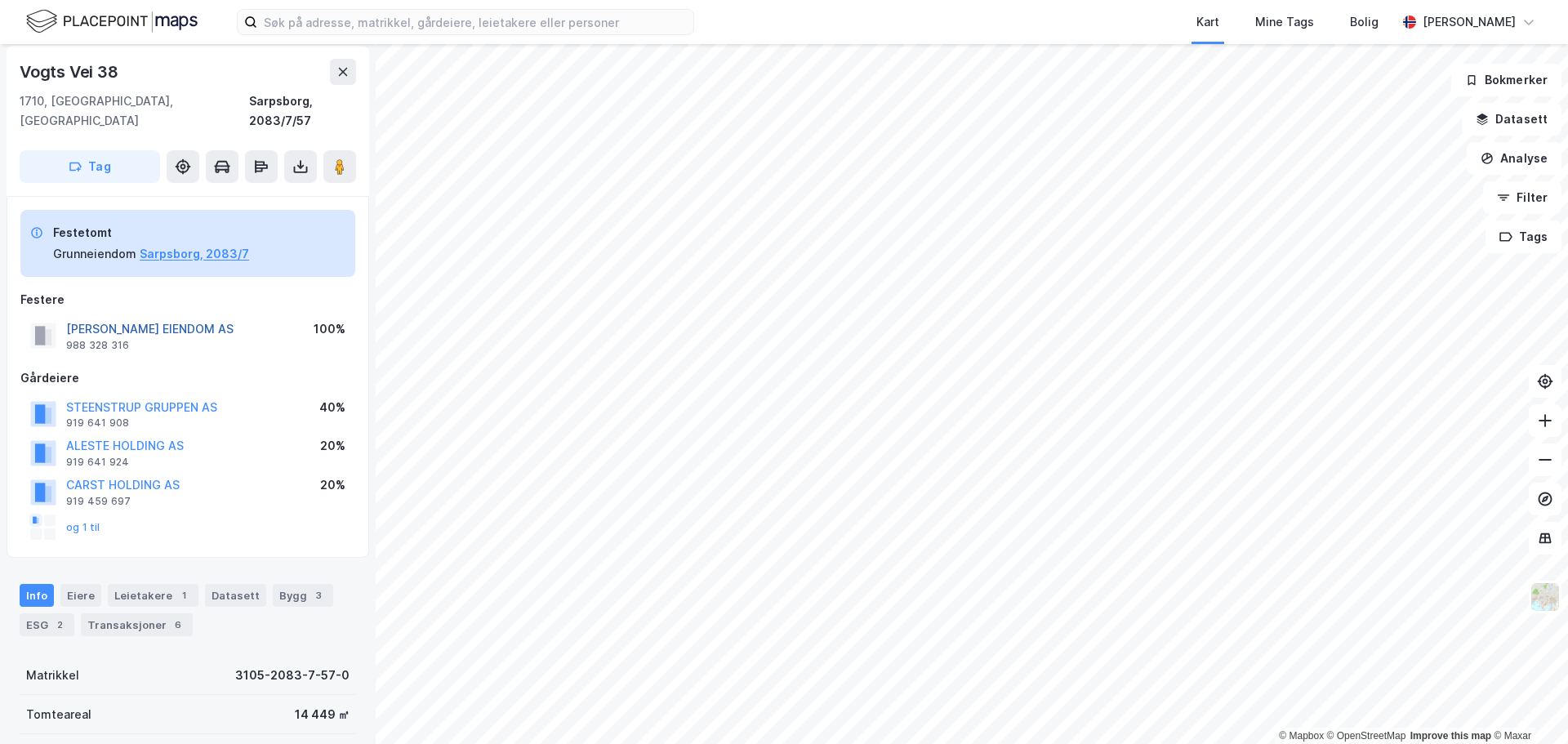
click at [0, 0] on button "[PERSON_NAME] EIENDOM AS" at bounding box center [0, 0] width 0 height 0
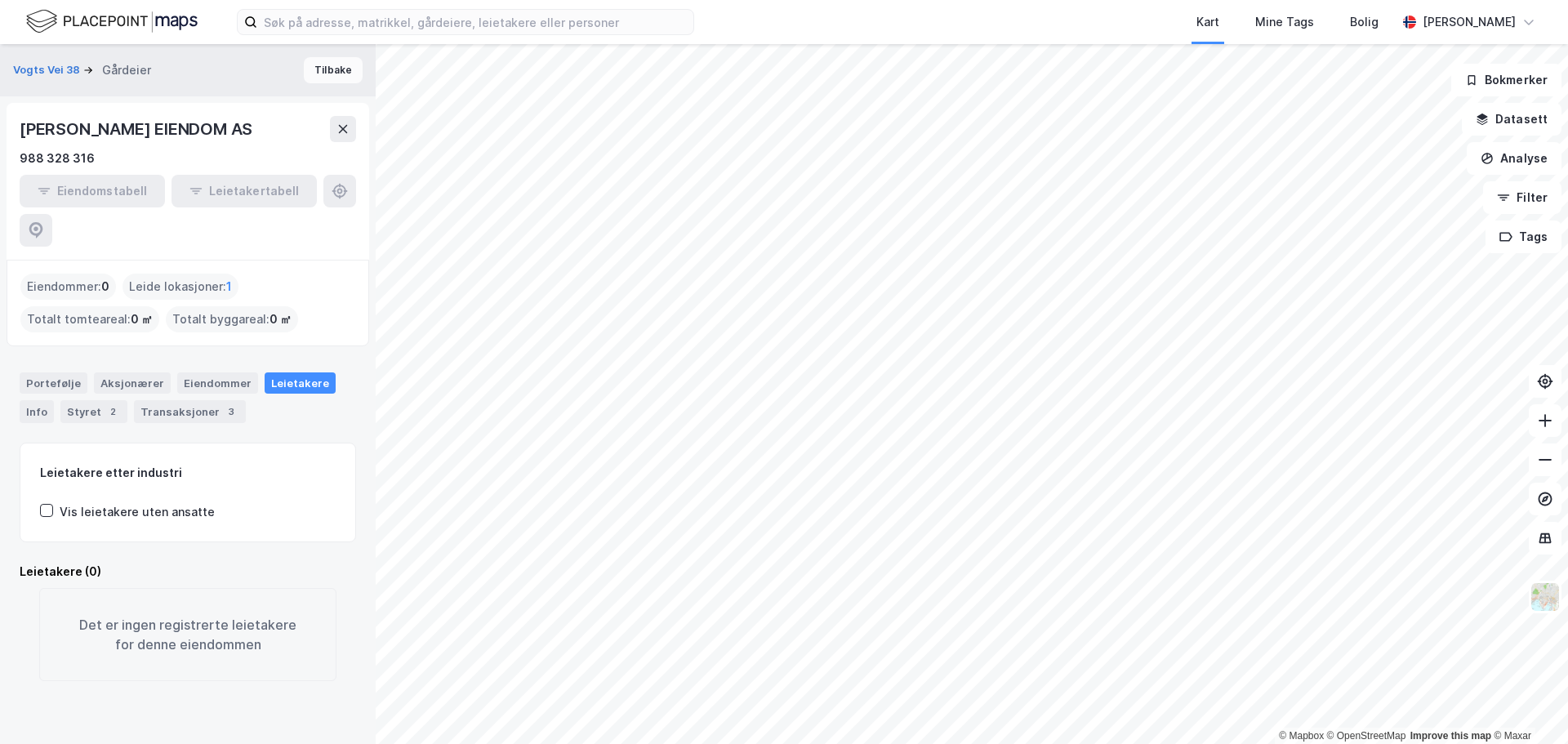
click at [320, 76] on button "Tilbake" at bounding box center [333, 69] width 58 height 26
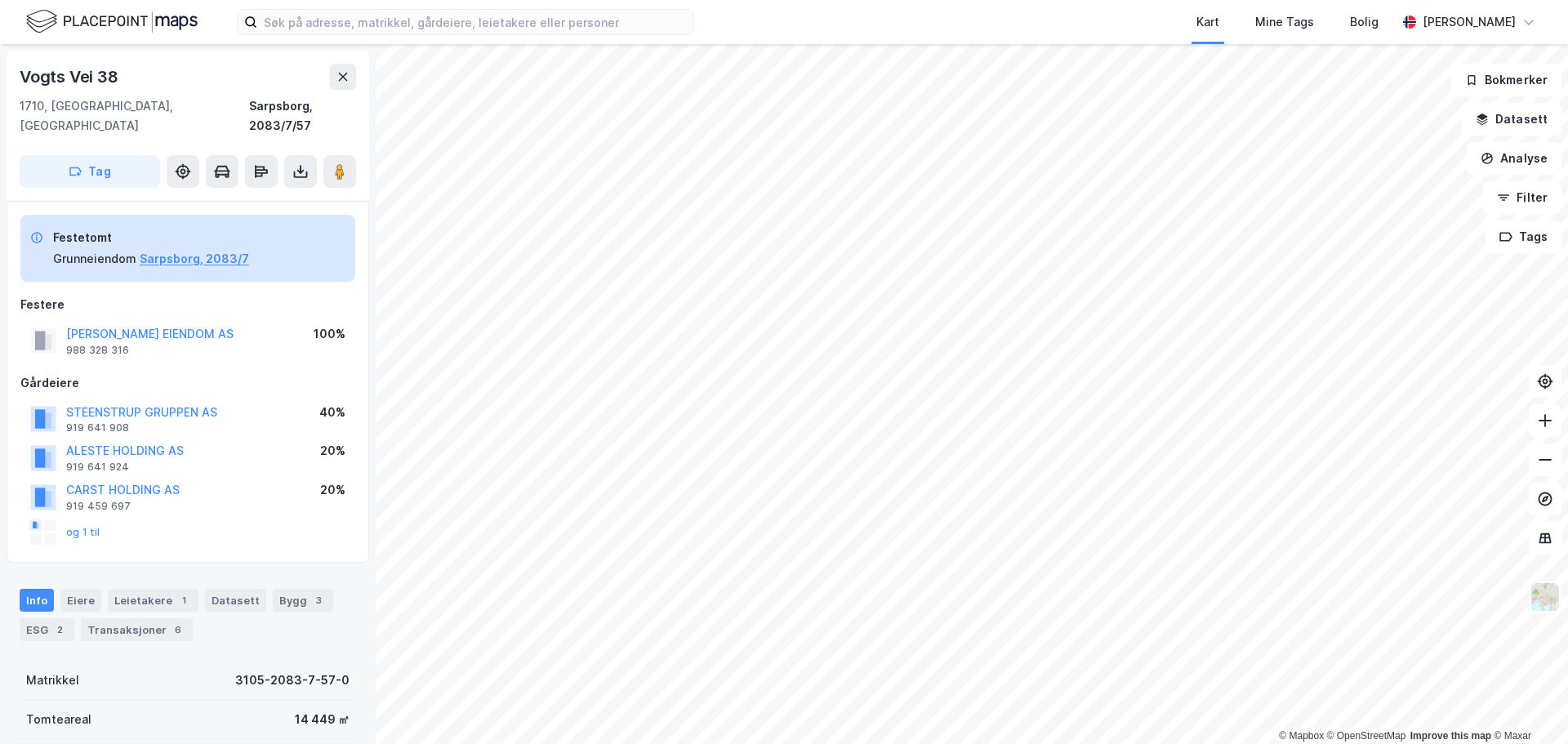
scroll to position [5, 0]
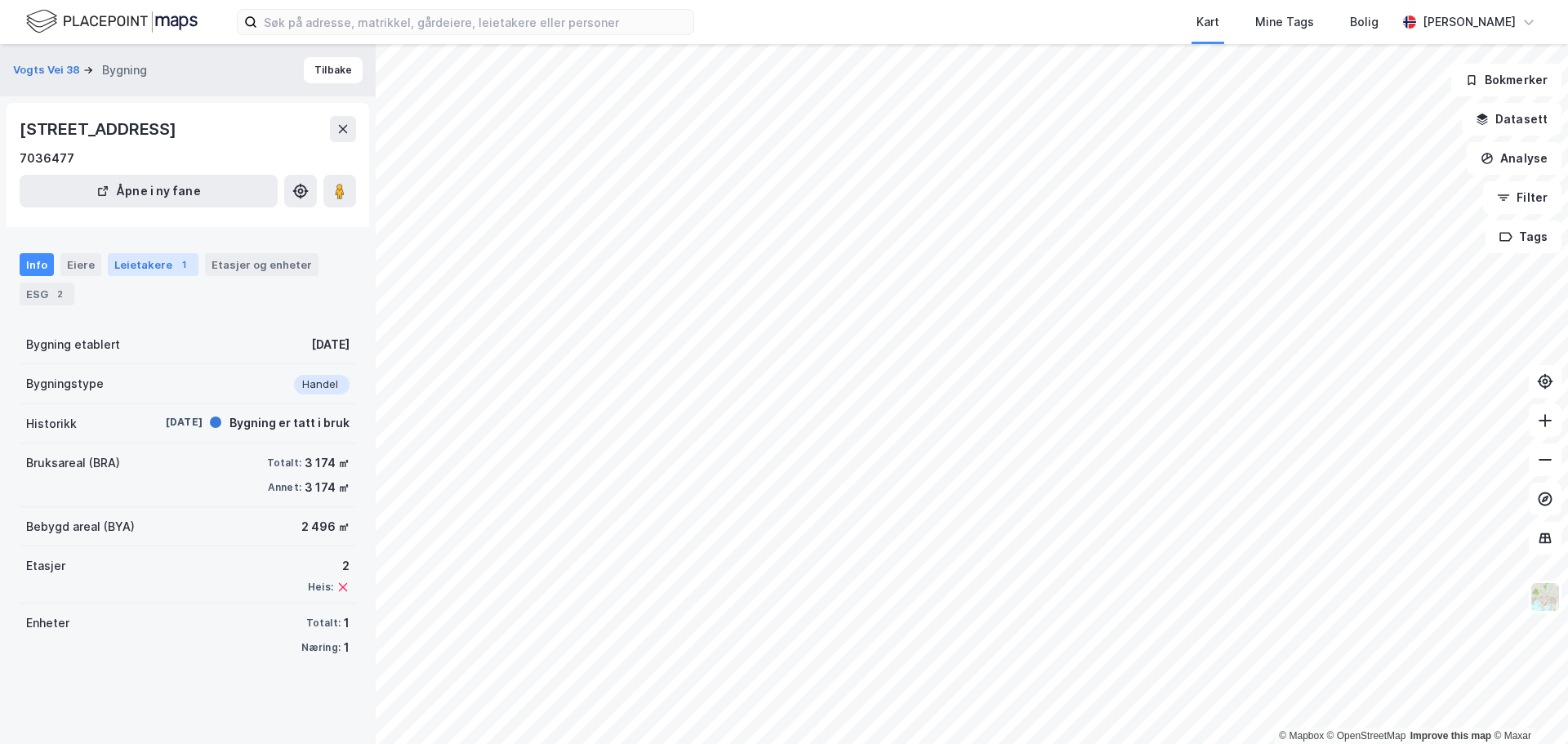
click at [139, 263] on div "Leietakere 1" at bounding box center [153, 264] width 91 height 23
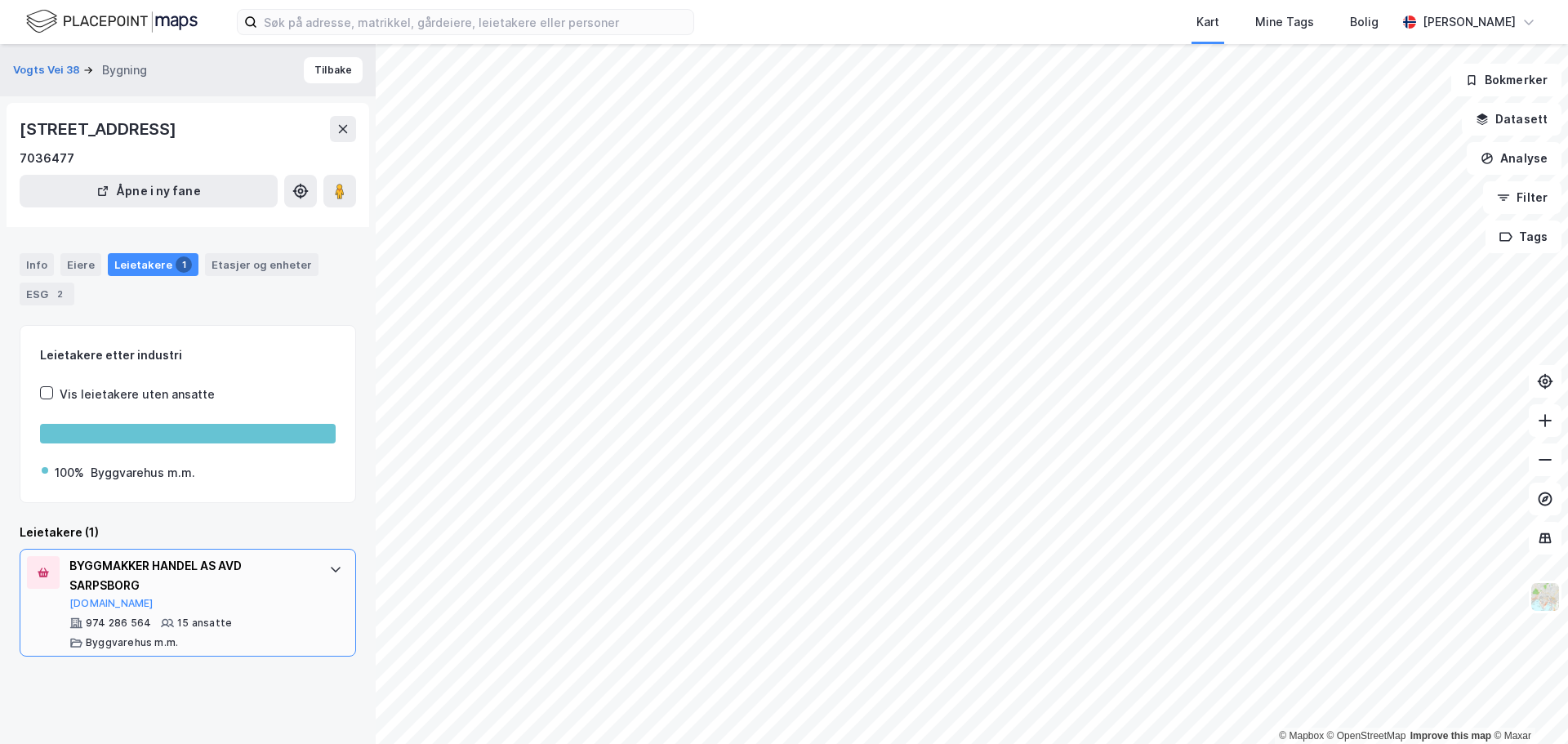
click at [171, 568] on div "BYGGMAKKER HANDEL AS AVD SARPSBORG" at bounding box center [191, 575] width 244 height 39
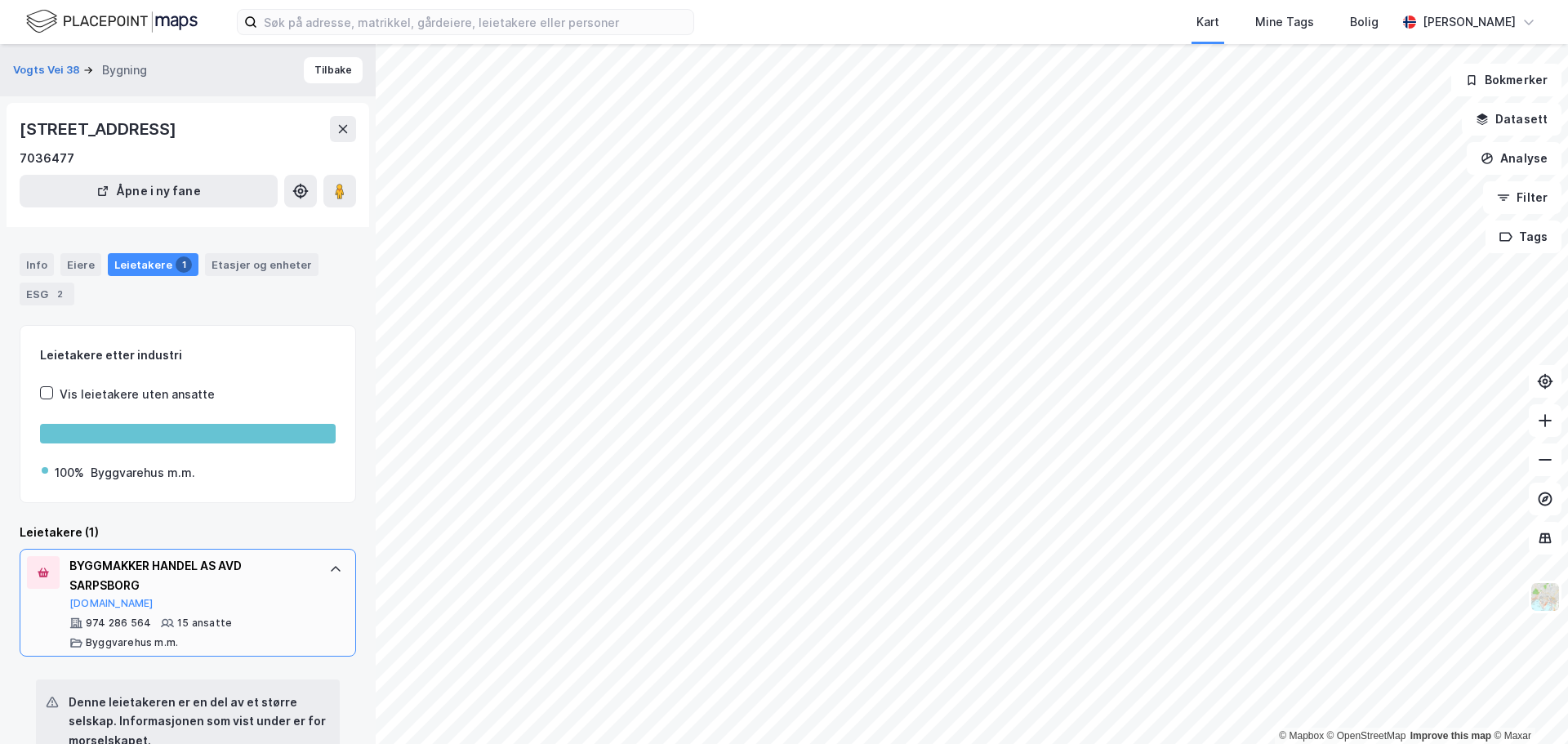
click at [137, 576] on div "BYGGMAKKER HANDEL AS AVD SARPSBORG" at bounding box center [191, 575] width 244 height 39
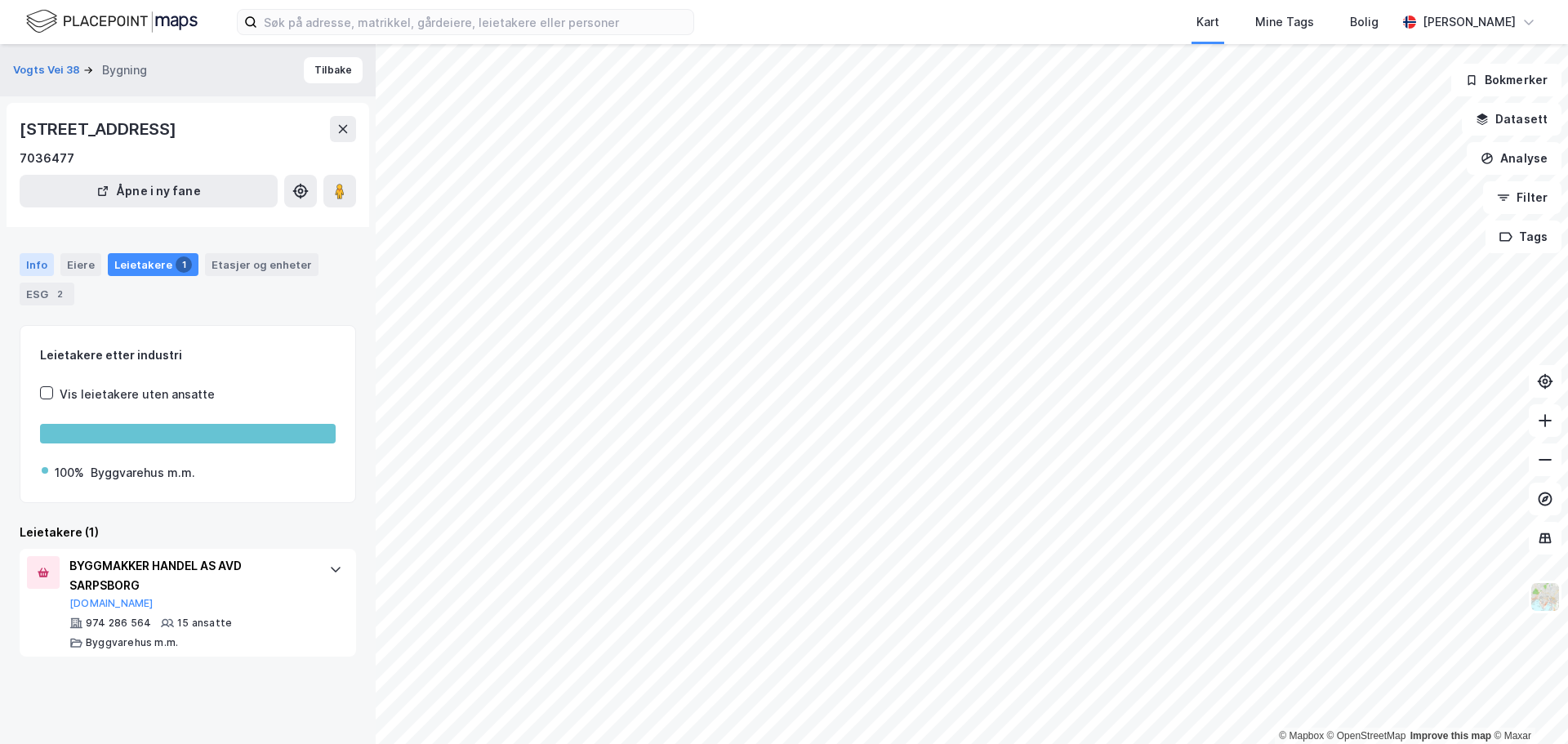
click at [38, 266] on div "Info" at bounding box center [36, 264] width 34 height 23
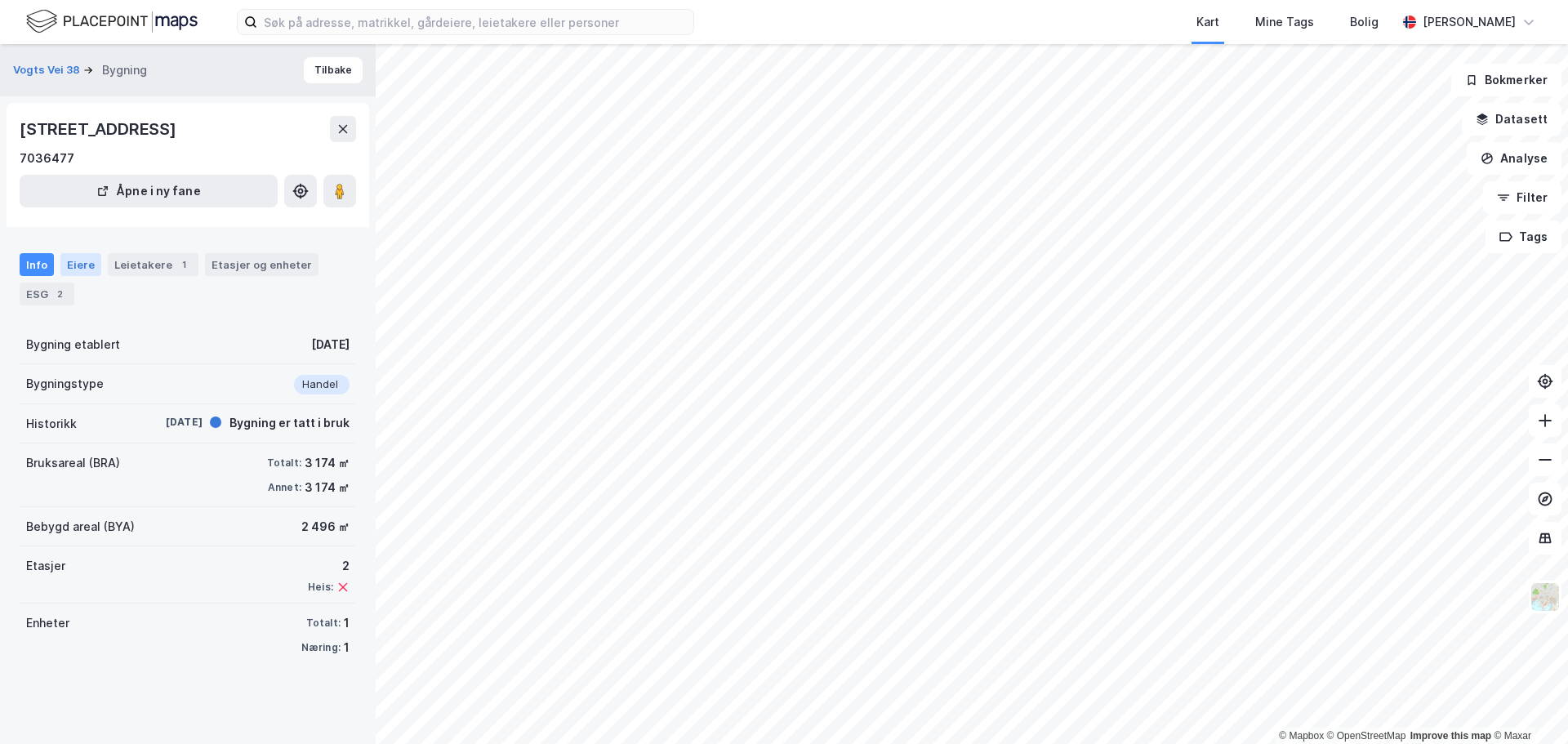
click at [89, 262] on div "Eiere" at bounding box center [80, 264] width 41 height 23
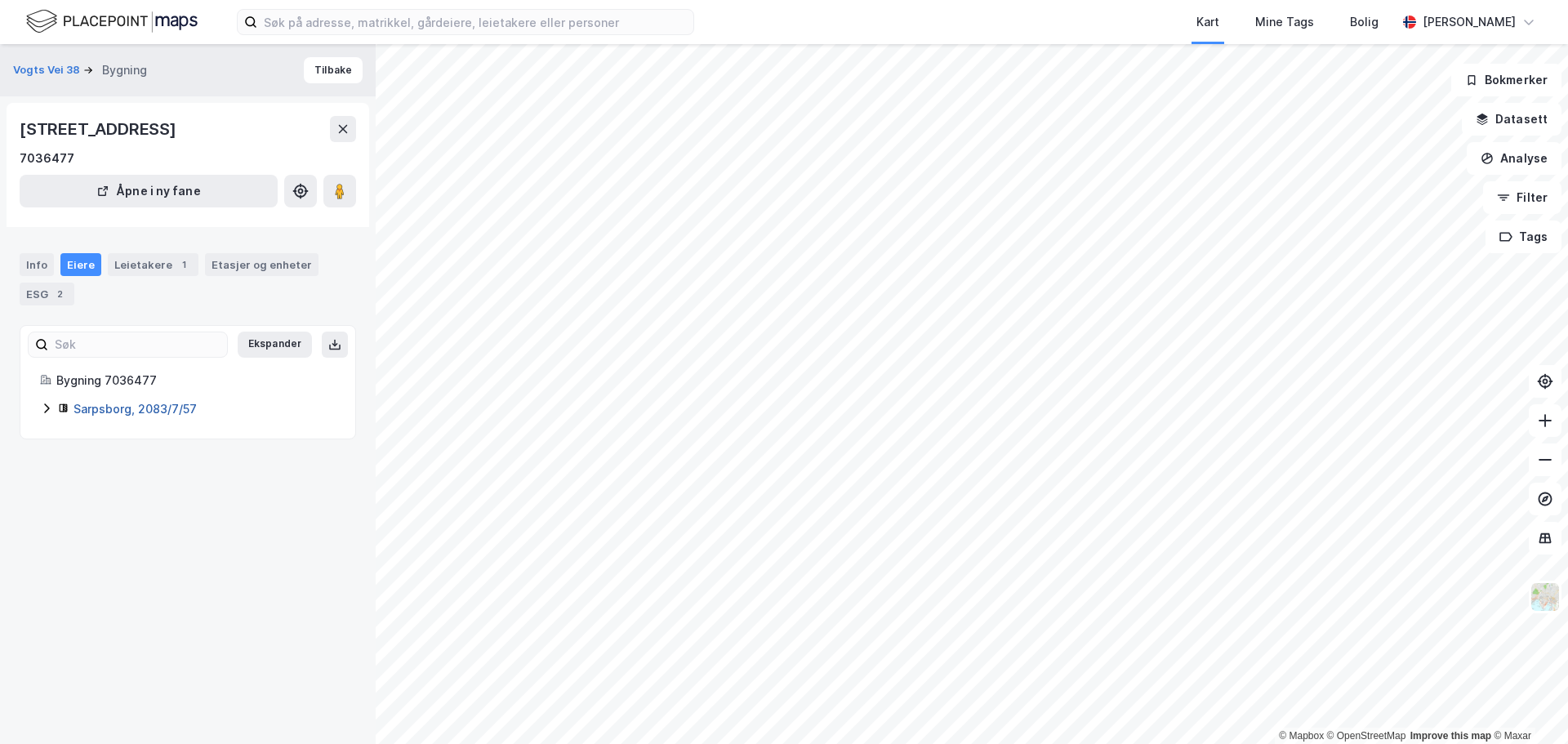
click at [126, 408] on link "Sarpsborg, 2083/7/57" at bounding box center [135, 408] width 124 height 14
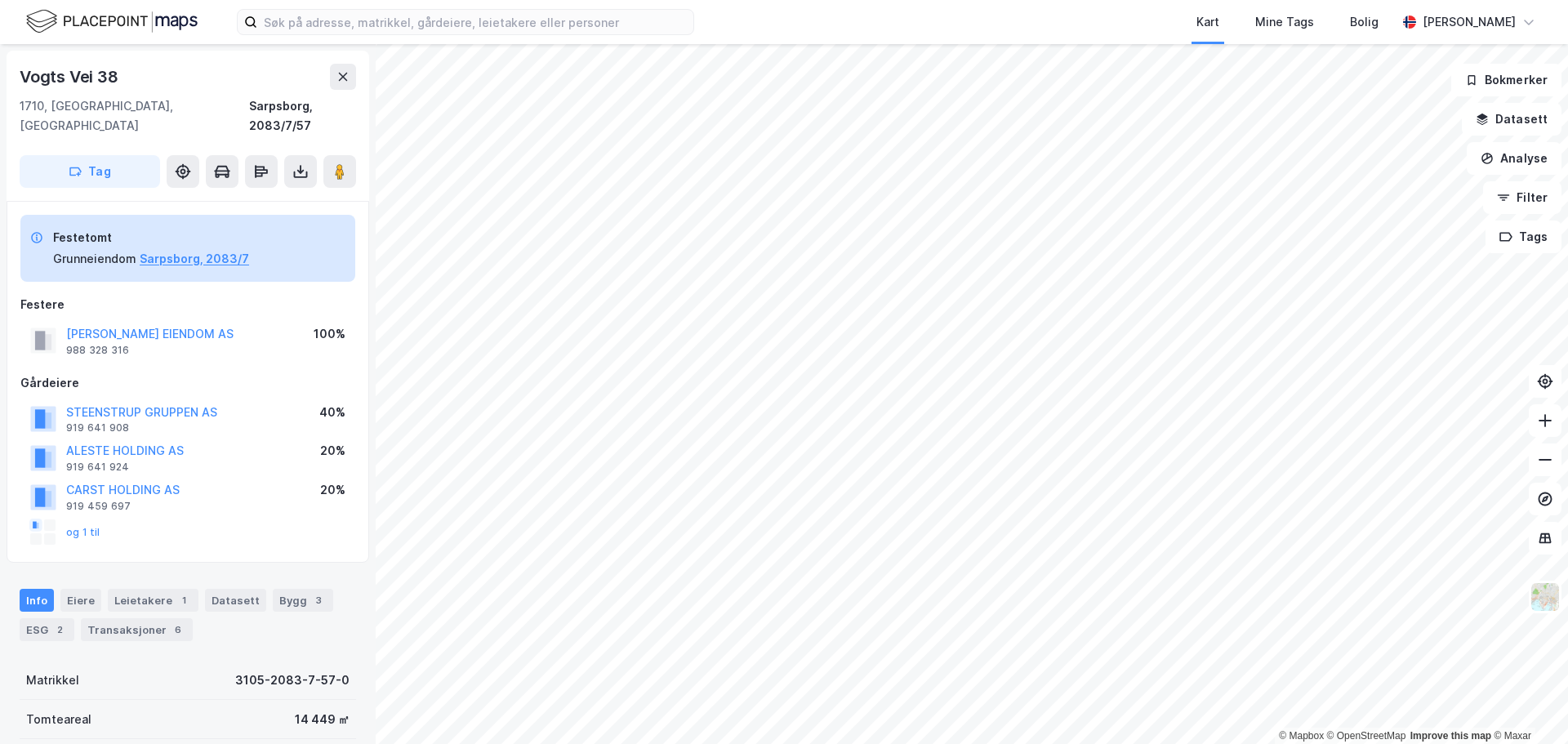
scroll to position [5, 0]
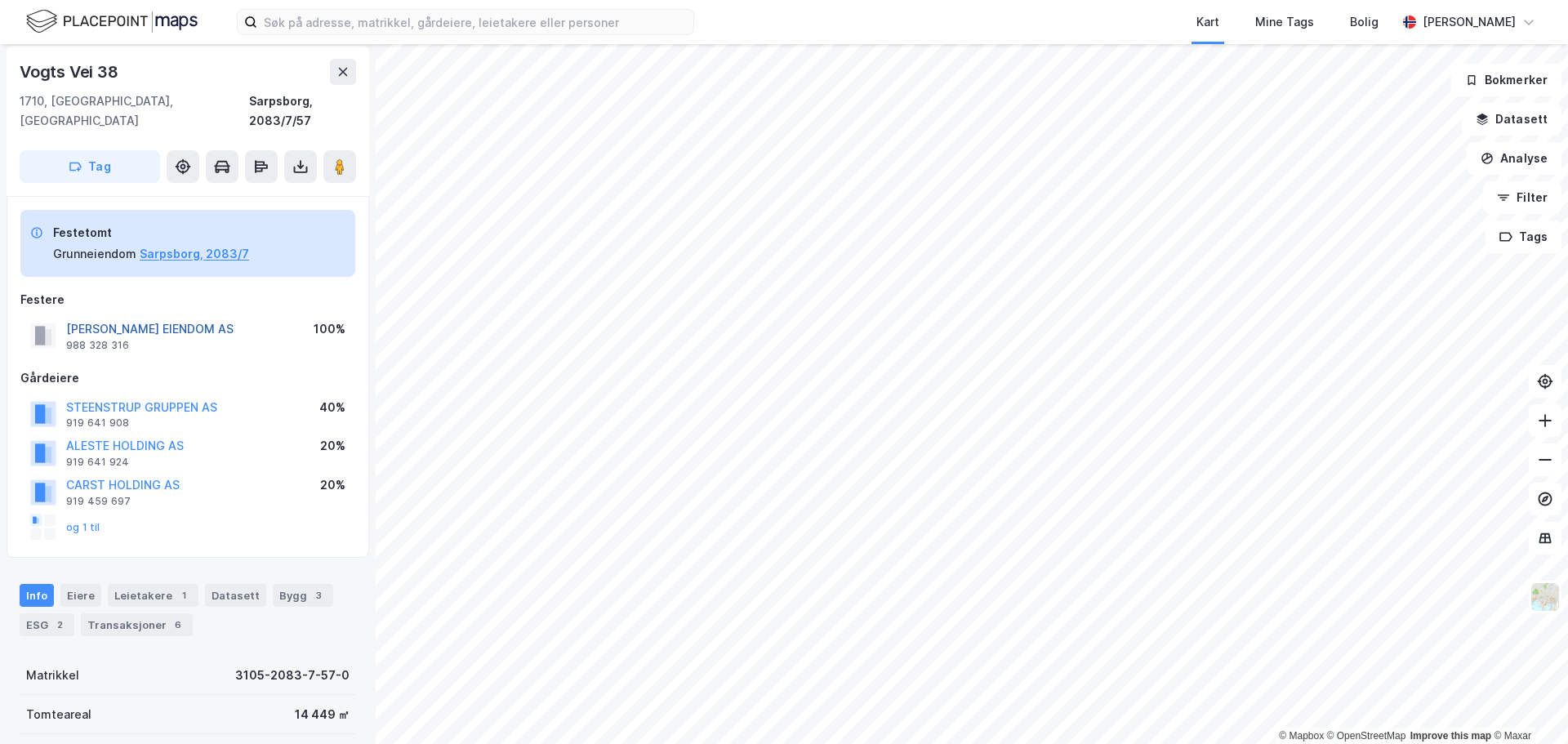
click at [0, 0] on button "[PERSON_NAME] EIENDOM AS" at bounding box center [0, 0] width 0 height 0
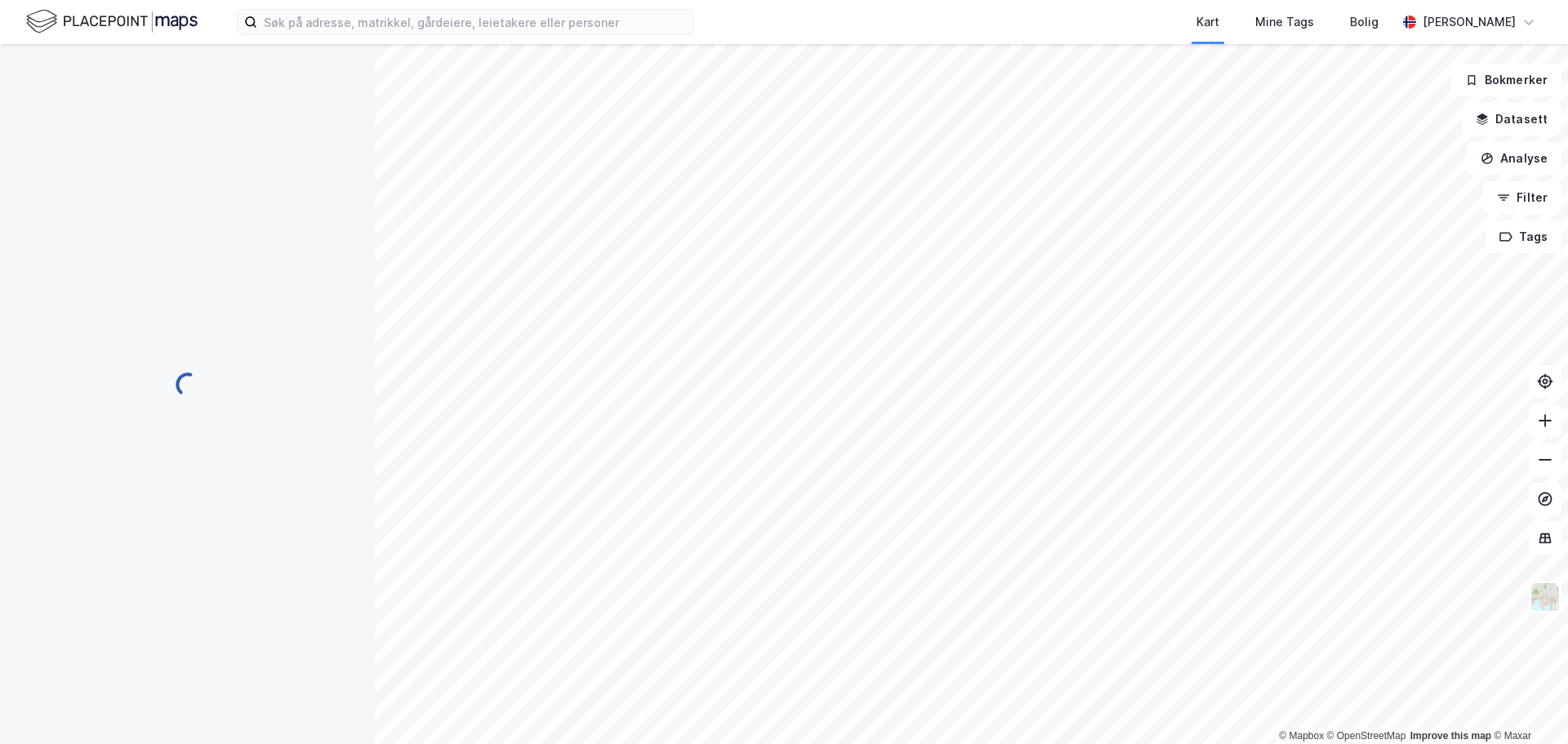
scroll to position [5, 0]
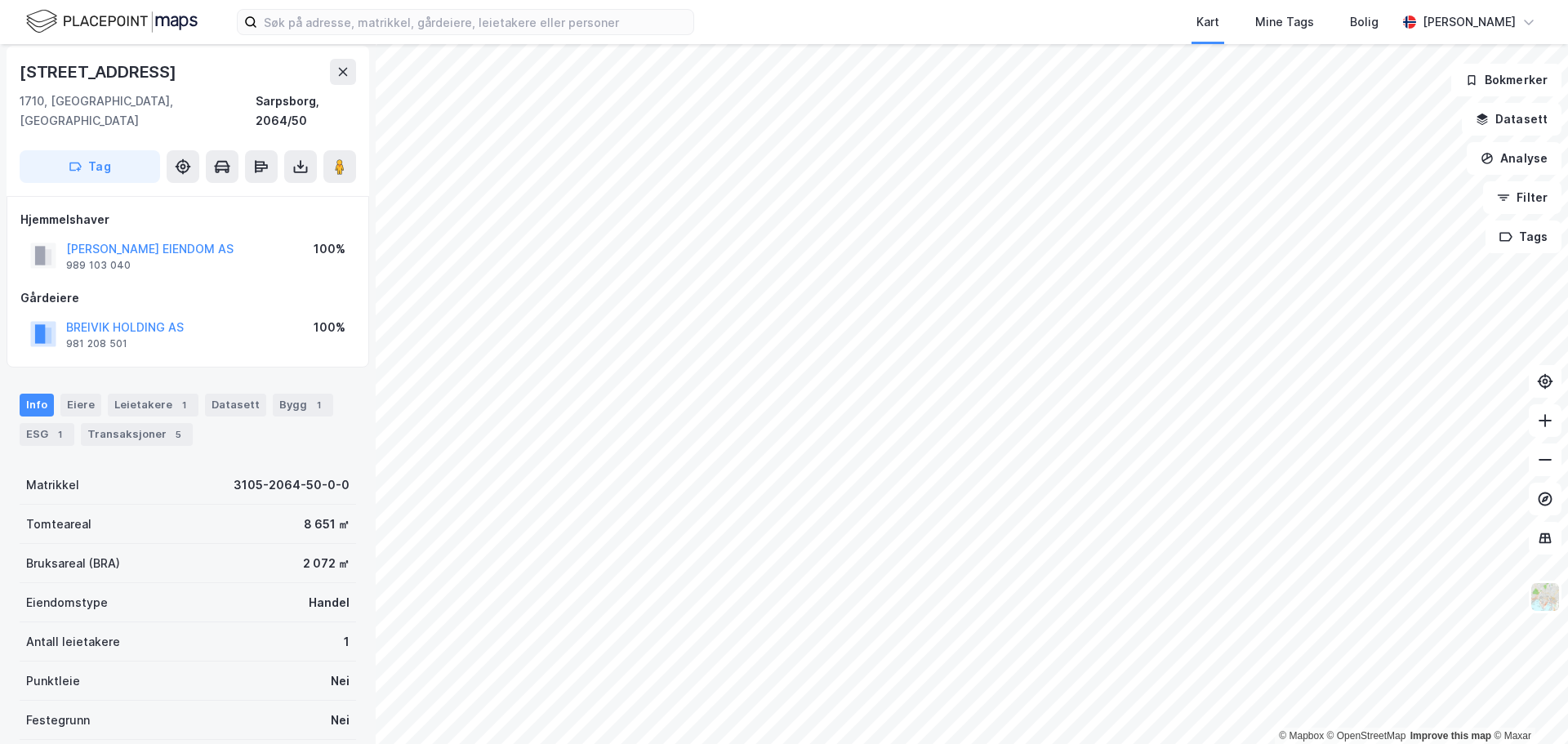
scroll to position [5, 0]
click at [0, 0] on button "[PERSON_NAME] EIENDOM AS" at bounding box center [0, 0] width 0 height 0
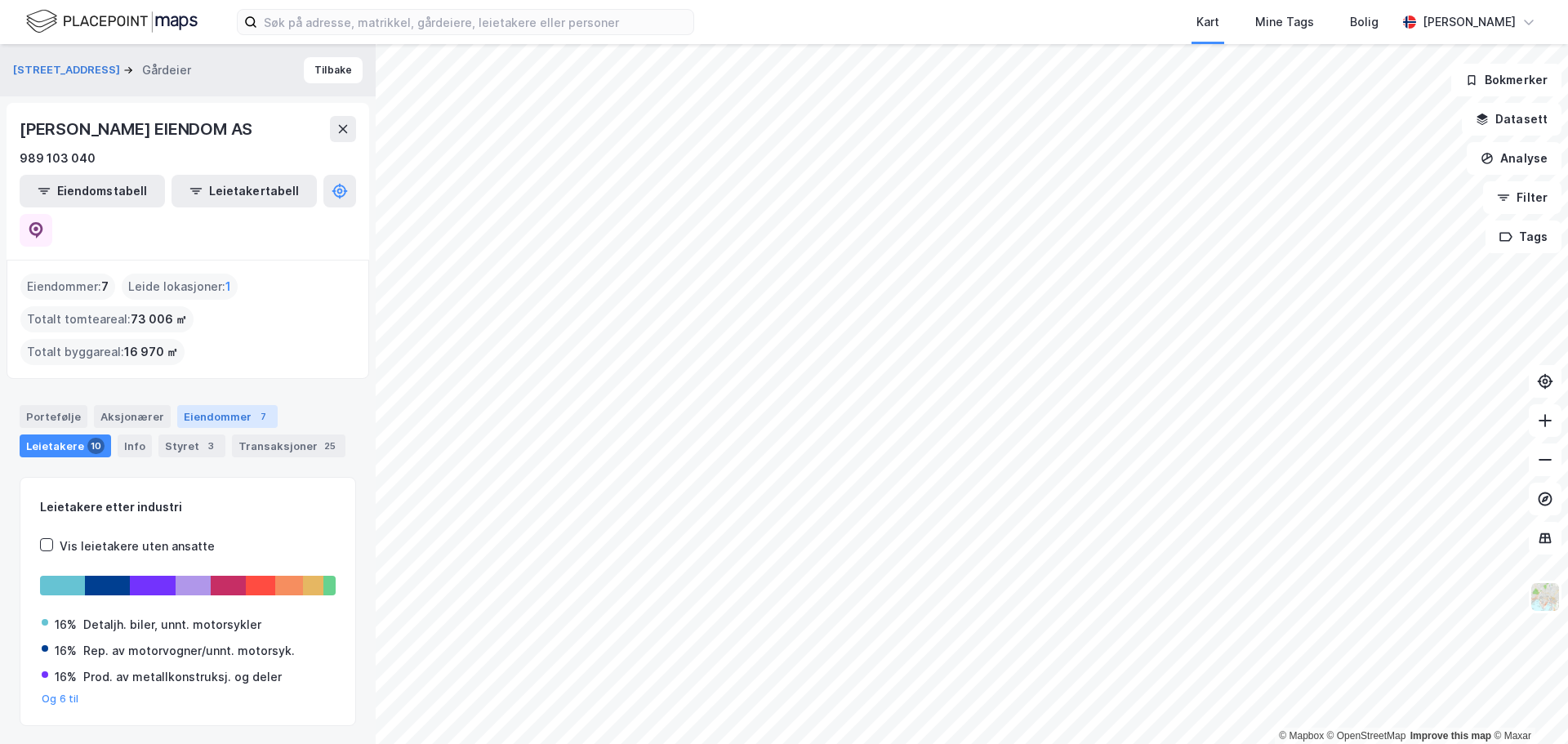
click at [224, 405] on div "Eiendommer 7" at bounding box center [227, 416] width 100 height 23
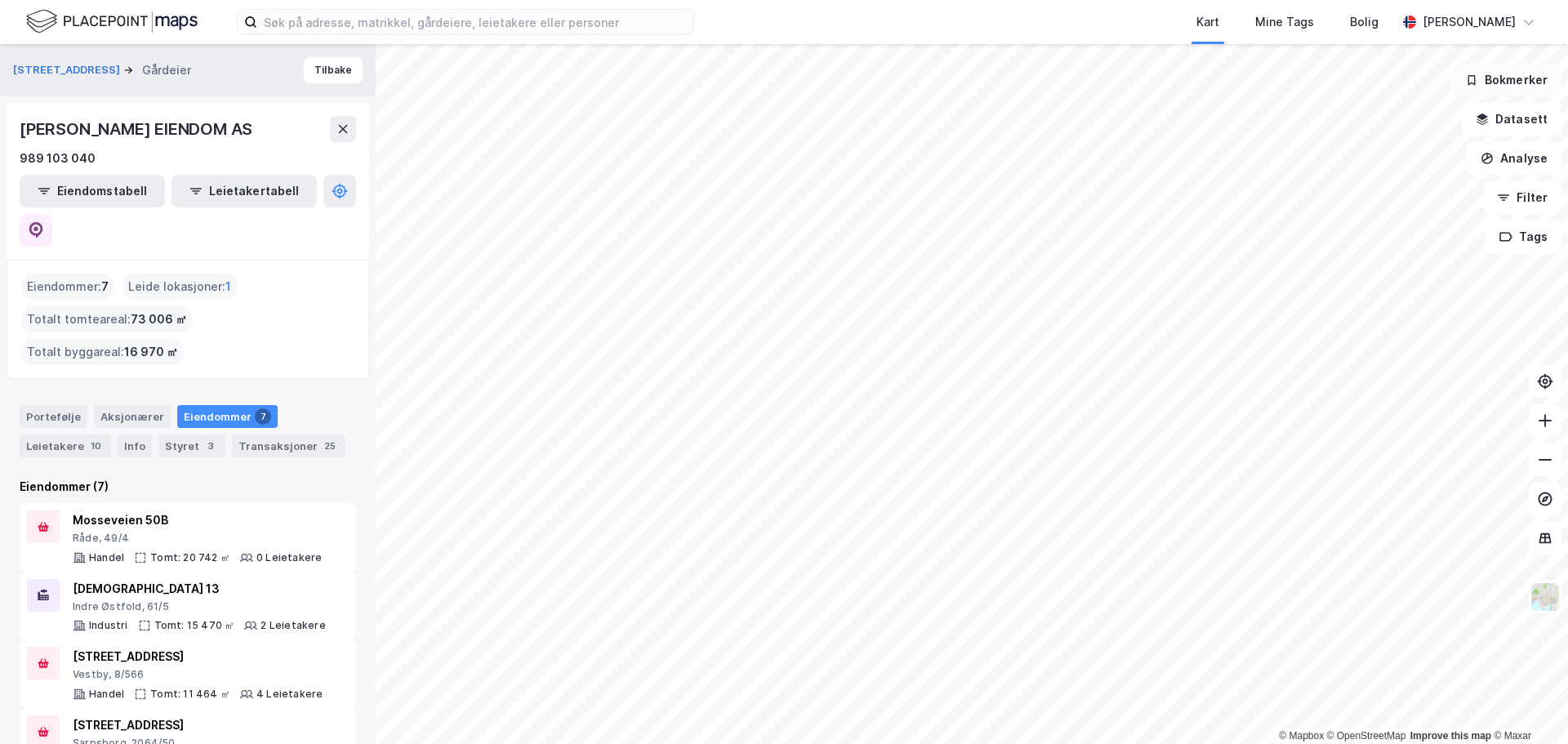
click at [1478, 87] on button "Bokmerker" at bounding box center [1506, 79] width 110 height 33
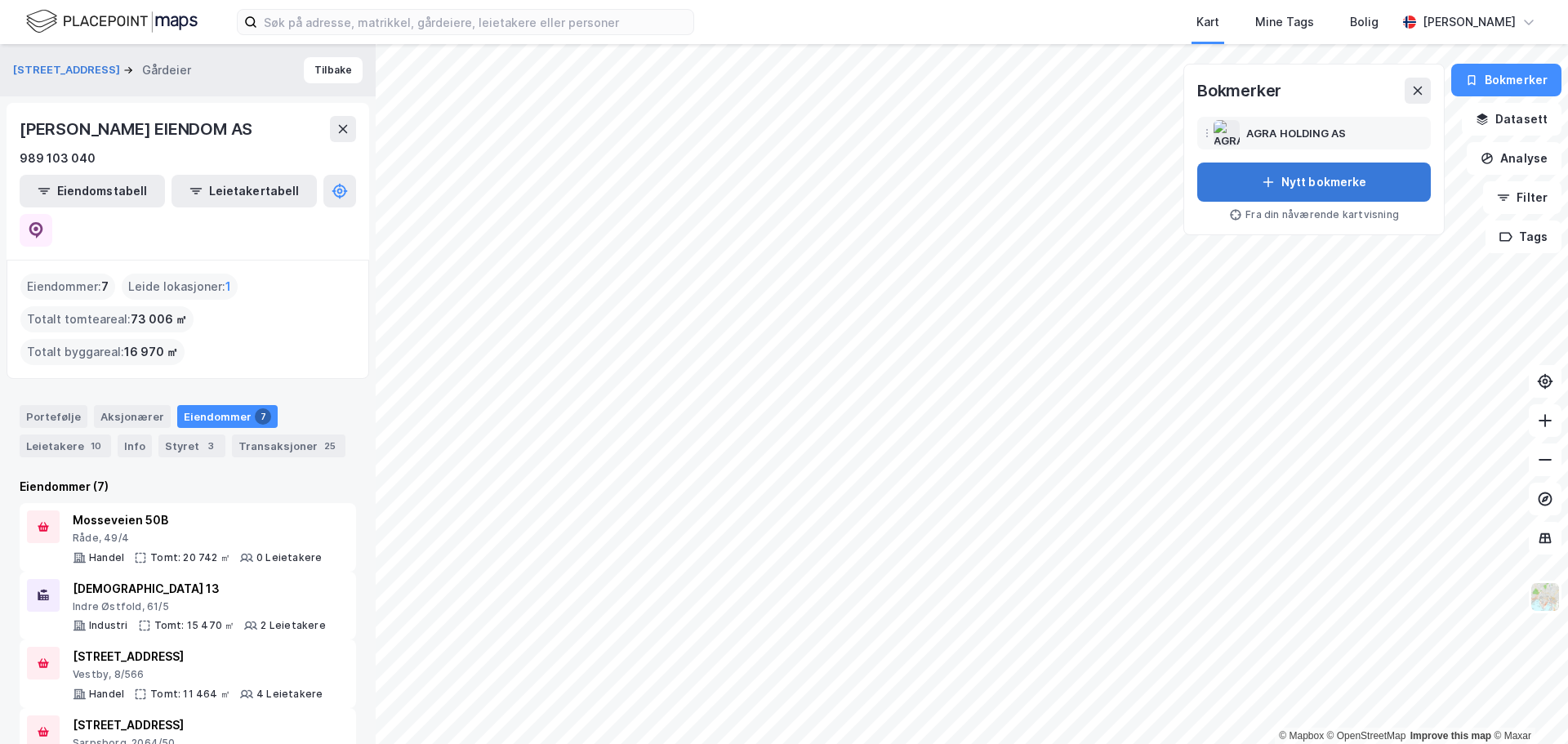
click at [1297, 188] on button "Nytt bokmerke" at bounding box center [1314, 182] width 234 height 39
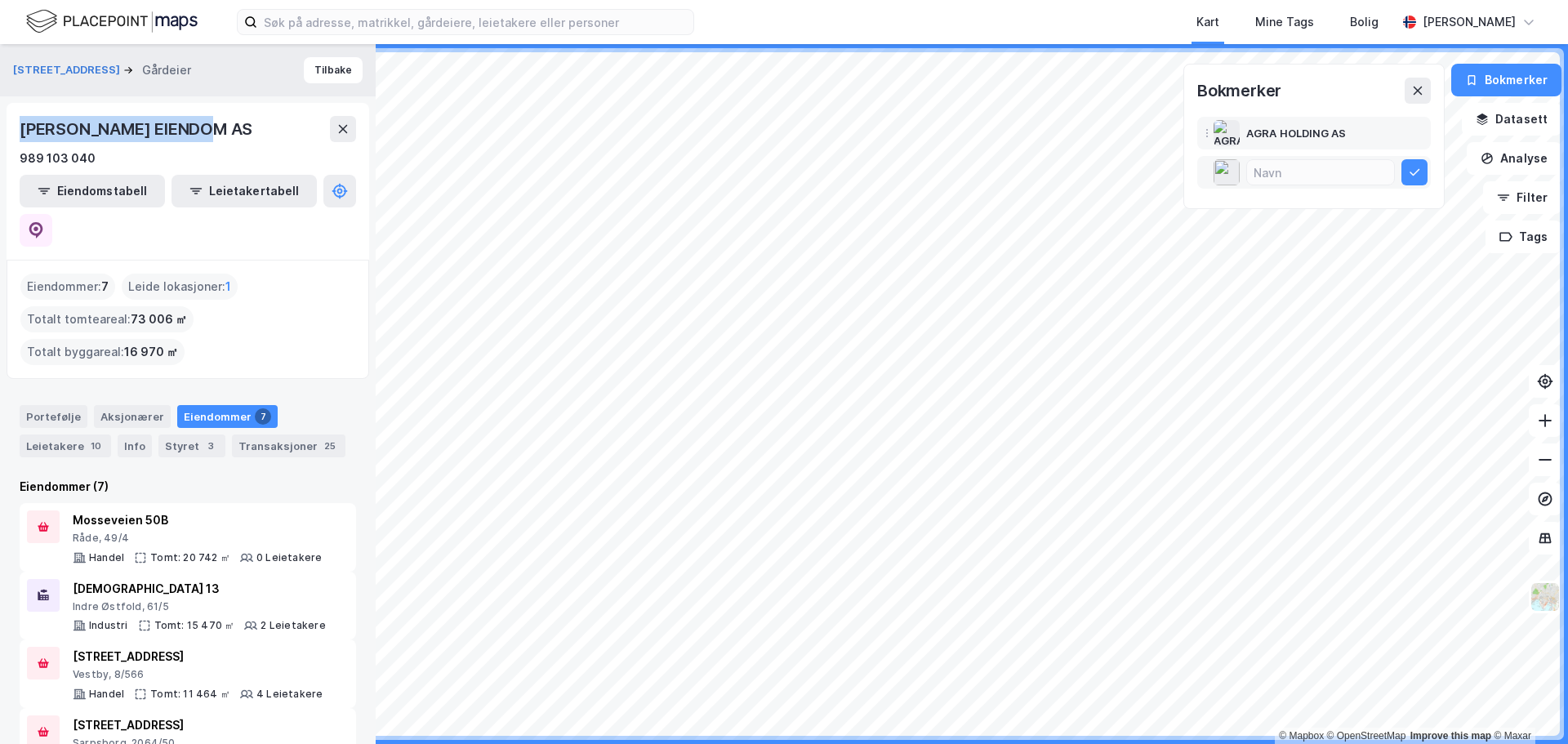
drag, startPoint x: 207, startPoint y: 132, endPoint x: 20, endPoint y: 127, distance: 187.1
click at [20, 127] on div "[PERSON_NAME] EIENDOM AS" at bounding box center [187, 129] width 336 height 26
copy div "[PERSON_NAME] EIENDOM AS"
click at [1282, 174] on input at bounding box center [1321, 172] width 147 height 24
paste input "[PERSON_NAME] EIENDOM AS"
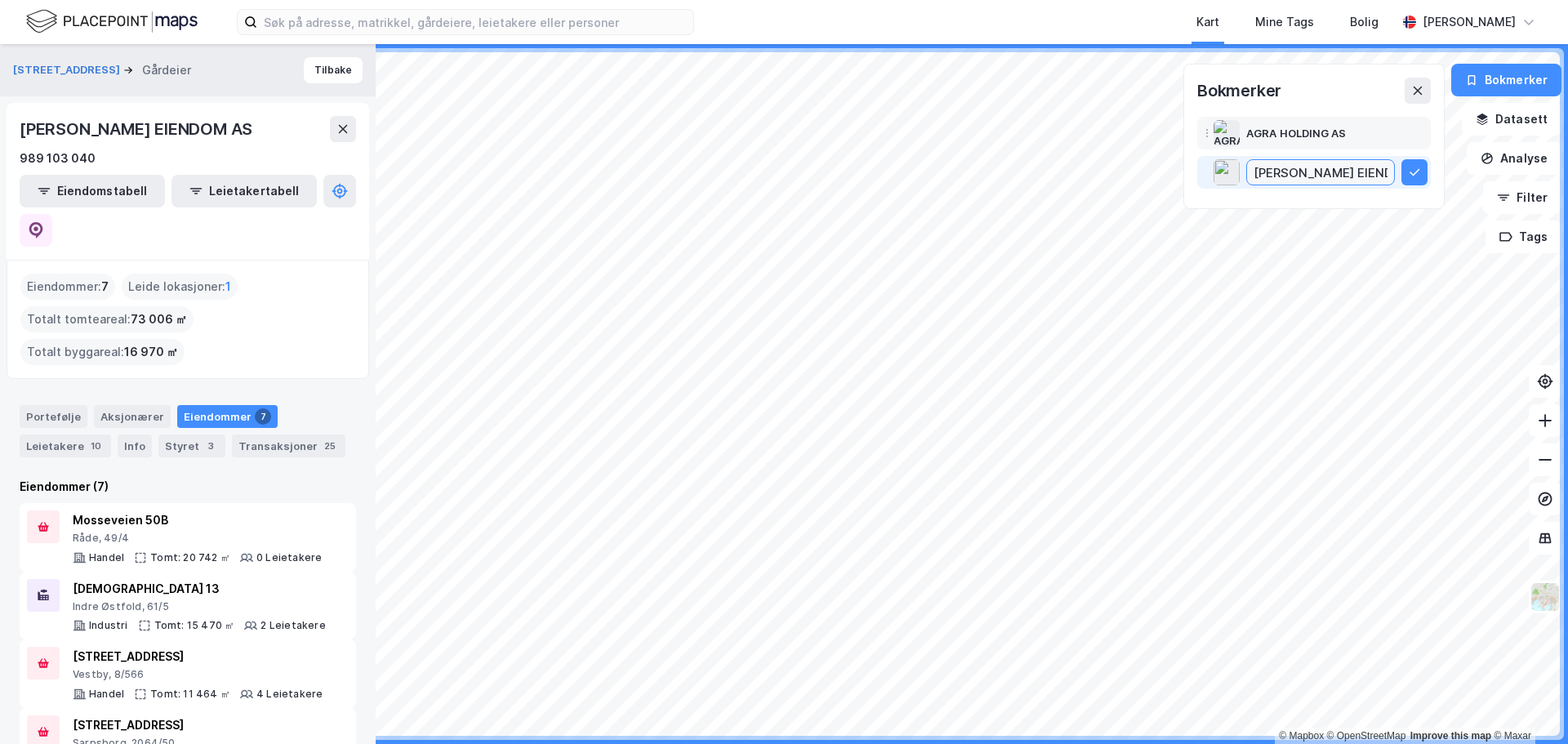
scroll to position [0, 5]
type input "[PERSON_NAME] EIENDOM AS"
click at [1415, 175] on icon at bounding box center [1415, 173] width 10 height 7
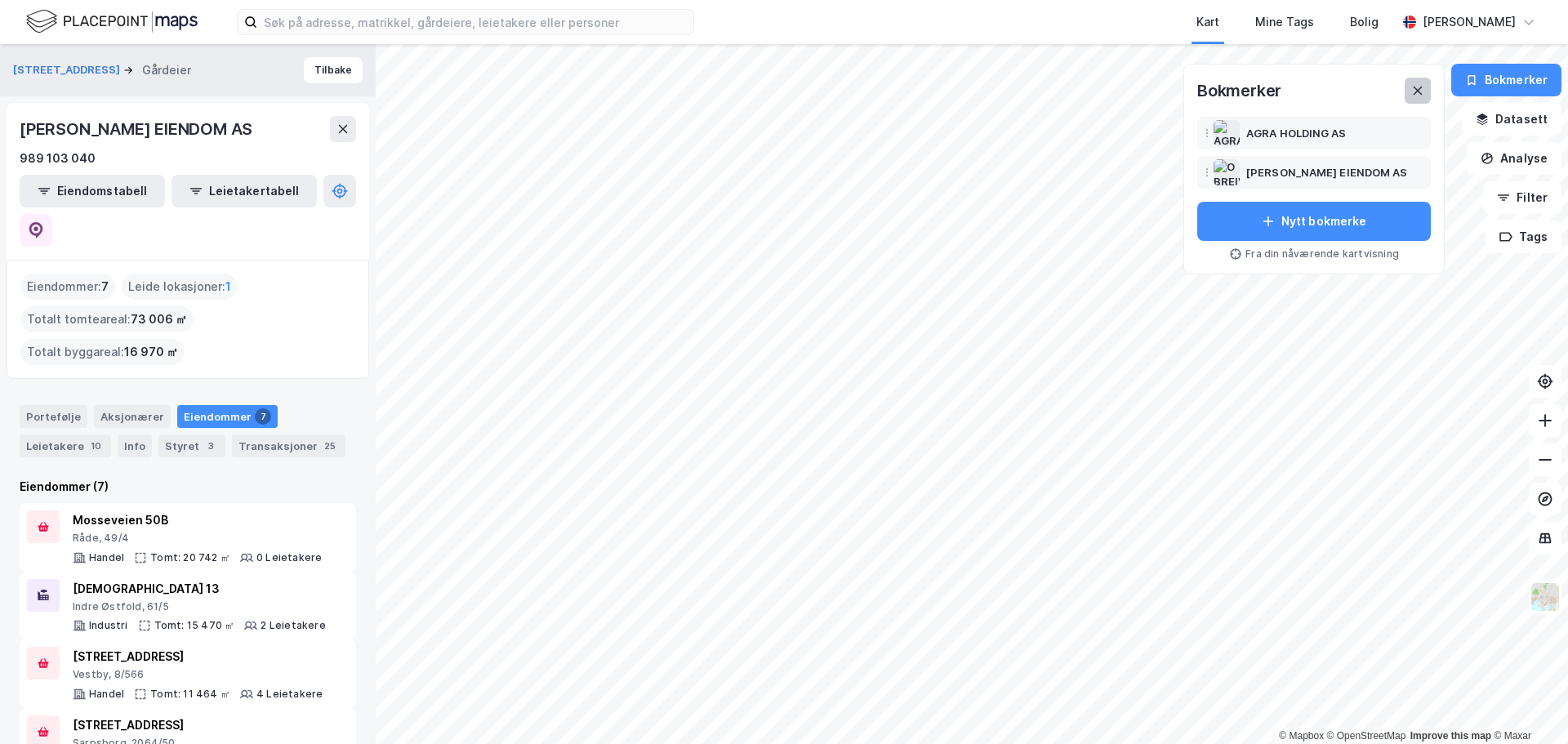
click at [1419, 90] on icon at bounding box center [1418, 91] width 9 height 8
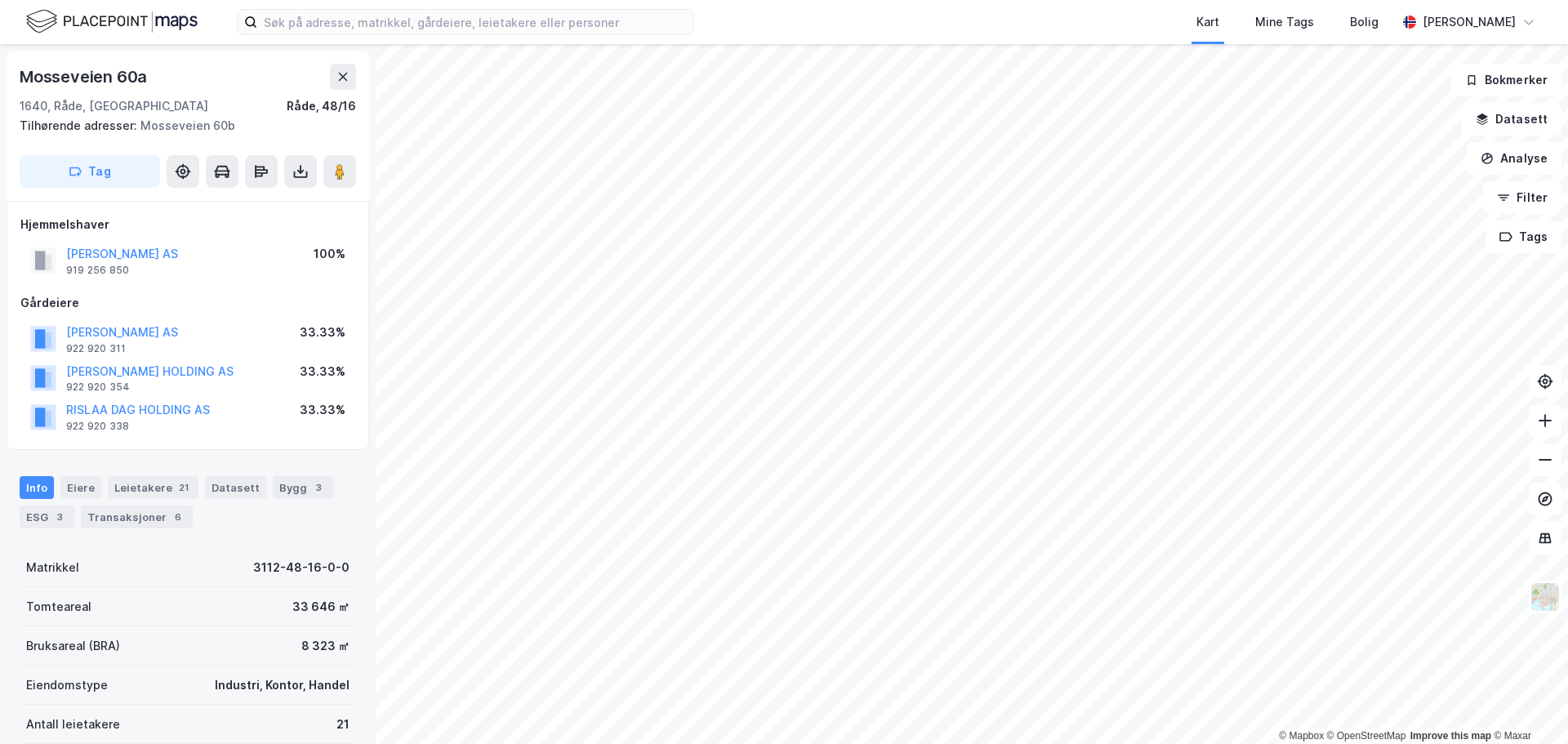
scroll to position [5, 0]
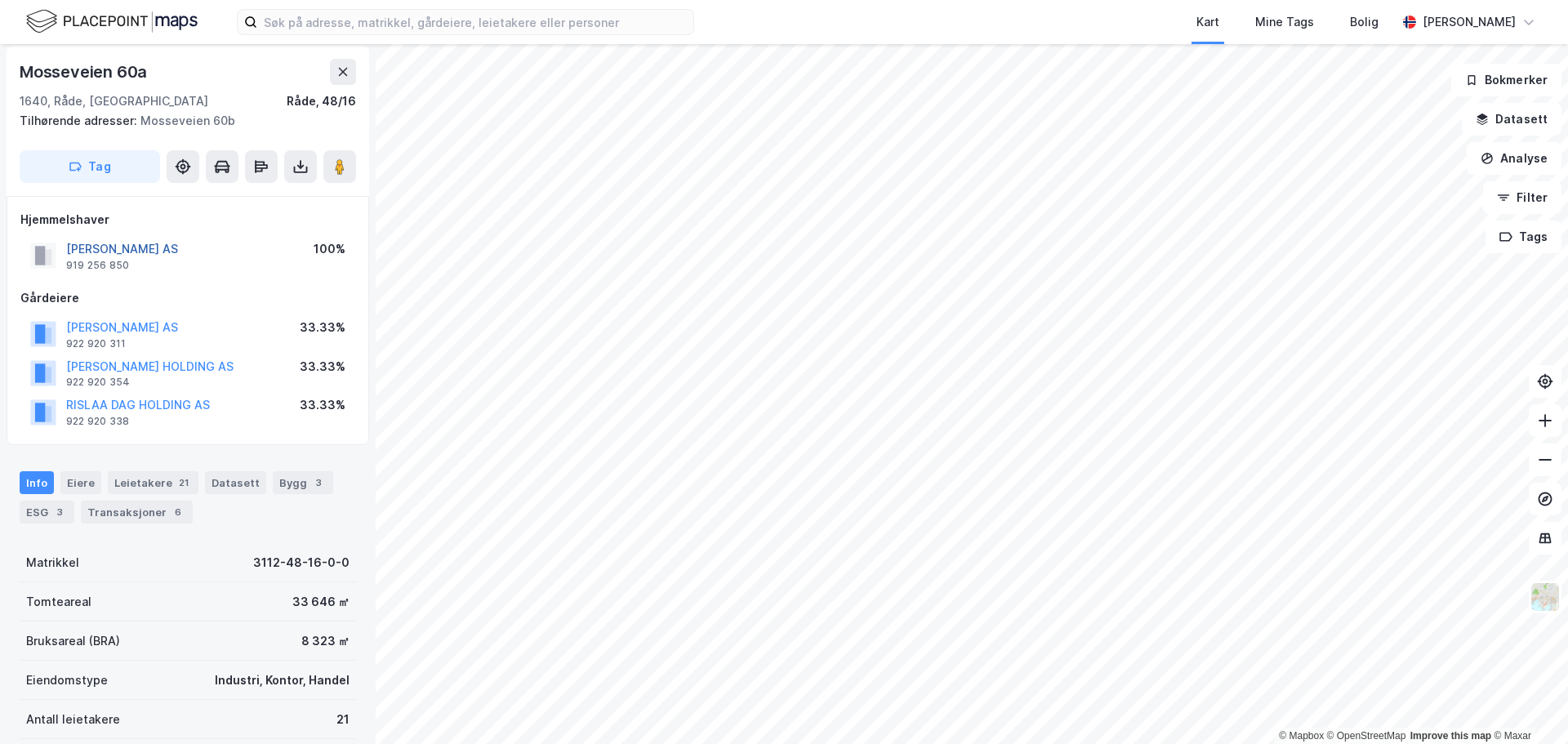
click at [0, 0] on button "[PERSON_NAME] AS" at bounding box center [0, 0] width 0 height 0
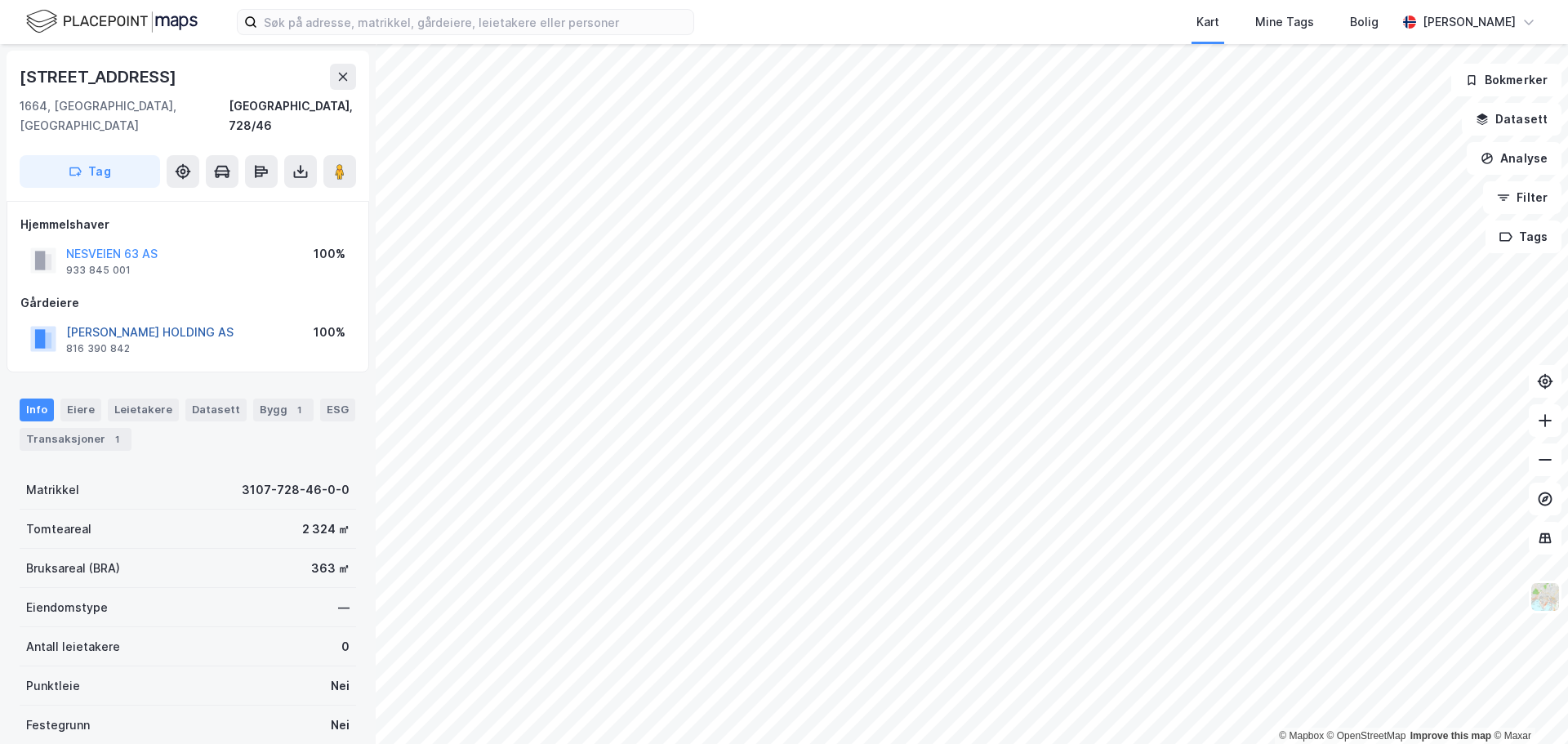
click at [0, 0] on button "KJØSTELSEN HANS HOLDING AS" at bounding box center [0, 0] width 0 height 0
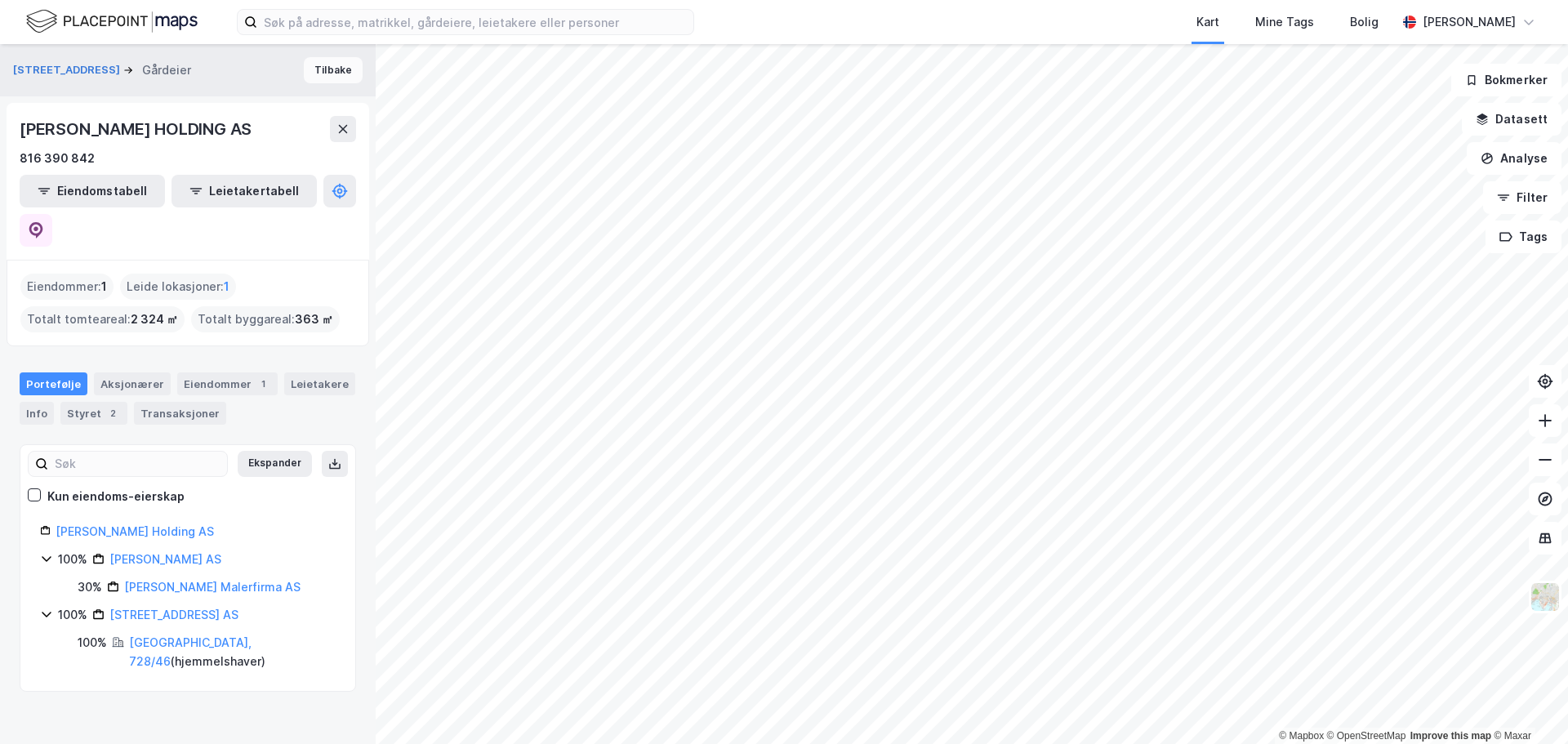
click at [321, 67] on button "Tilbake" at bounding box center [333, 69] width 58 height 26
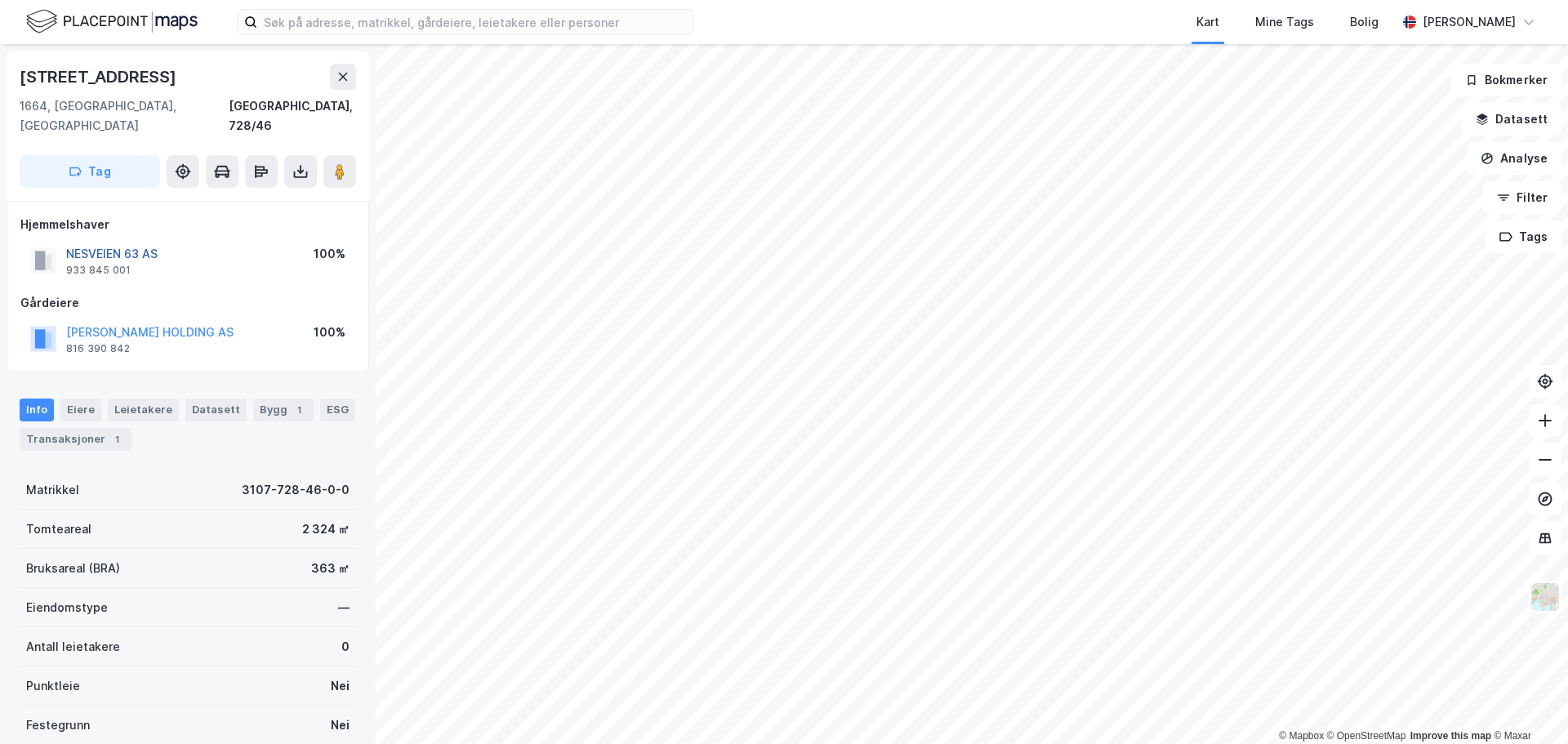
click at [0, 0] on button "NESVEIEN 63 AS" at bounding box center [0, 0] width 0 height 0
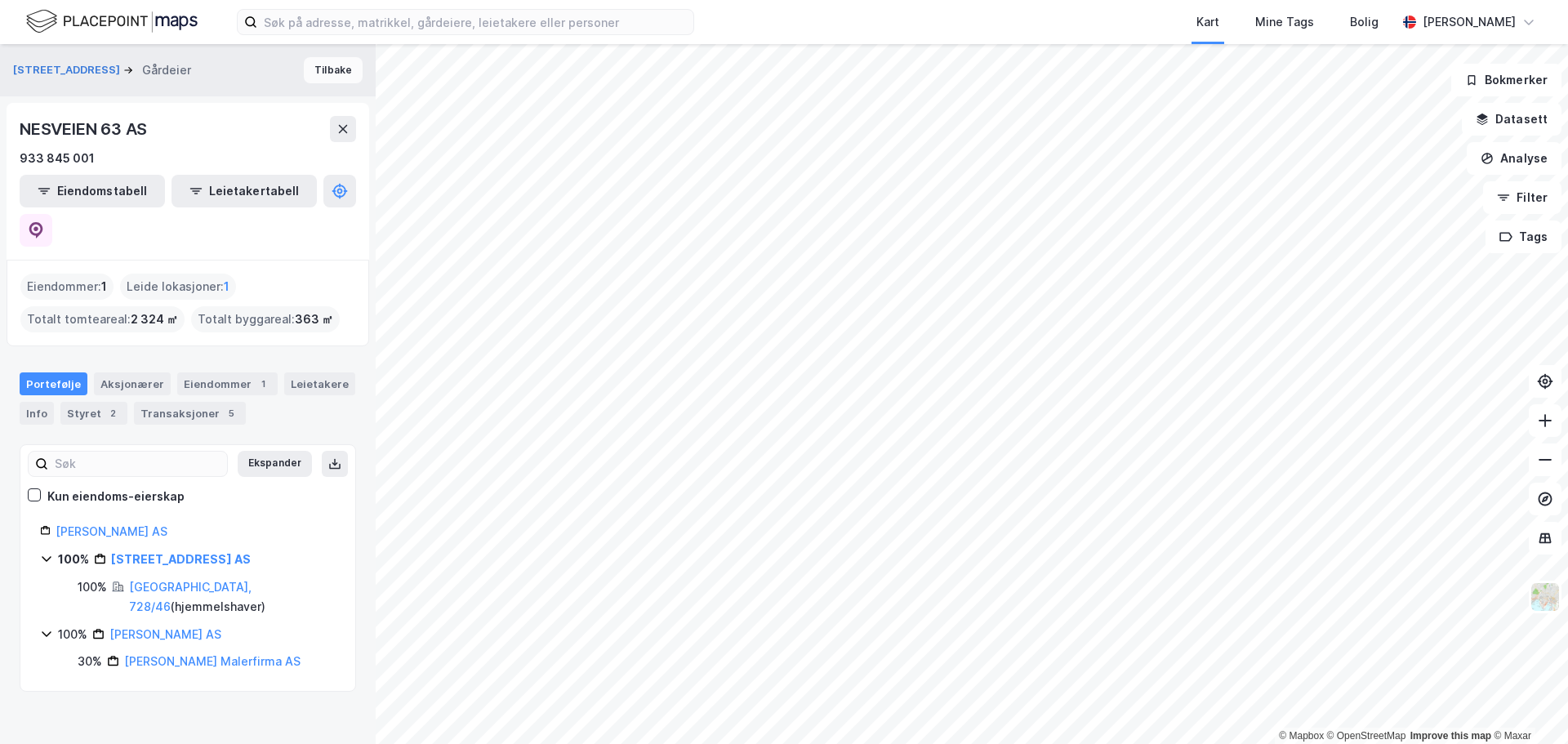
click at [323, 74] on button "Tilbake" at bounding box center [333, 69] width 58 height 26
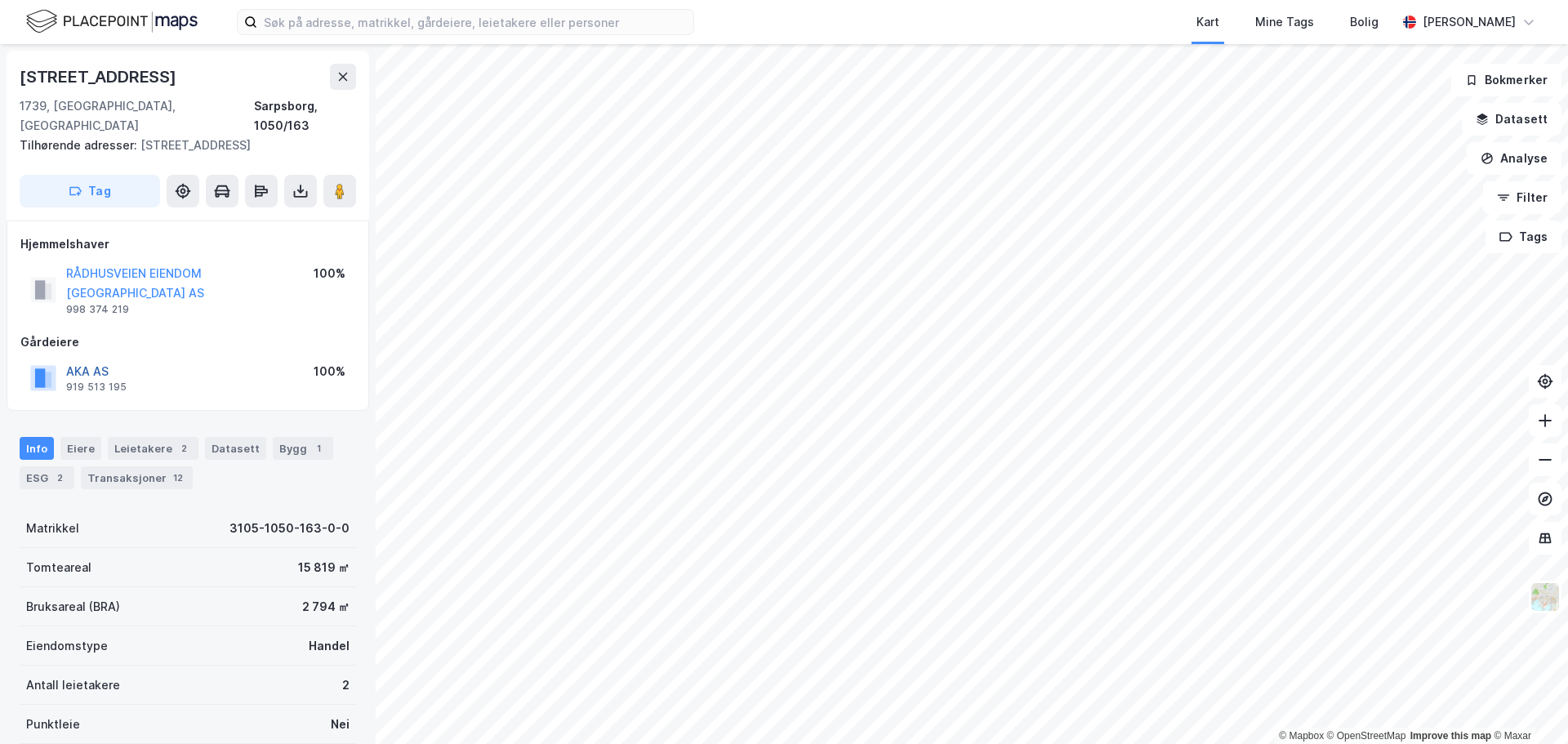
click at [0, 0] on button "AKA AS" at bounding box center [0, 0] width 0 height 0
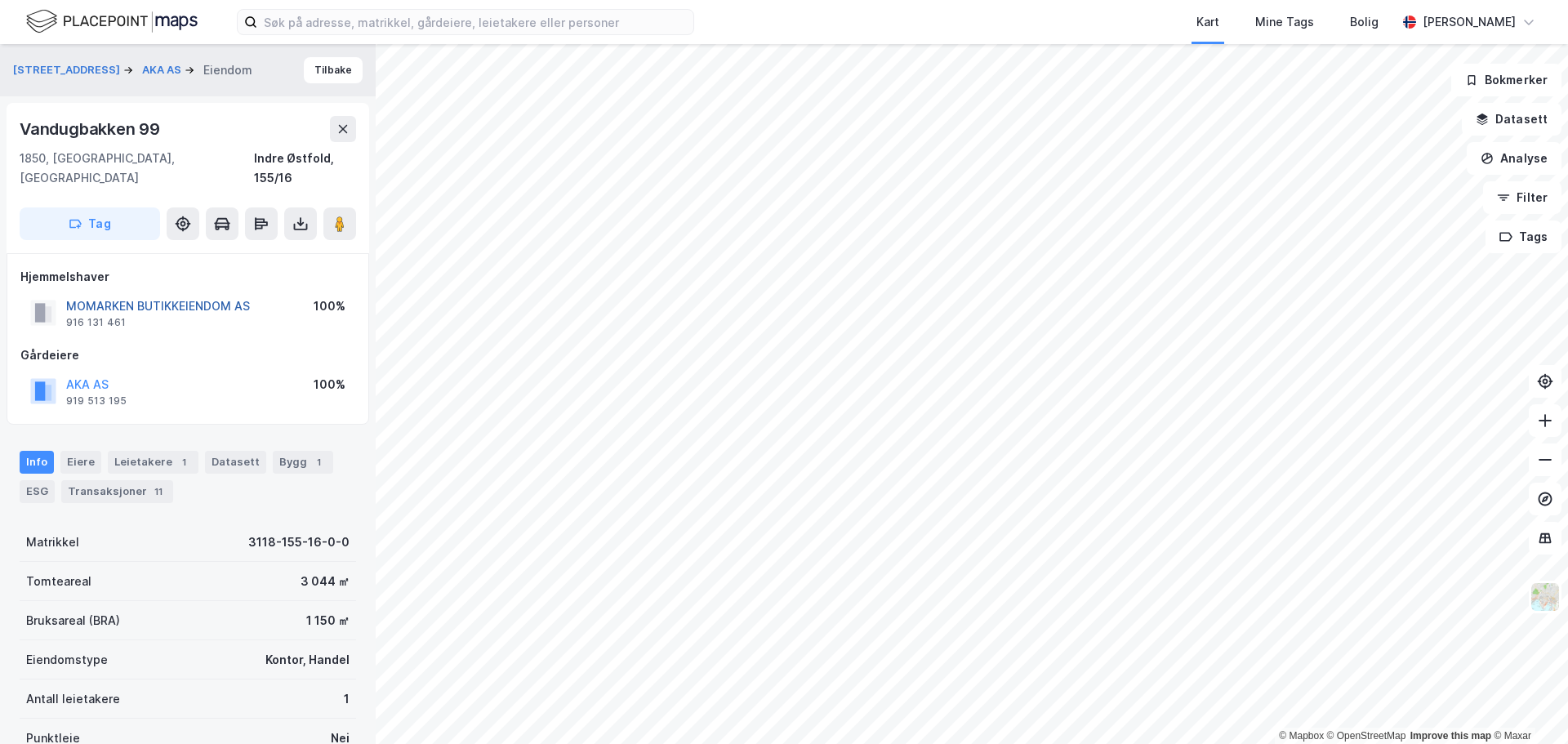
click at [0, 0] on button "MOMARKEN BUTIKKEIENDOM AS" at bounding box center [0, 0] width 0 height 0
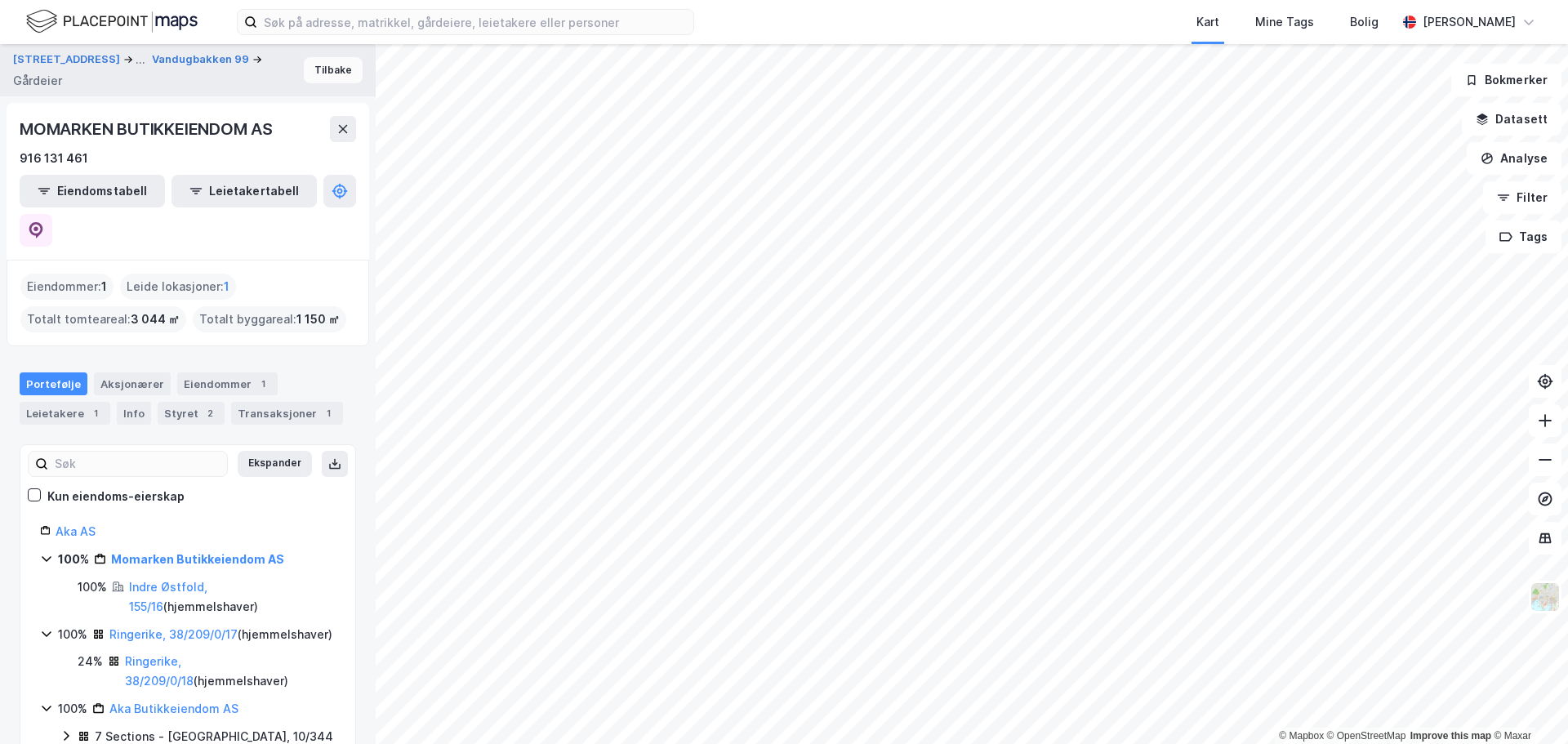
click at [321, 73] on button "Tilbake" at bounding box center [333, 69] width 58 height 26
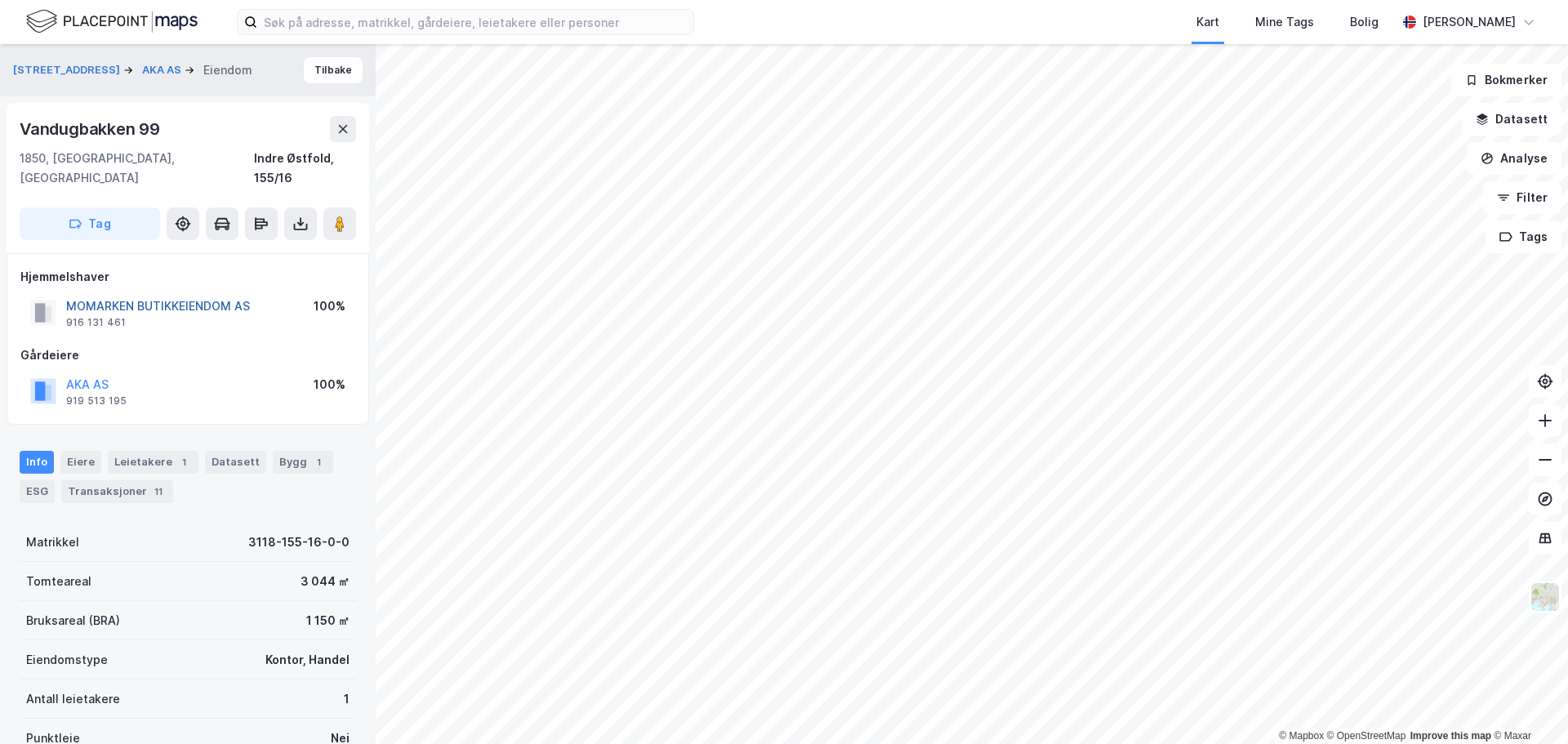
click at [0, 0] on button "MOMARKEN BUTIKKEIENDOM AS" at bounding box center [0, 0] width 0 height 0
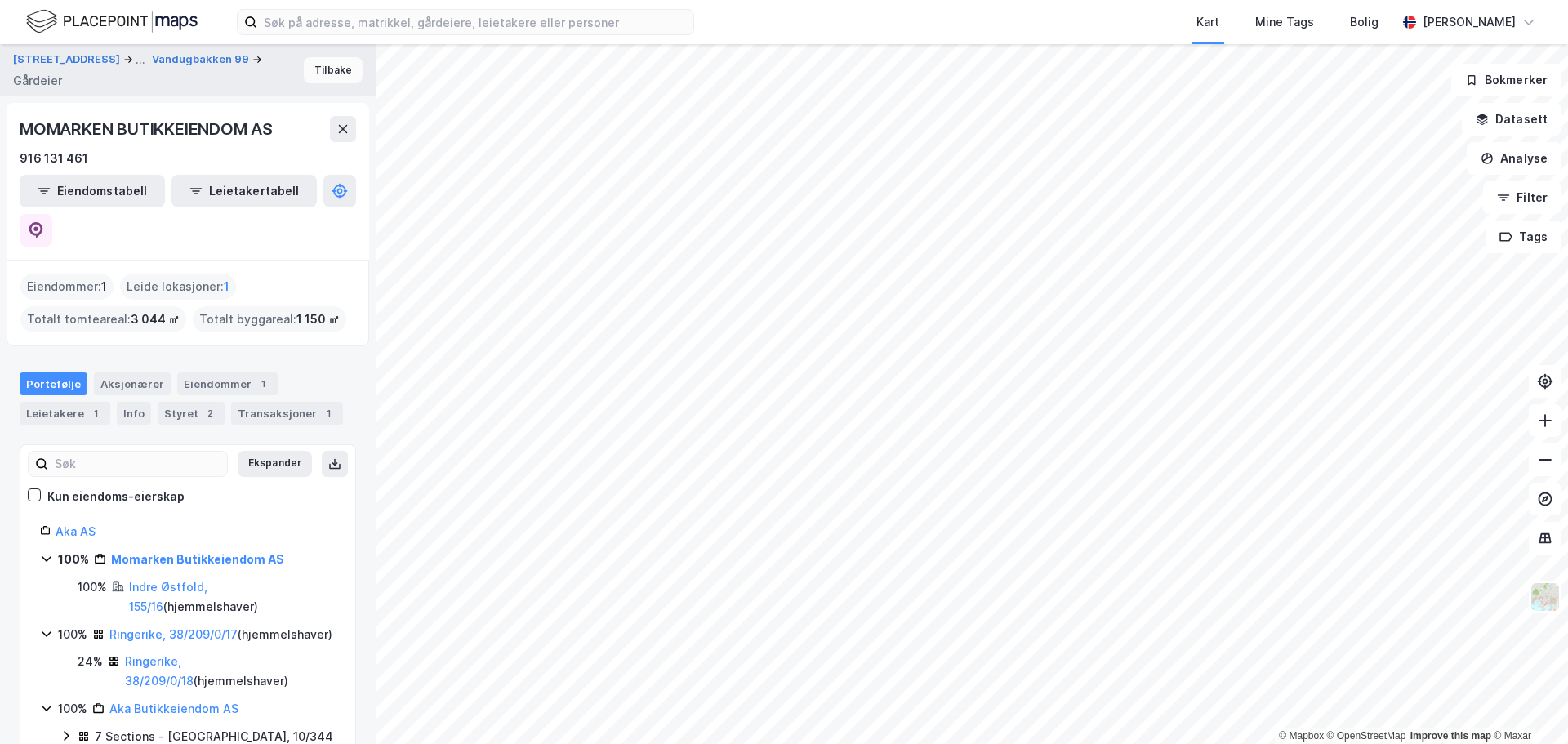
click at [326, 66] on button "Tilbake" at bounding box center [333, 69] width 58 height 26
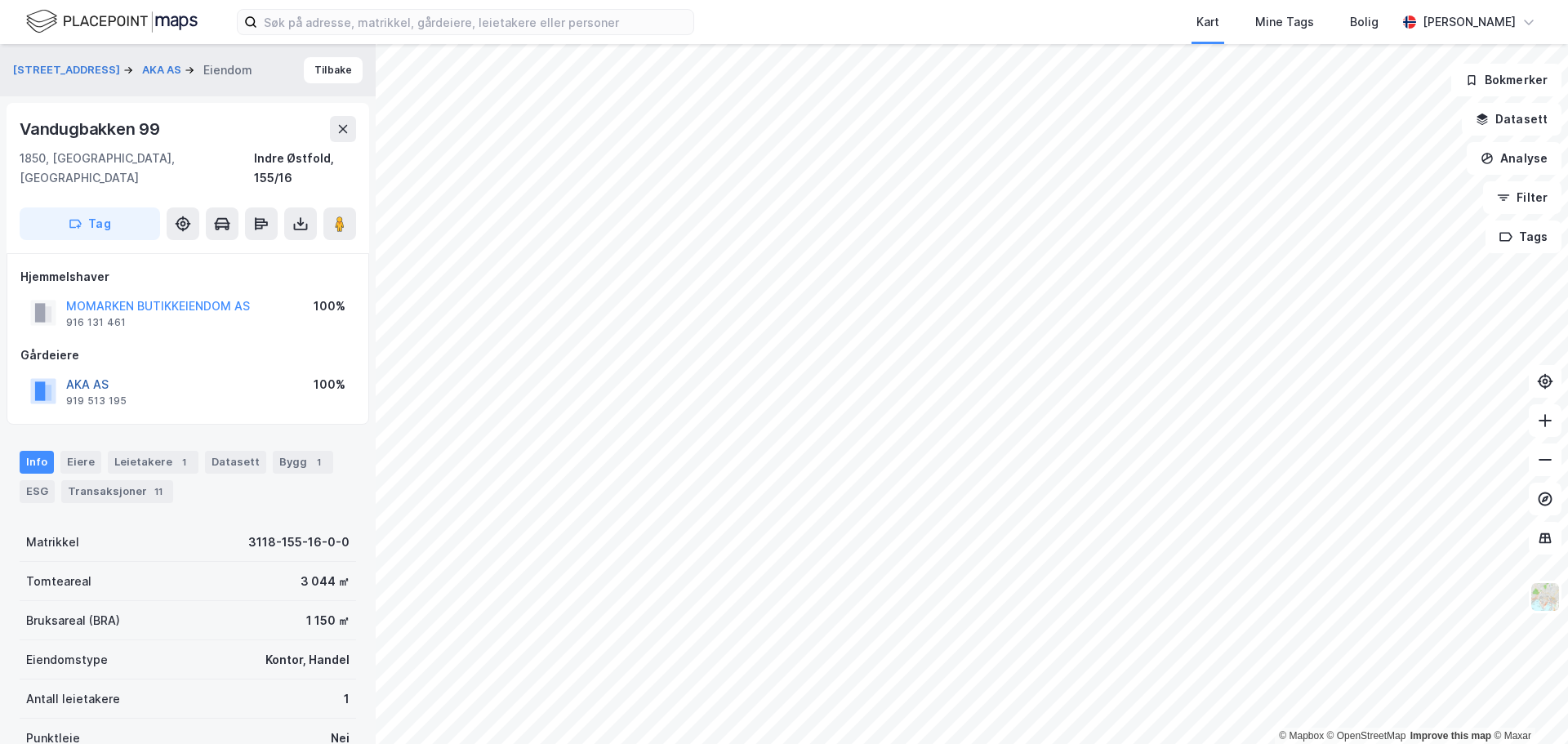
click at [0, 0] on button "AKA AS" at bounding box center [0, 0] width 0 height 0
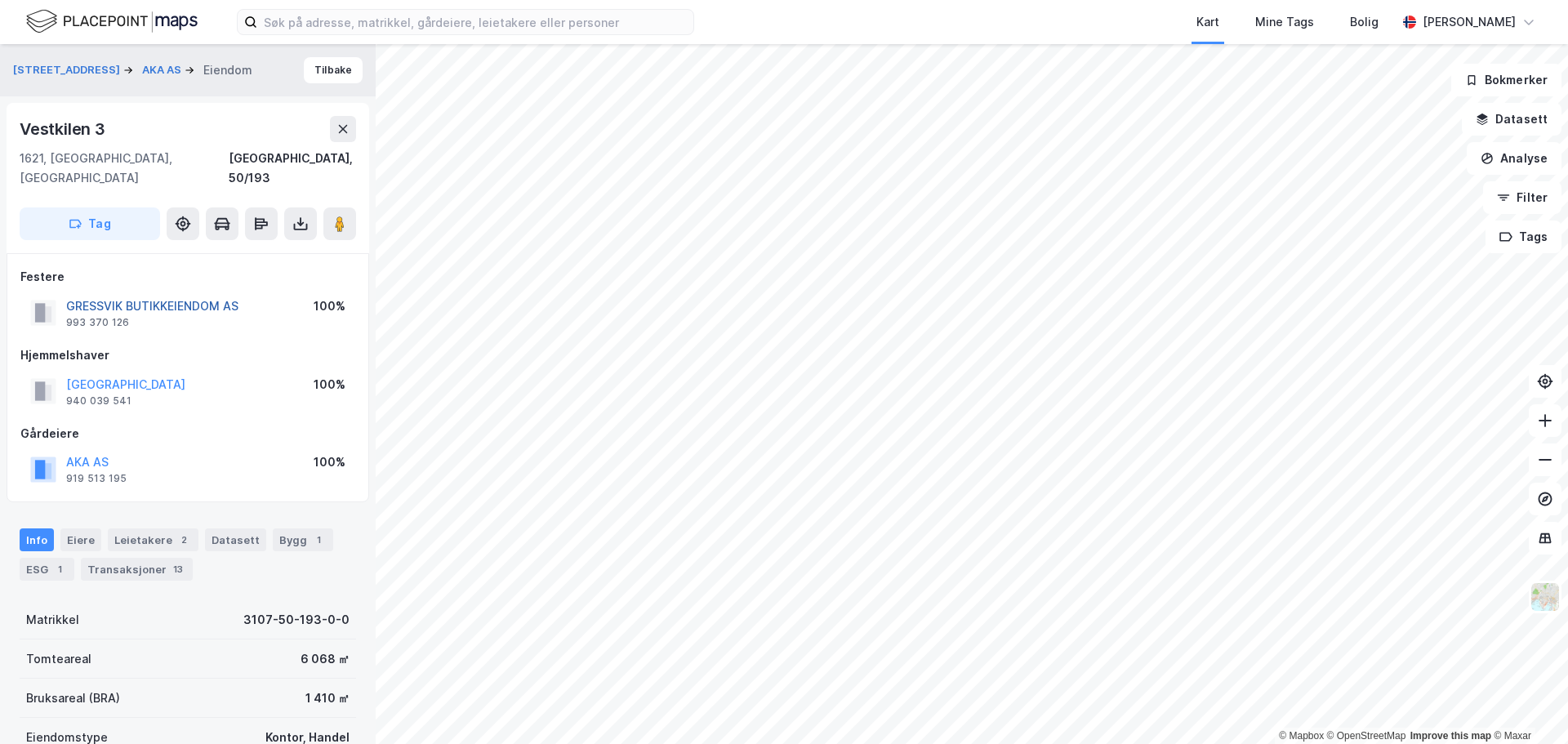
click at [0, 0] on button "GRESSVIK BUTIKKEIENDOM AS" at bounding box center [0, 0] width 0 height 0
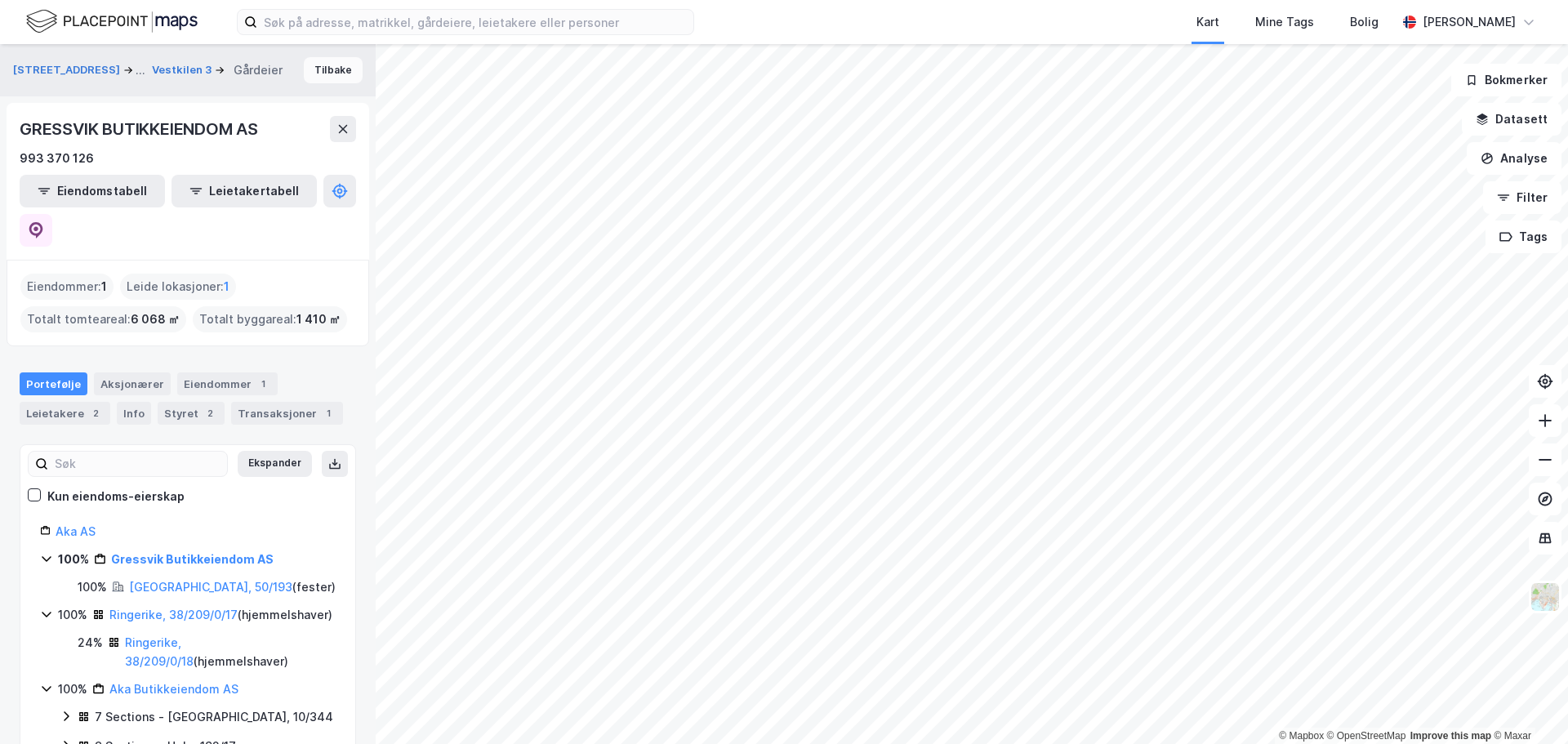
click at [334, 71] on button "Tilbake" at bounding box center [333, 69] width 58 height 26
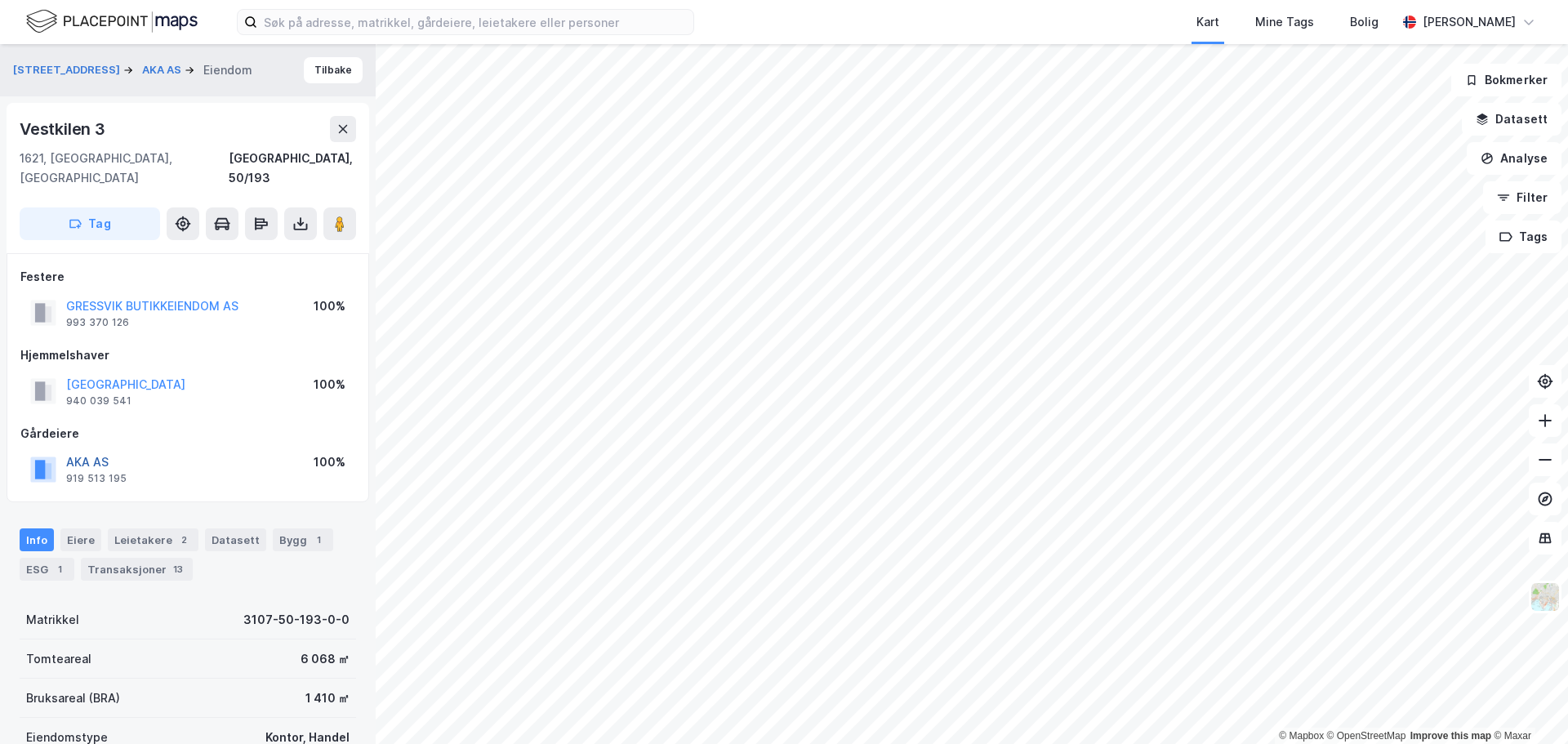
click at [0, 0] on button "AKA AS" at bounding box center [0, 0] width 0 height 0
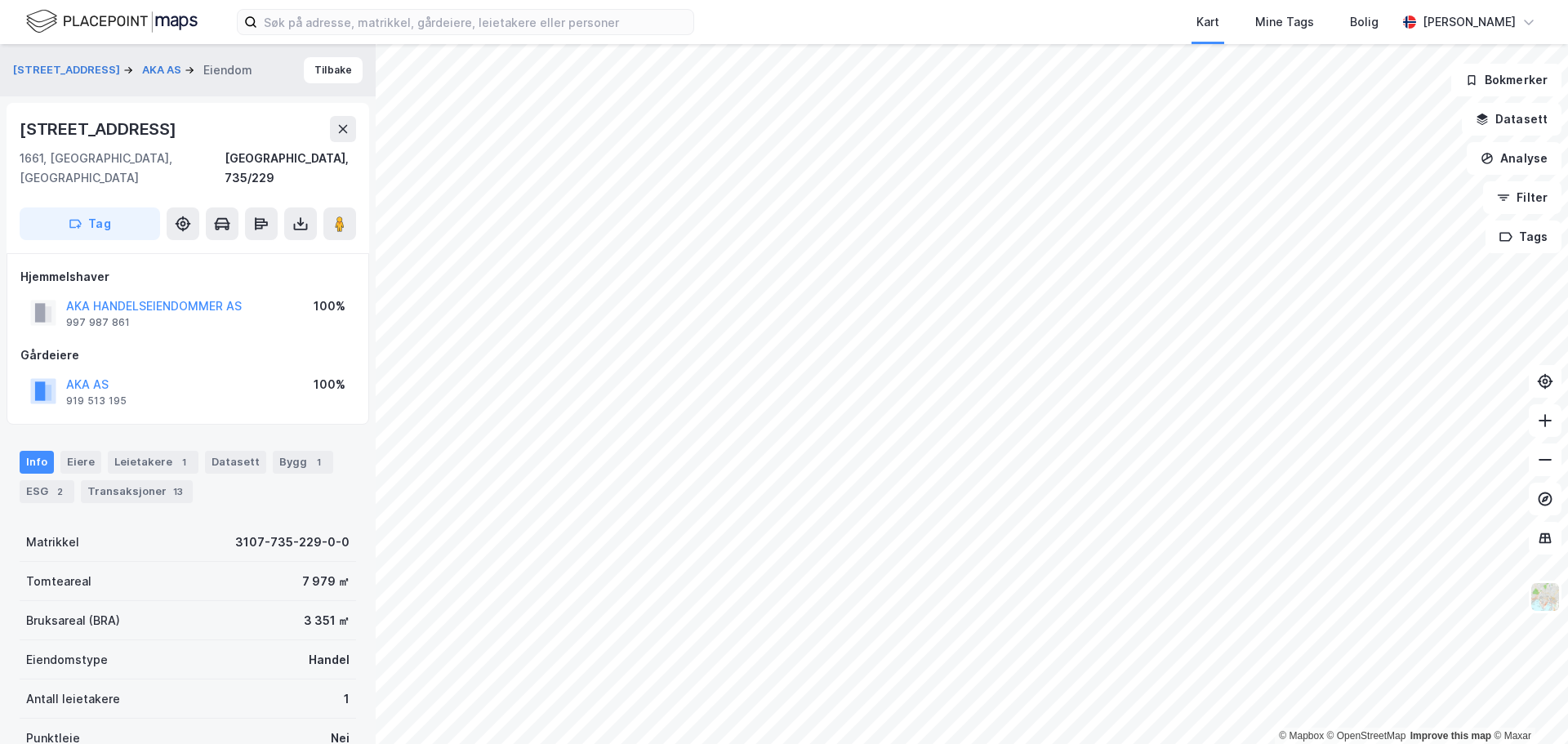
click at [108, 375] on div "AKA AS" at bounding box center [96, 384] width 60 height 19
click at [0, 0] on button "AKA AS" at bounding box center [0, 0] width 0 height 0
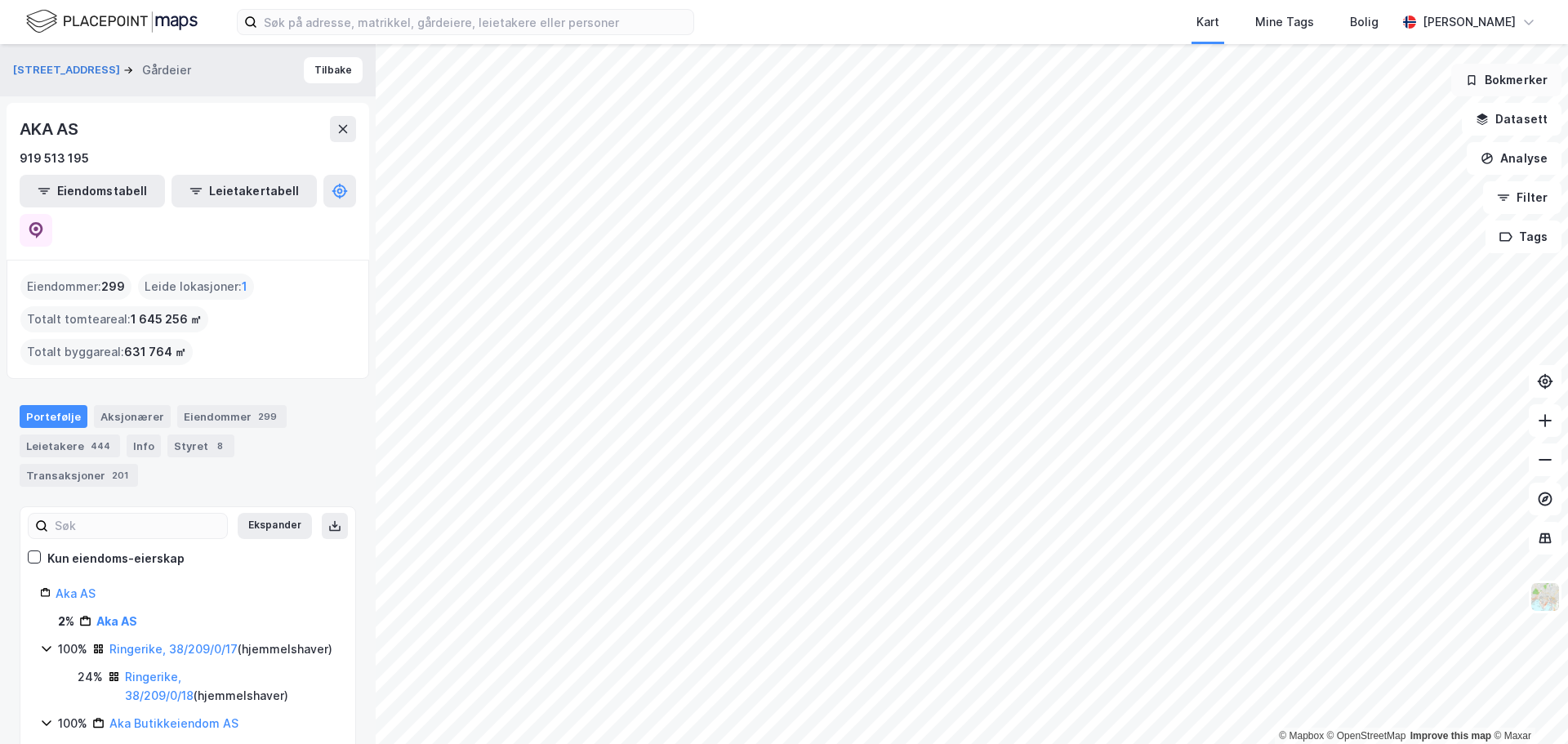
click at [1513, 86] on button "Bokmerker" at bounding box center [1506, 79] width 110 height 33
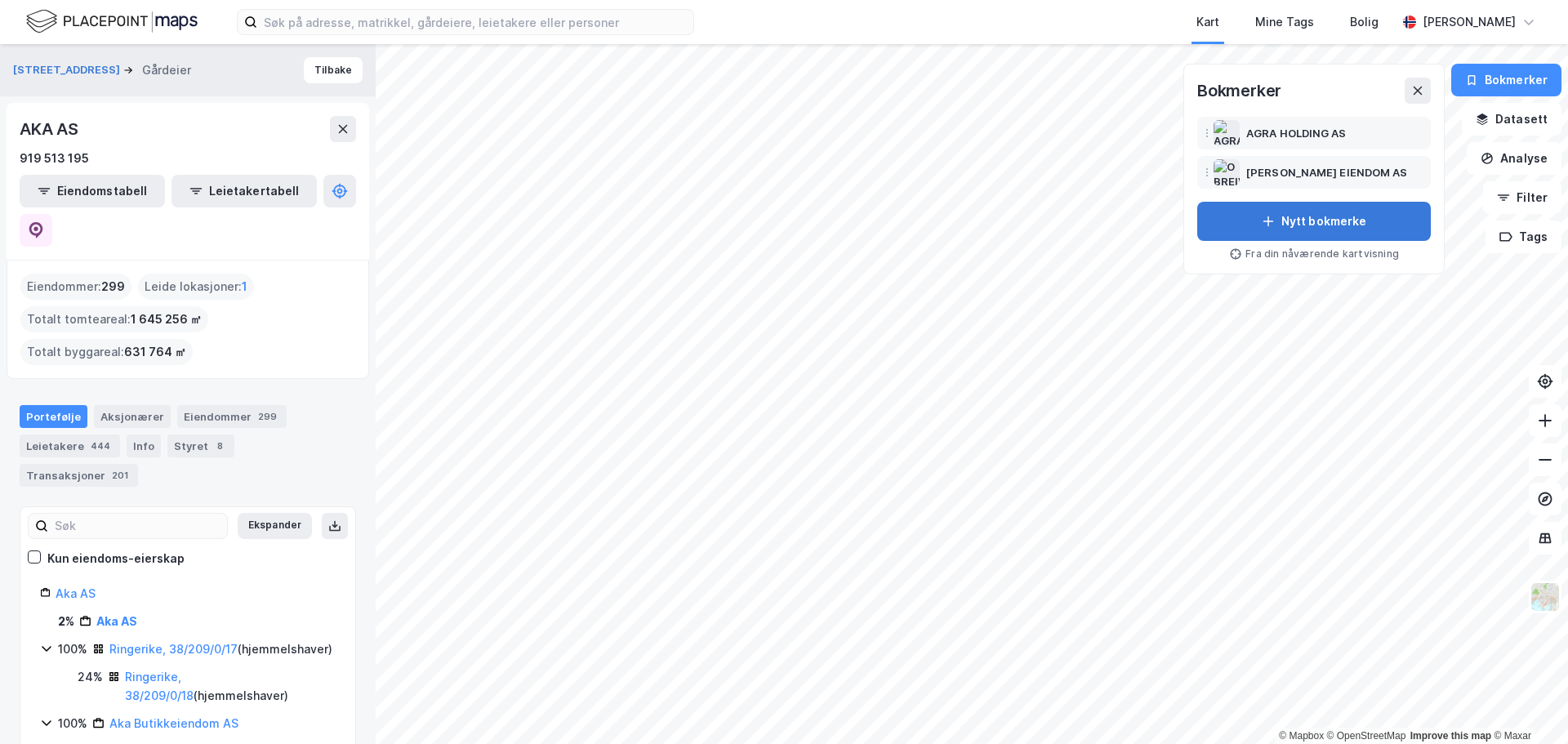
click at [1323, 220] on button "Nytt bokmerke" at bounding box center [1314, 221] width 234 height 39
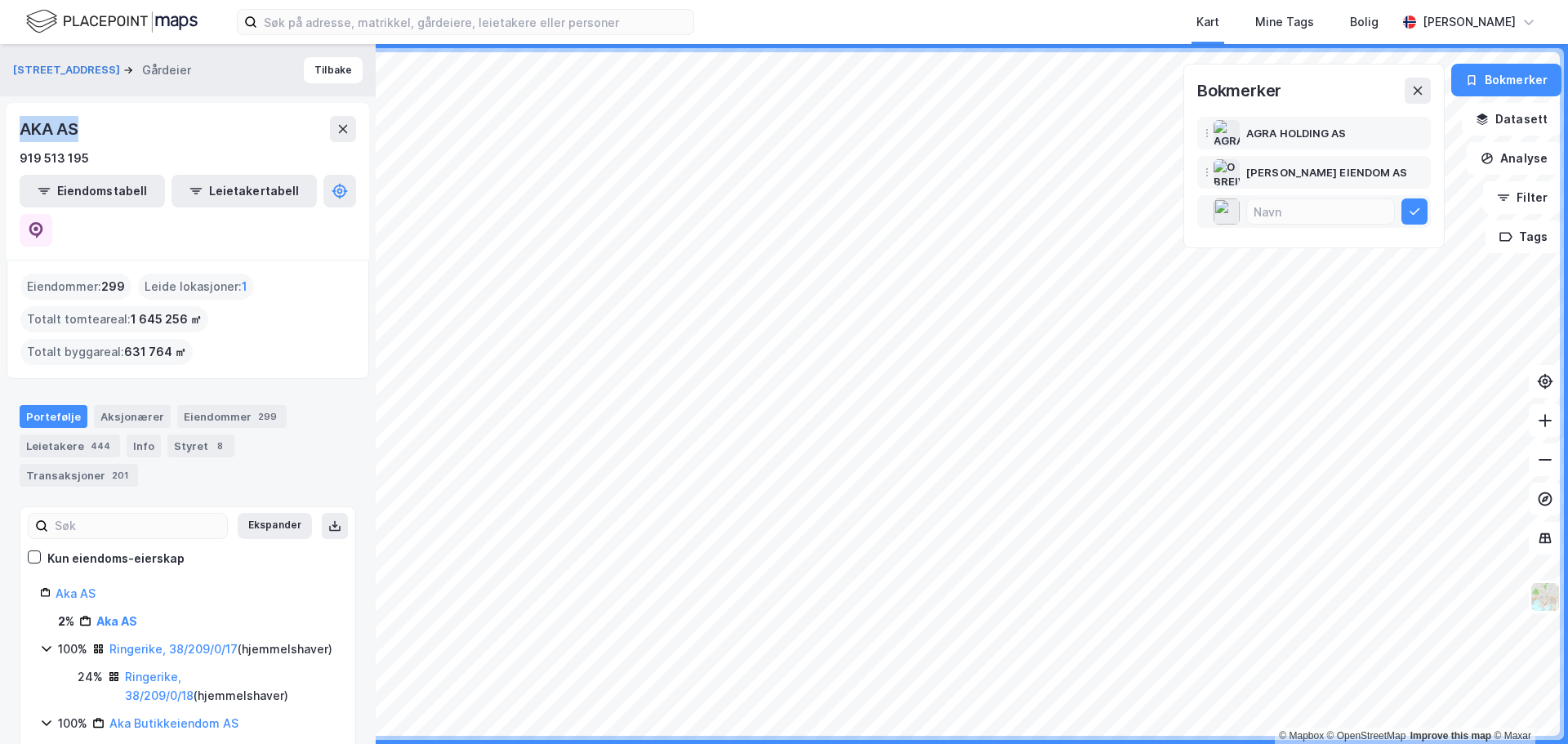
drag, startPoint x: 73, startPoint y: 128, endPoint x: 13, endPoint y: 128, distance: 60.0
click at [13, 128] on div "AKA AS 919 513 195 Eiendomstabell Leietakertabell" at bounding box center [188, 181] width 362 height 157
click at [1282, 210] on input at bounding box center [1321, 211] width 147 height 24
paste input "AKA AS"
type input "AKA AS"
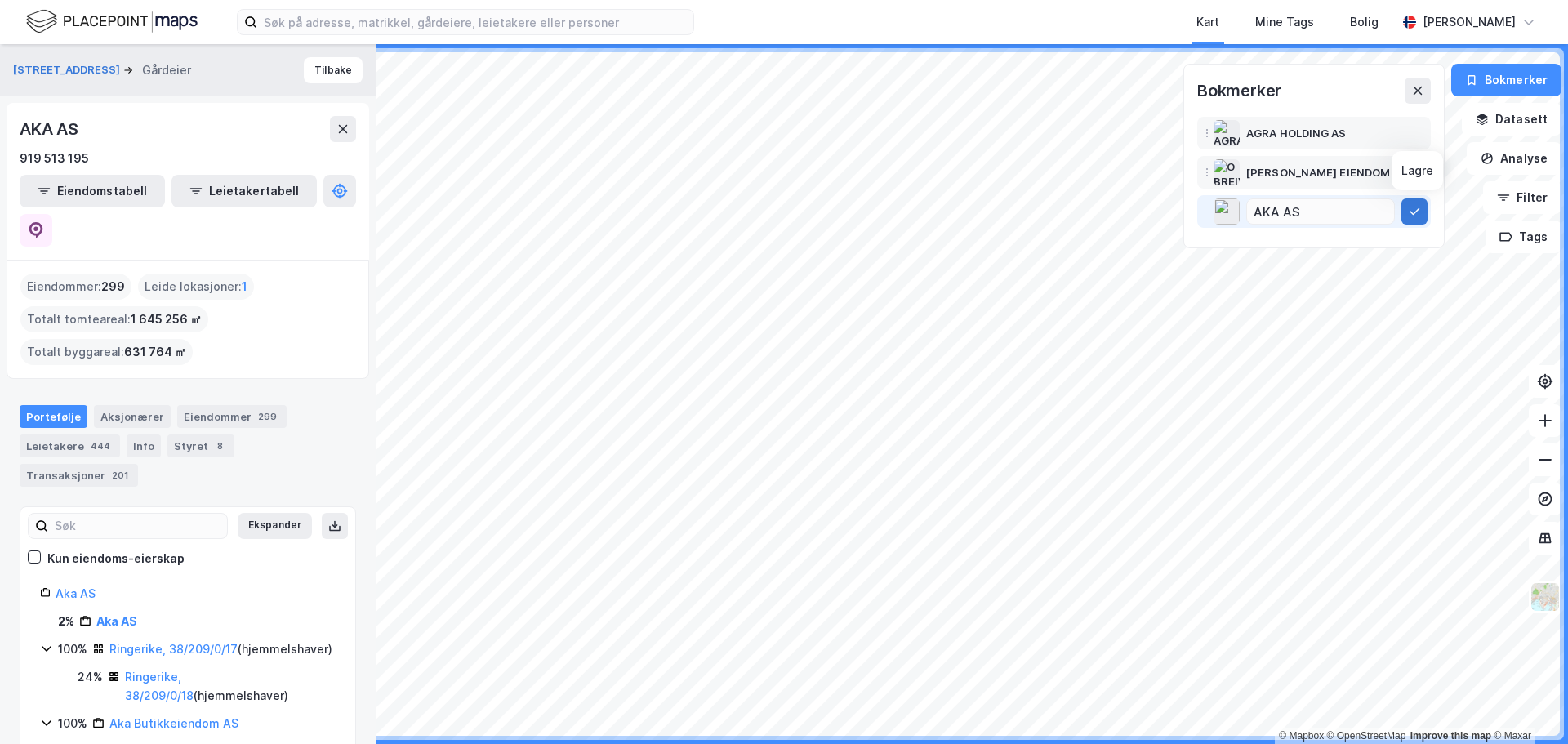
click at [1421, 209] on icon at bounding box center [1415, 212] width 13 height 13
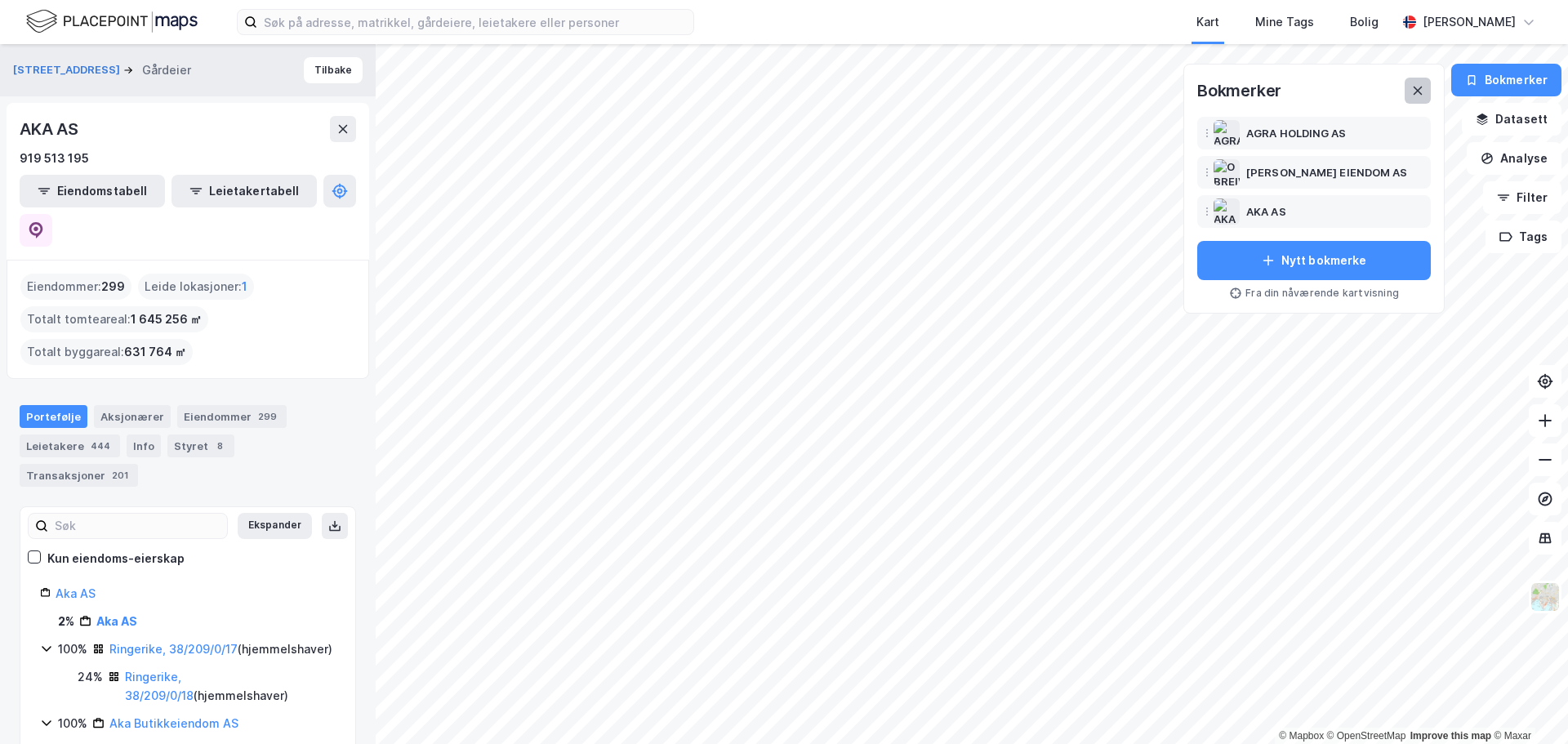
click at [1424, 92] on icon at bounding box center [1419, 91] width 13 height 13
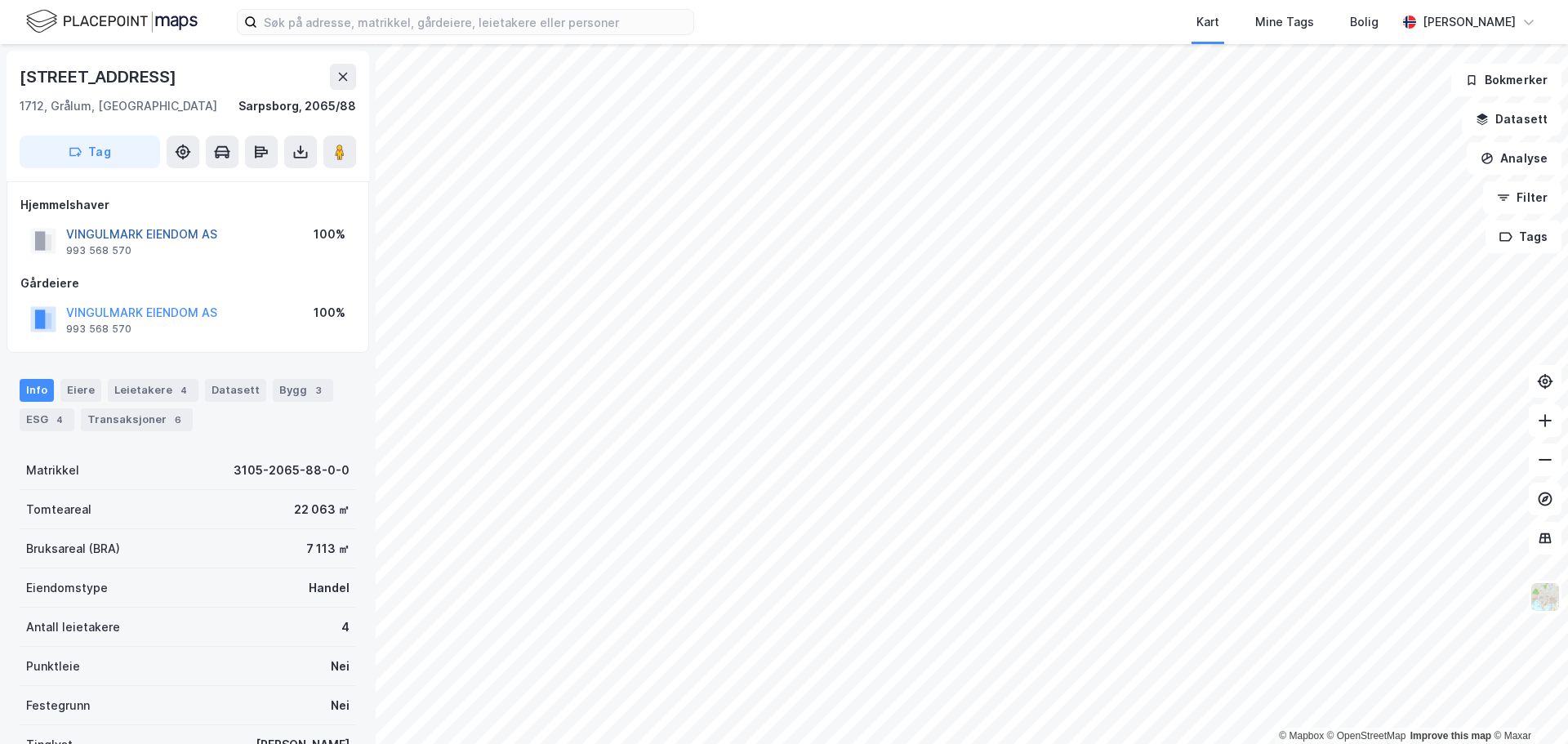
click at [0, 0] on button "VINGULMARK EIENDOM AS" at bounding box center [0, 0] width 0 height 0
drag, startPoint x: 153, startPoint y: 73, endPoint x: 20, endPoint y: 69, distance: 133.1
click at [20, 69] on div "Bjørnstadveien 2" at bounding box center [99, 76] width 160 height 26
copy div "Bjørnstadveien 2"
